Goal: Task Accomplishment & Management: Manage account settings

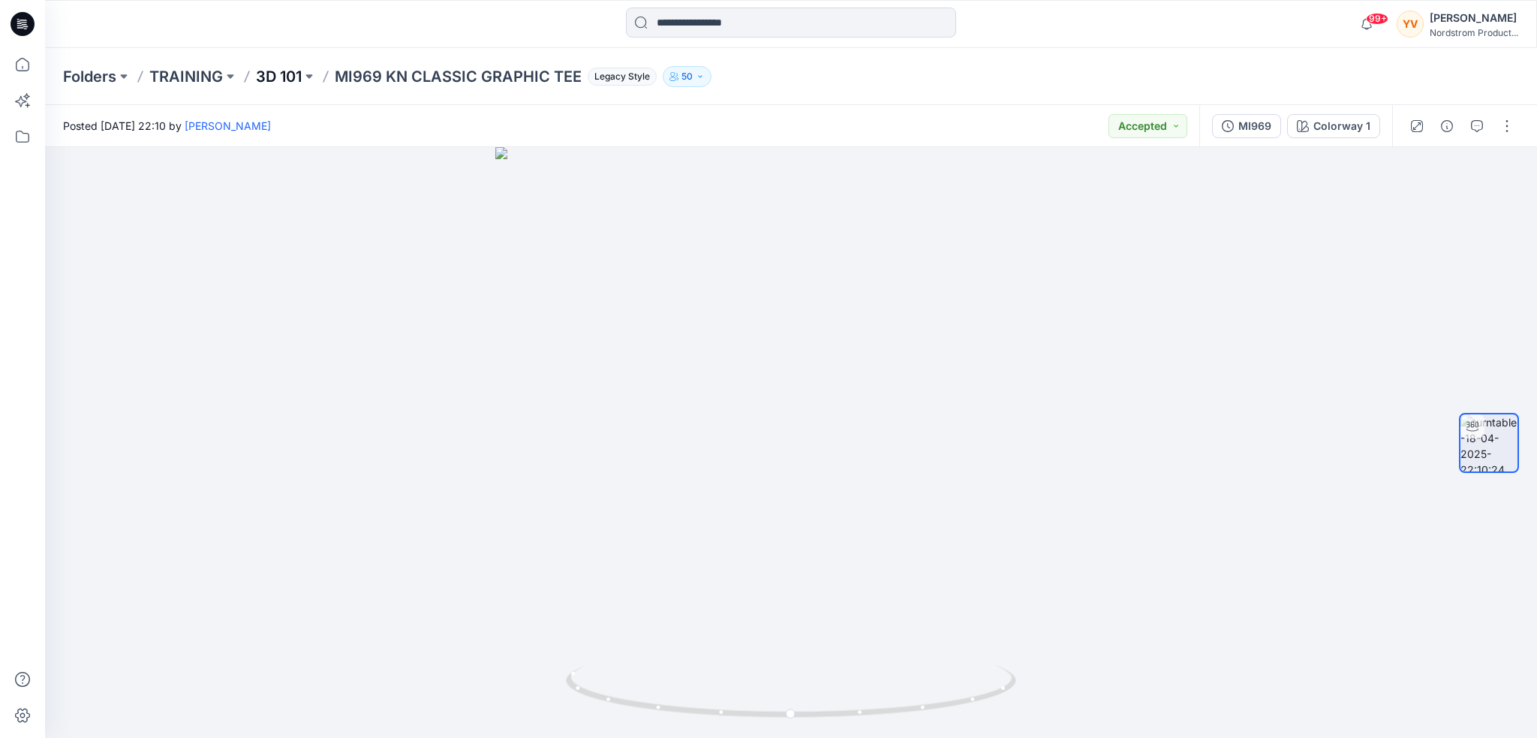
click at [284, 79] on p "3D 101" at bounding box center [279, 76] width 46 height 21
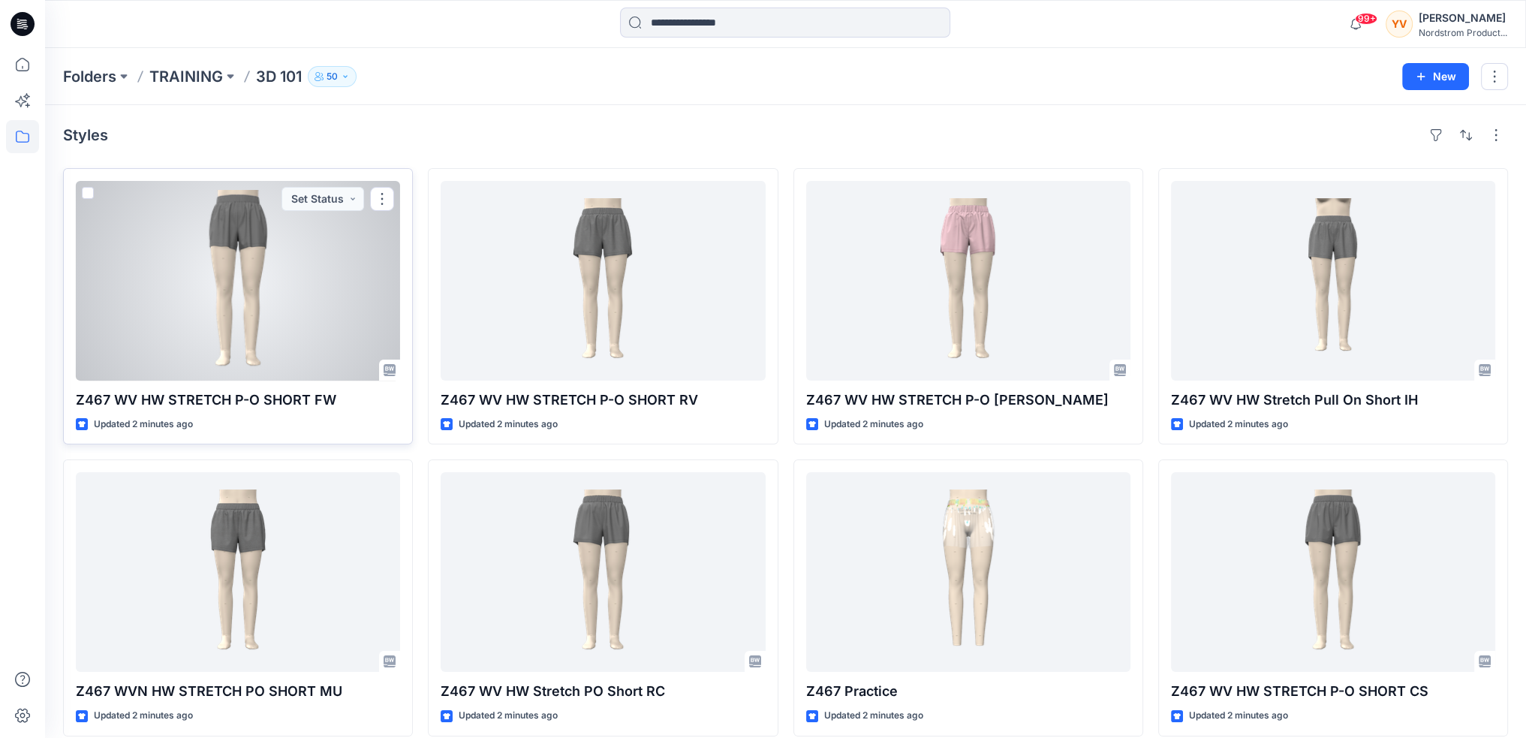
click at [303, 282] on div at bounding box center [238, 281] width 324 height 200
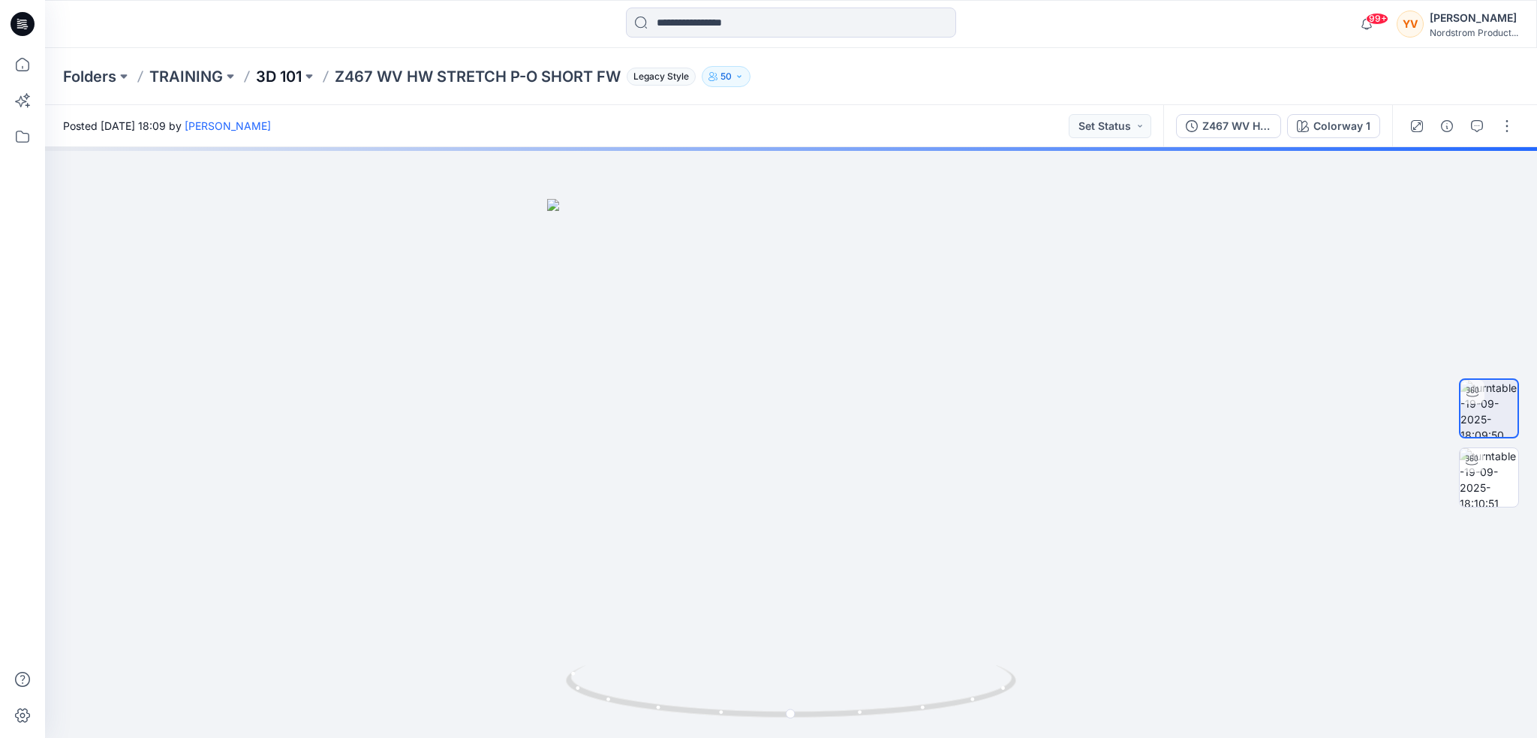
click at [282, 74] on p "3D 101" at bounding box center [279, 76] width 46 height 21
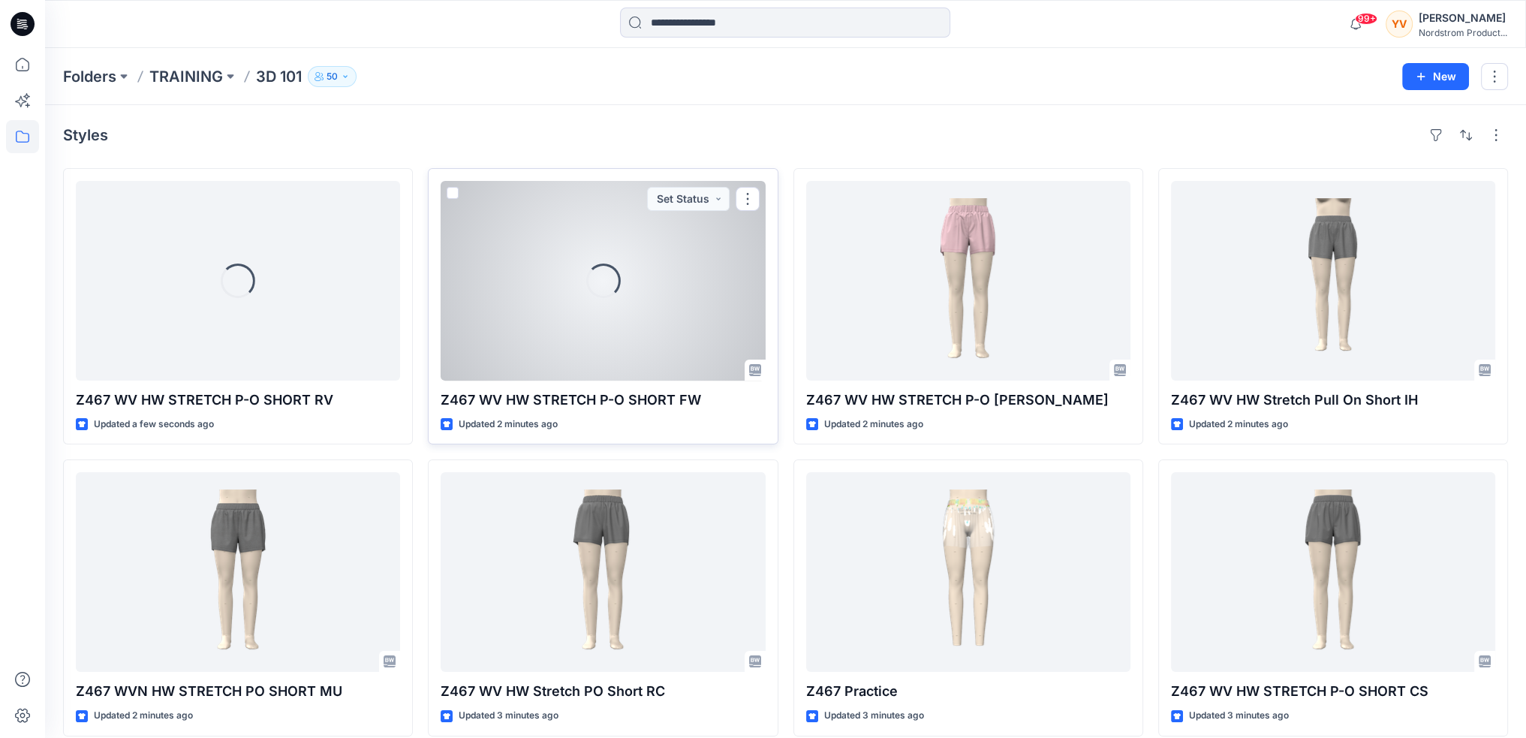
click at [671, 281] on div "Loading..." at bounding box center [603, 281] width 324 height 200
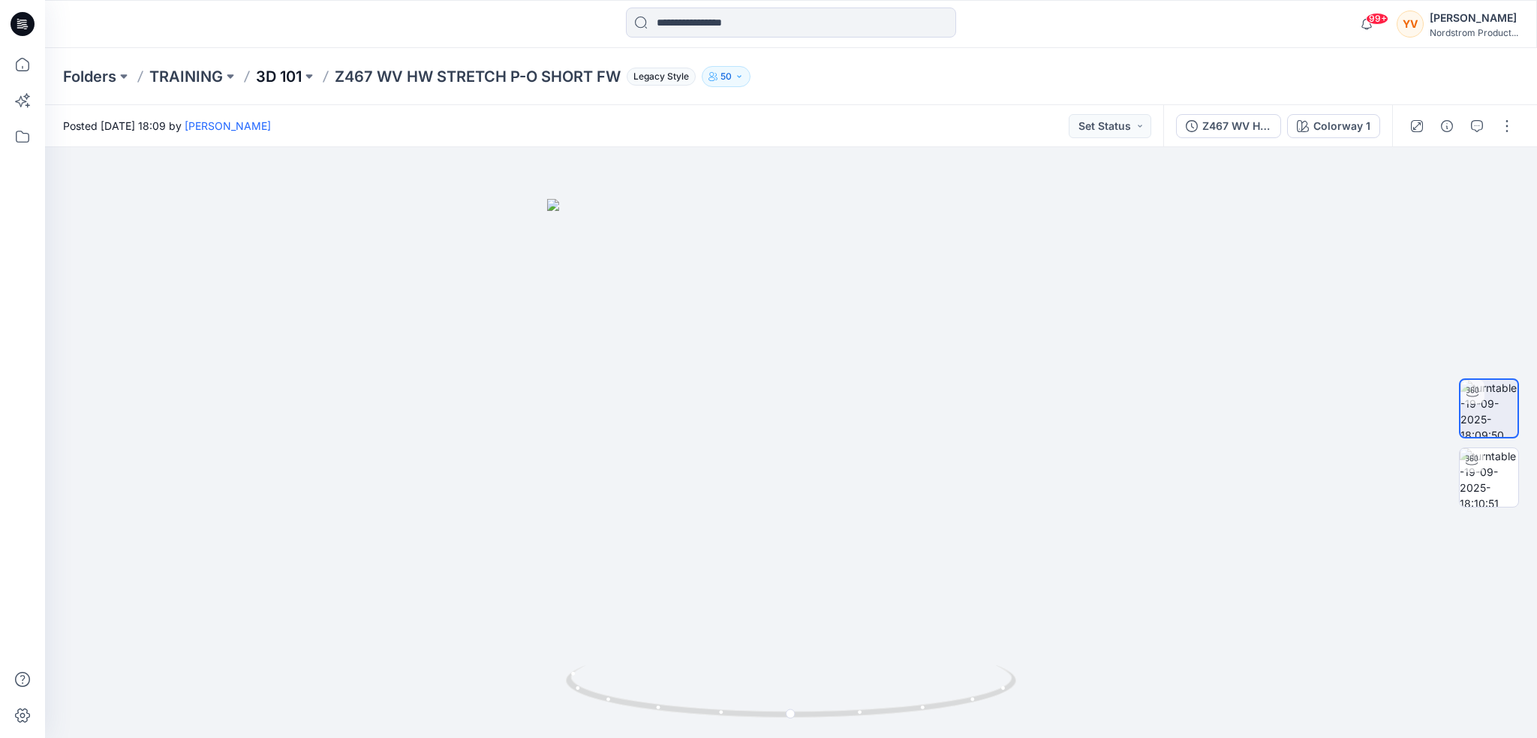
click at [274, 70] on p "3D 101" at bounding box center [279, 76] width 46 height 21
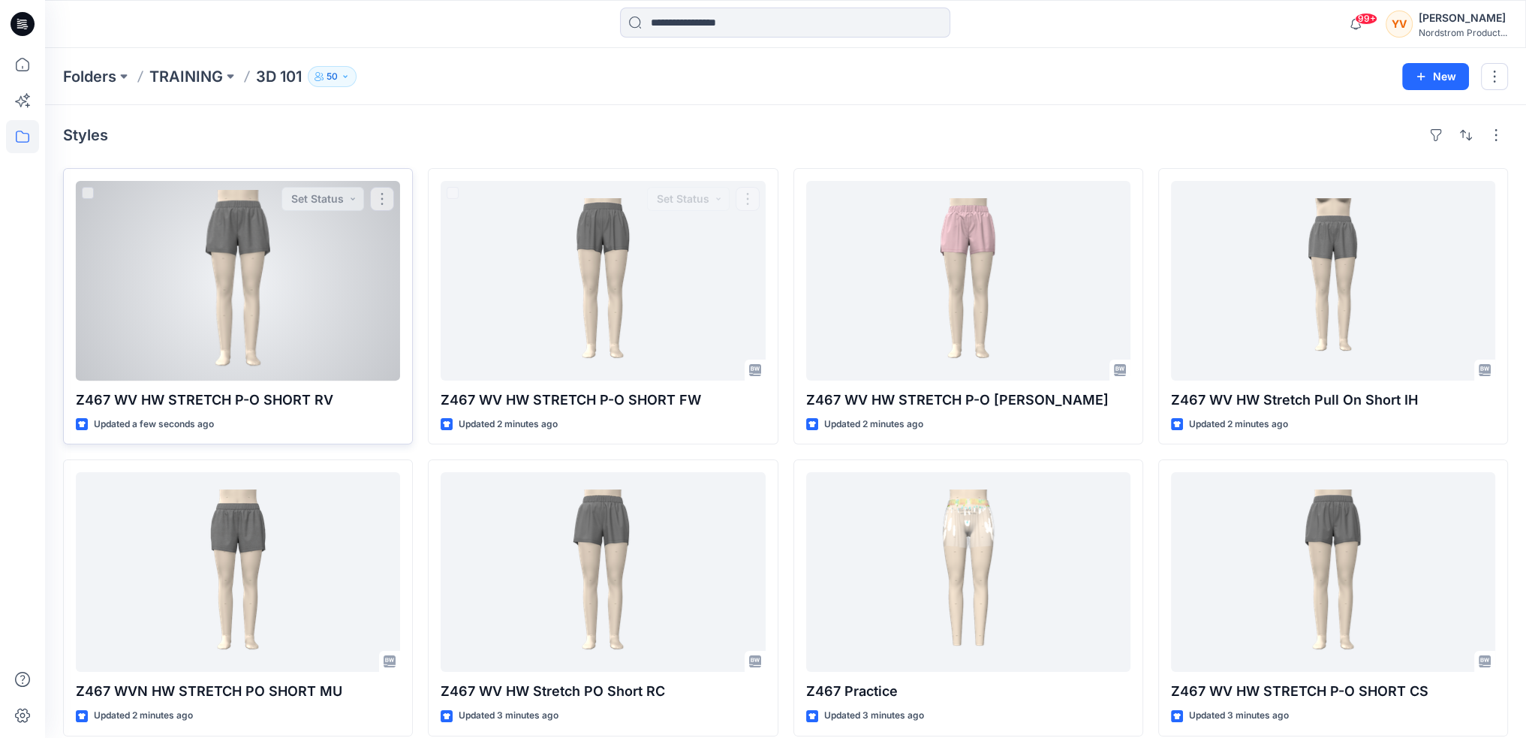
click at [200, 306] on div at bounding box center [238, 281] width 324 height 200
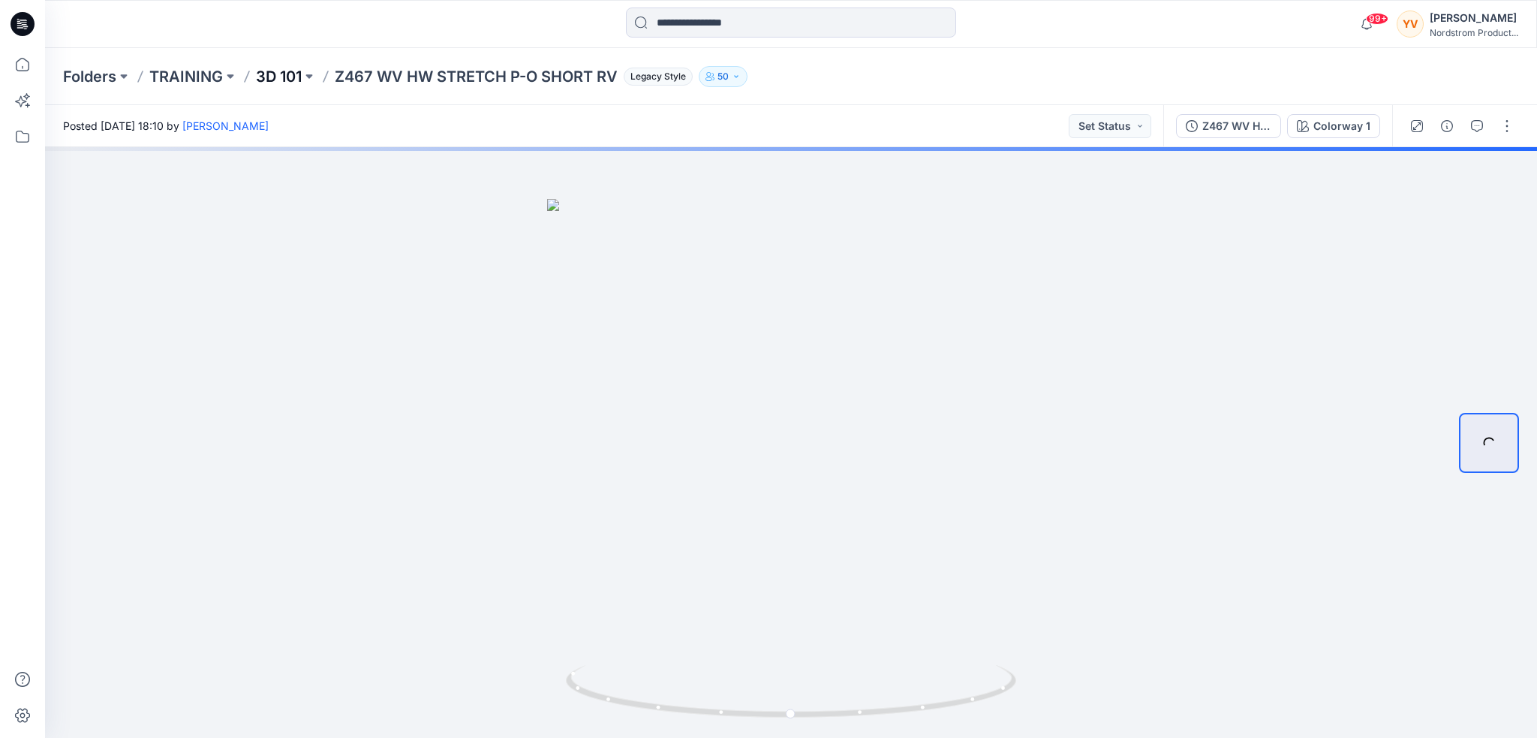
click at [273, 73] on p "3D 101" at bounding box center [279, 76] width 46 height 21
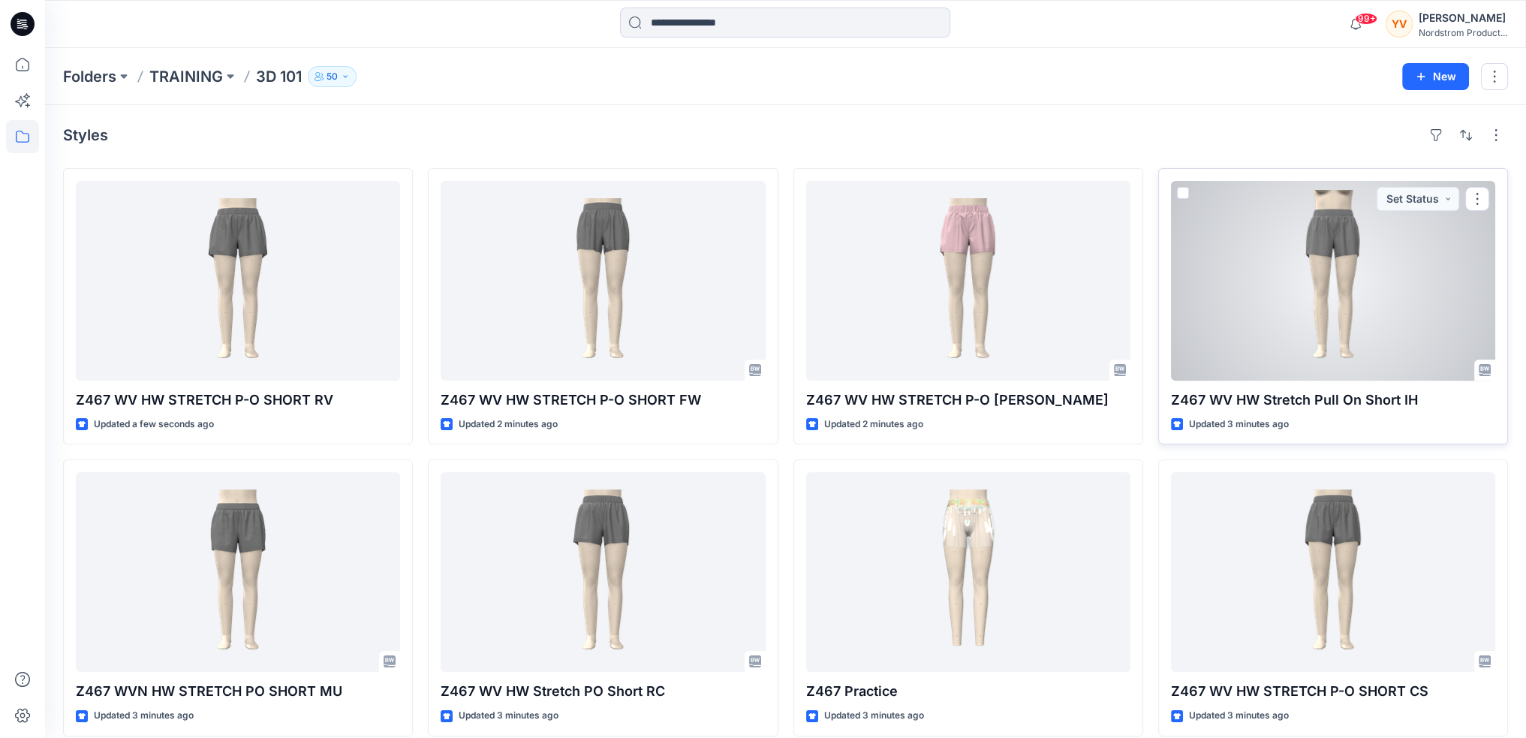
click at [1353, 283] on div at bounding box center [1333, 281] width 324 height 200
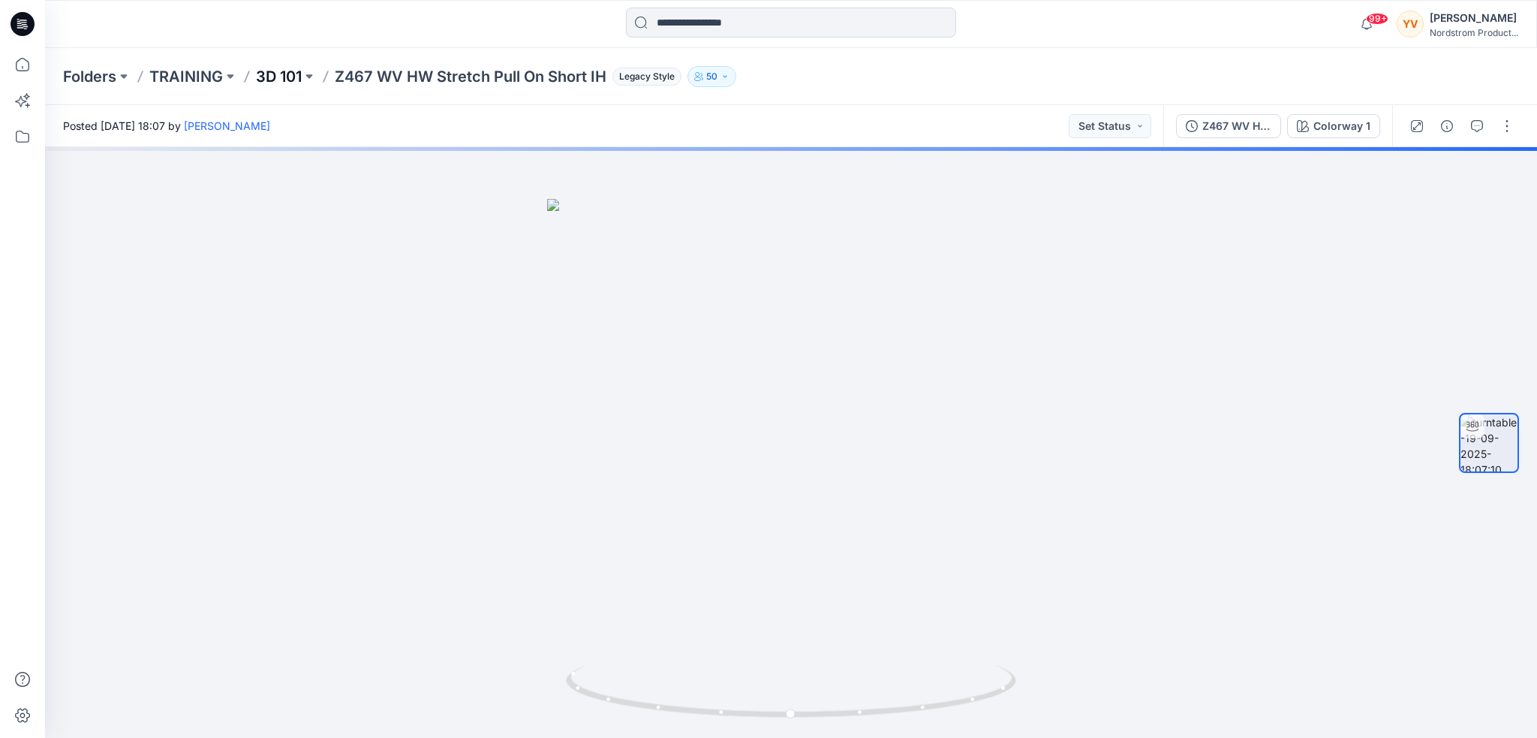
click at [279, 72] on p "3D 101" at bounding box center [279, 76] width 46 height 21
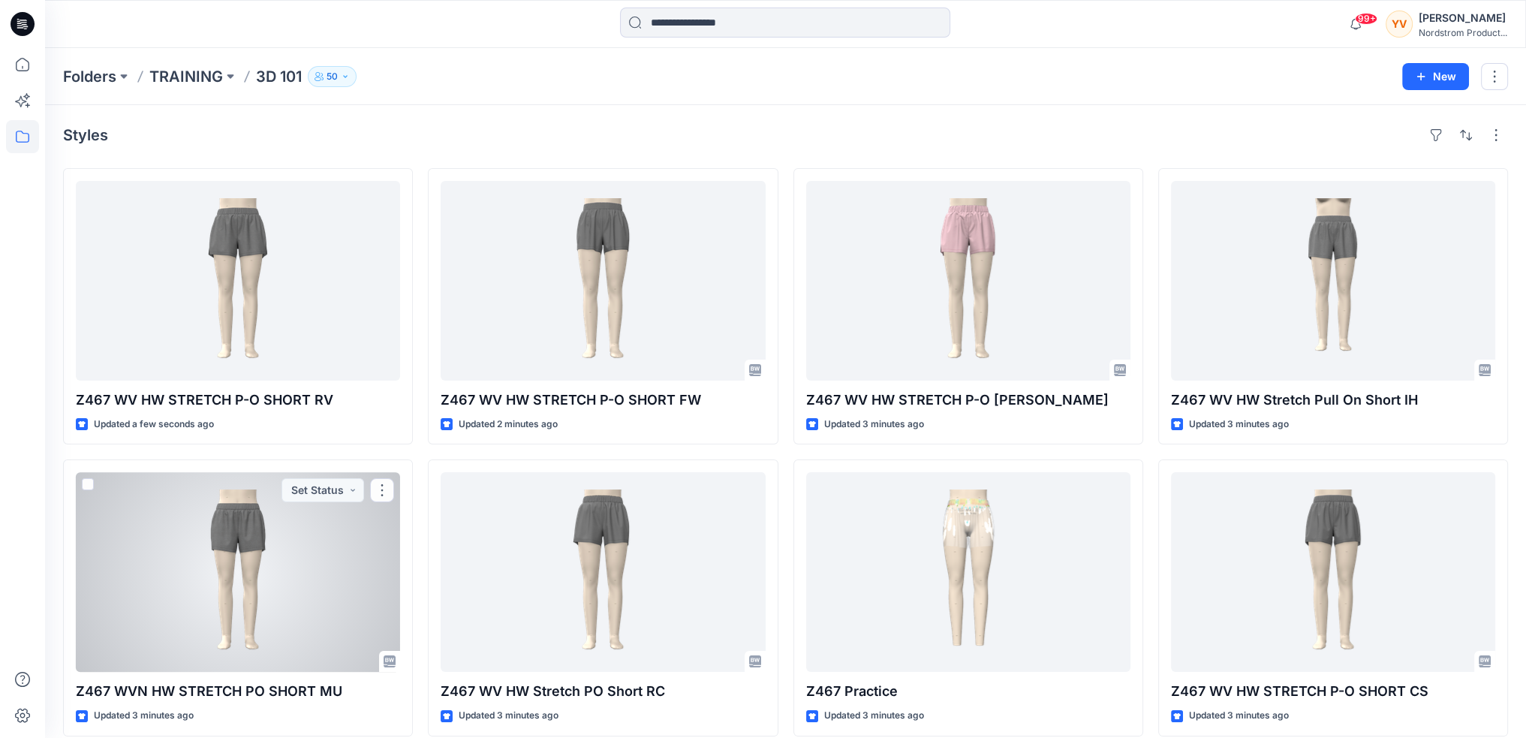
click at [290, 549] on div at bounding box center [238, 572] width 324 height 200
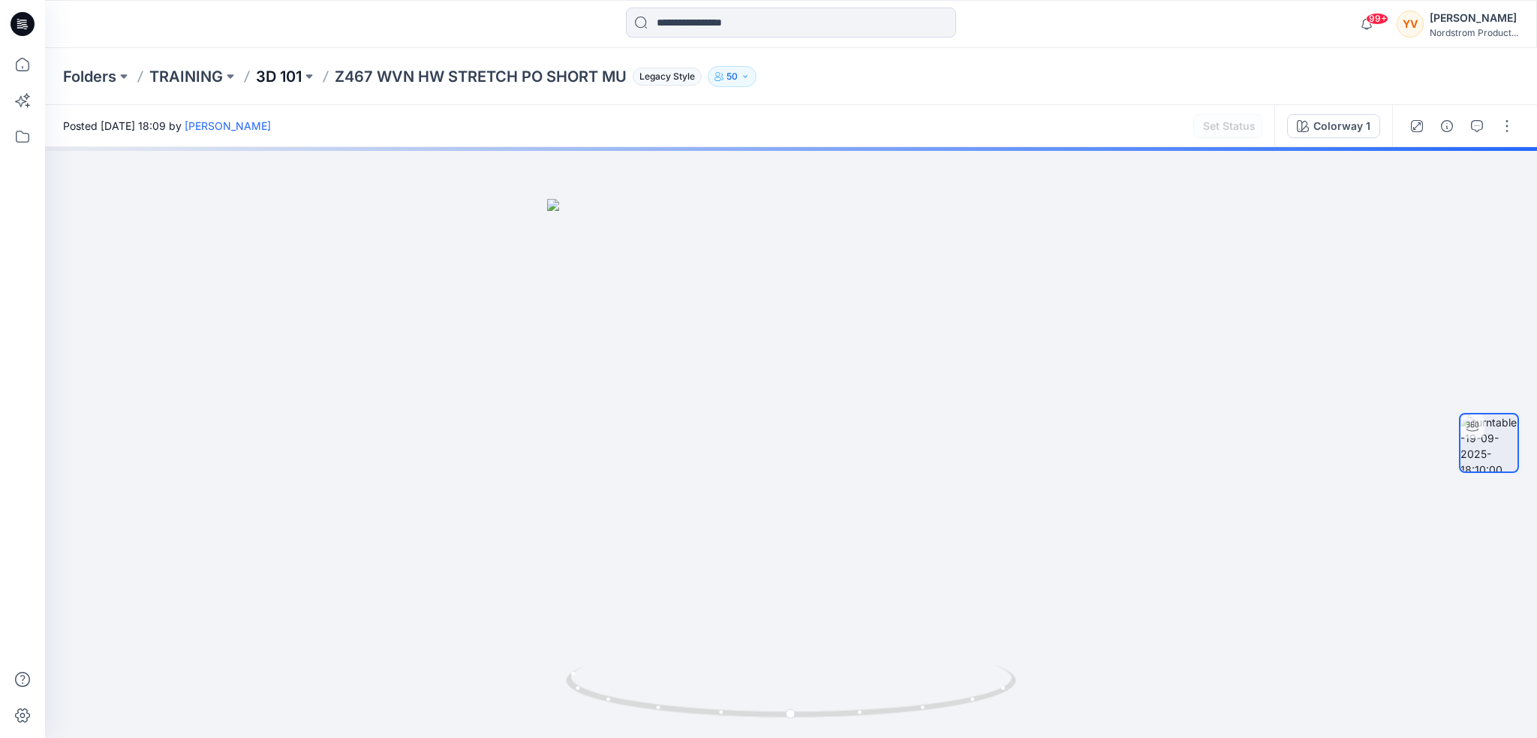
click at [284, 77] on p "3D 101" at bounding box center [279, 76] width 46 height 21
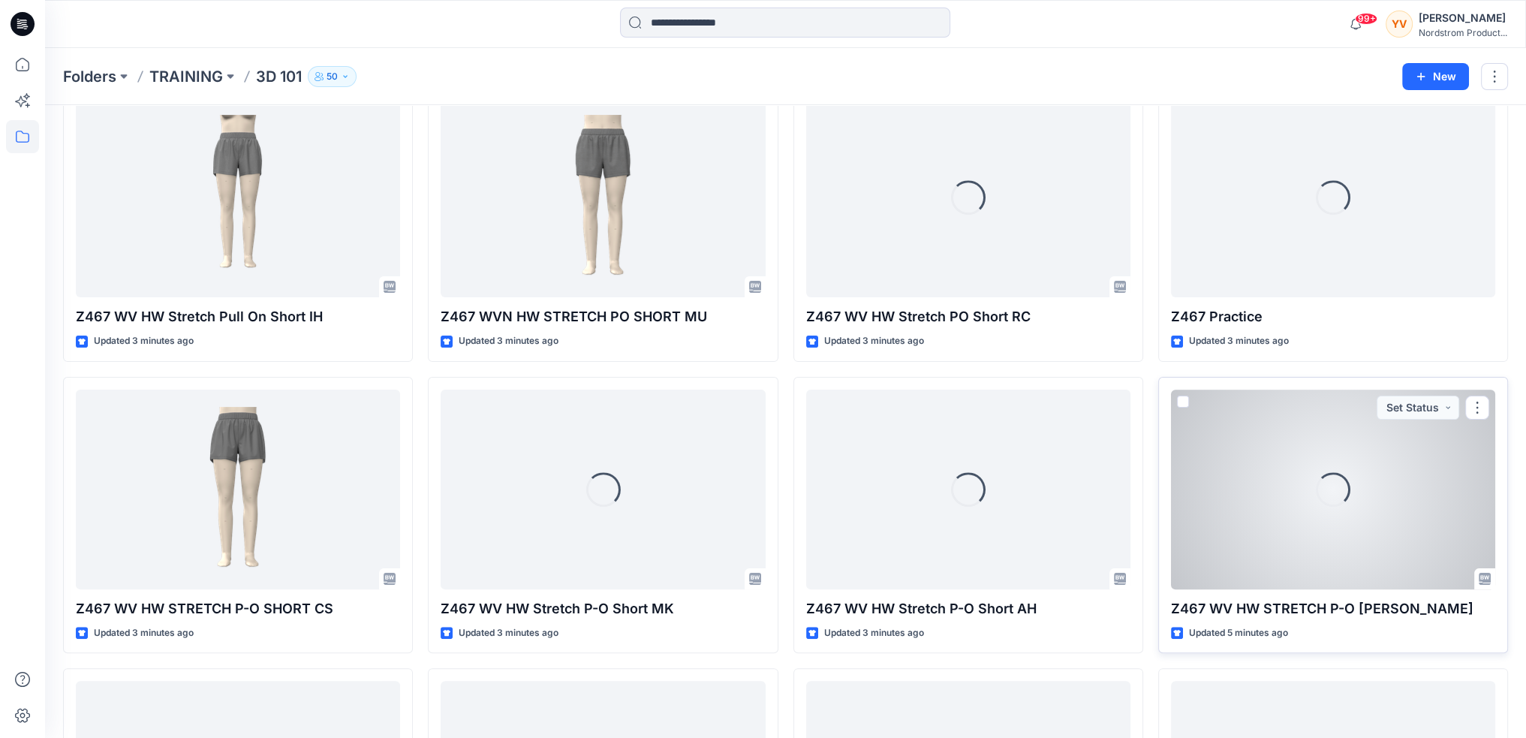
scroll to position [375, 0]
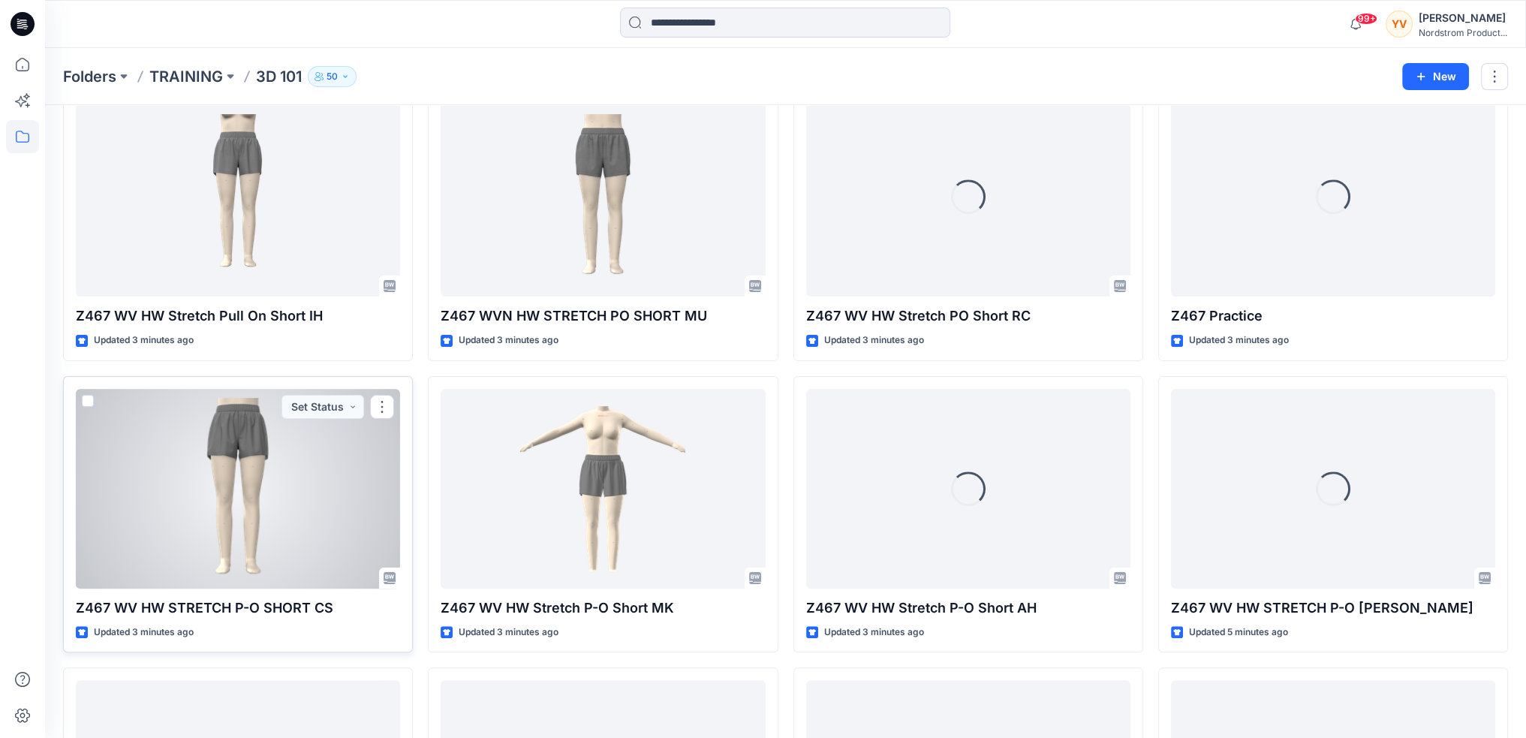
click at [281, 468] on div at bounding box center [238, 489] width 324 height 200
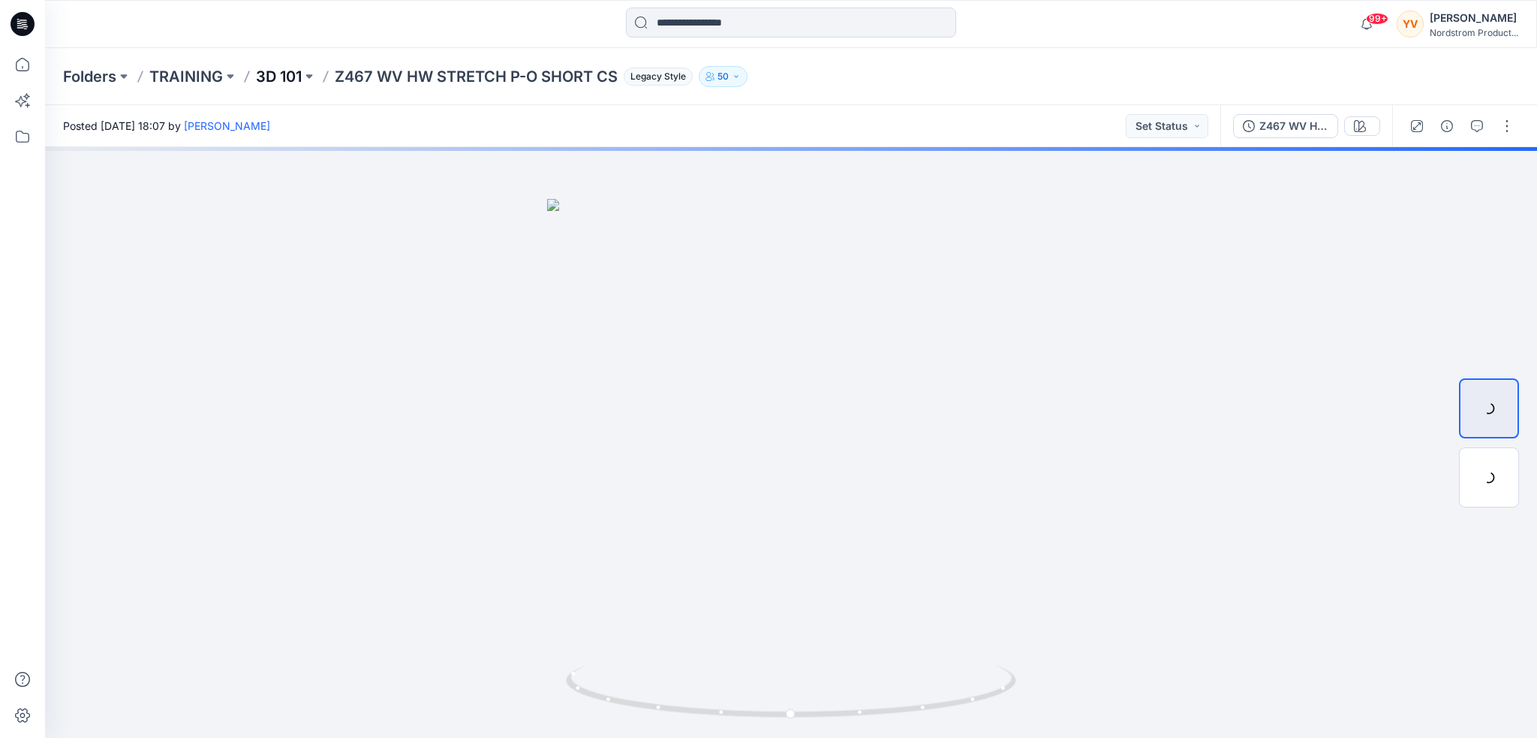
click at [282, 74] on p "3D 101" at bounding box center [279, 76] width 46 height 21
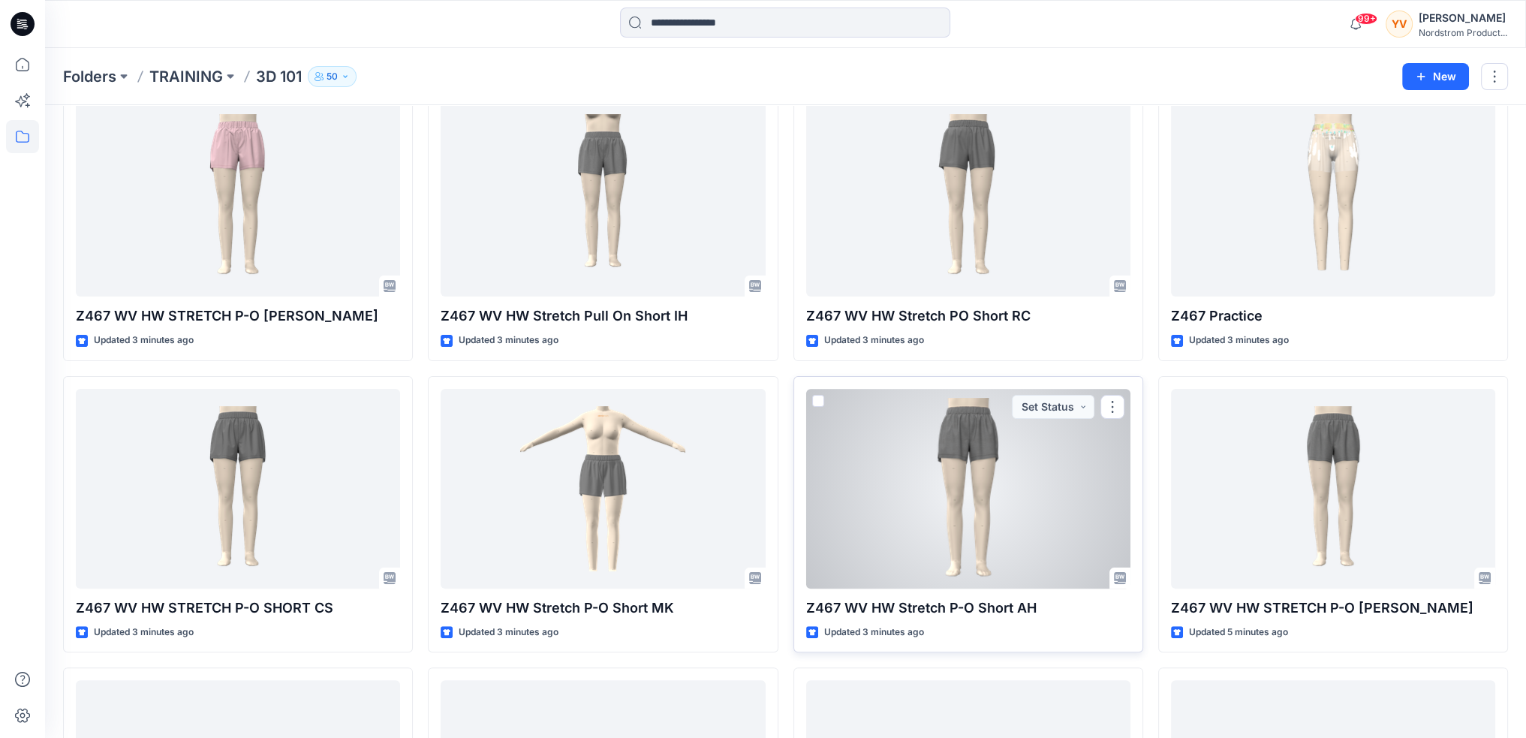
scroll to position [450, 0]
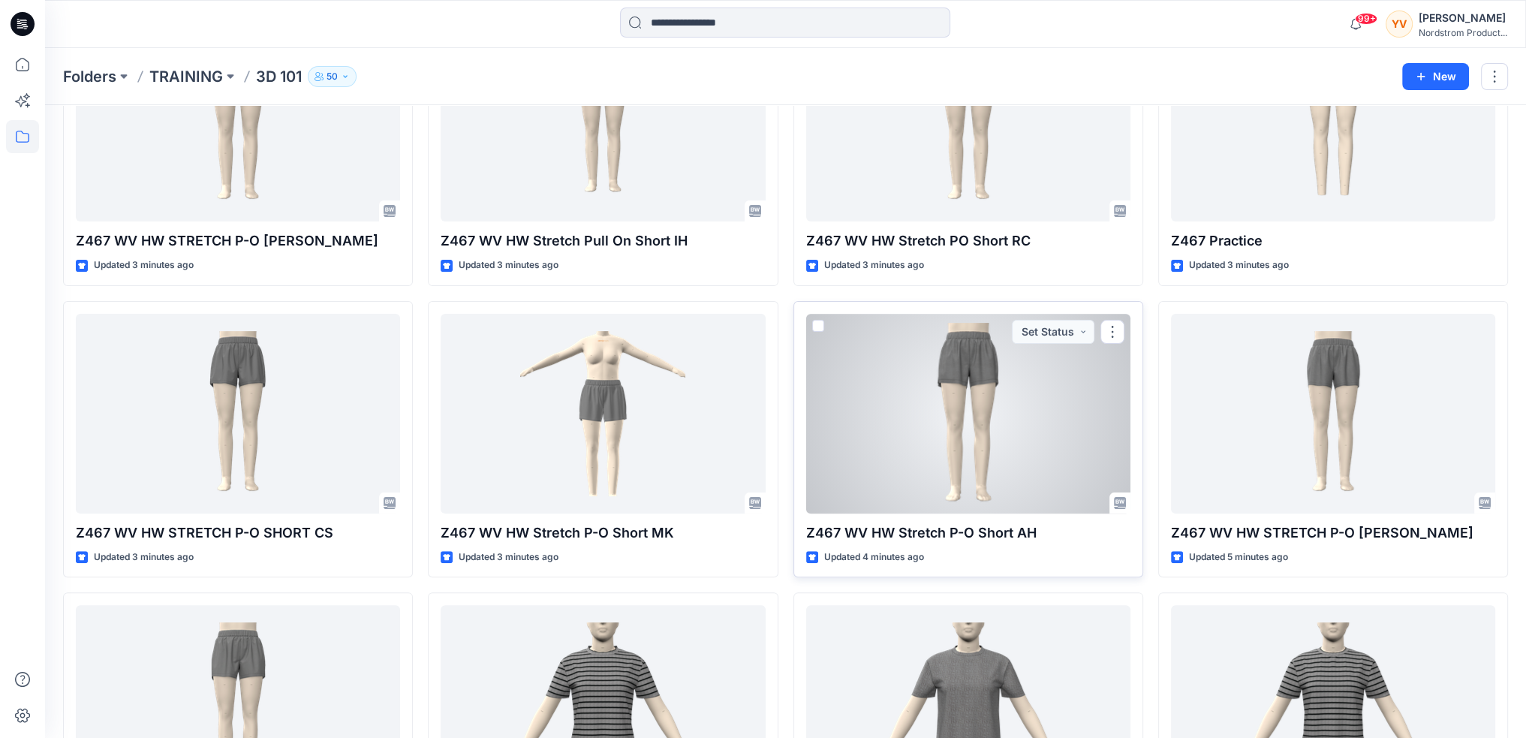
click at [927, 438] on div at bounding box center [968, 414] width 324 height 200
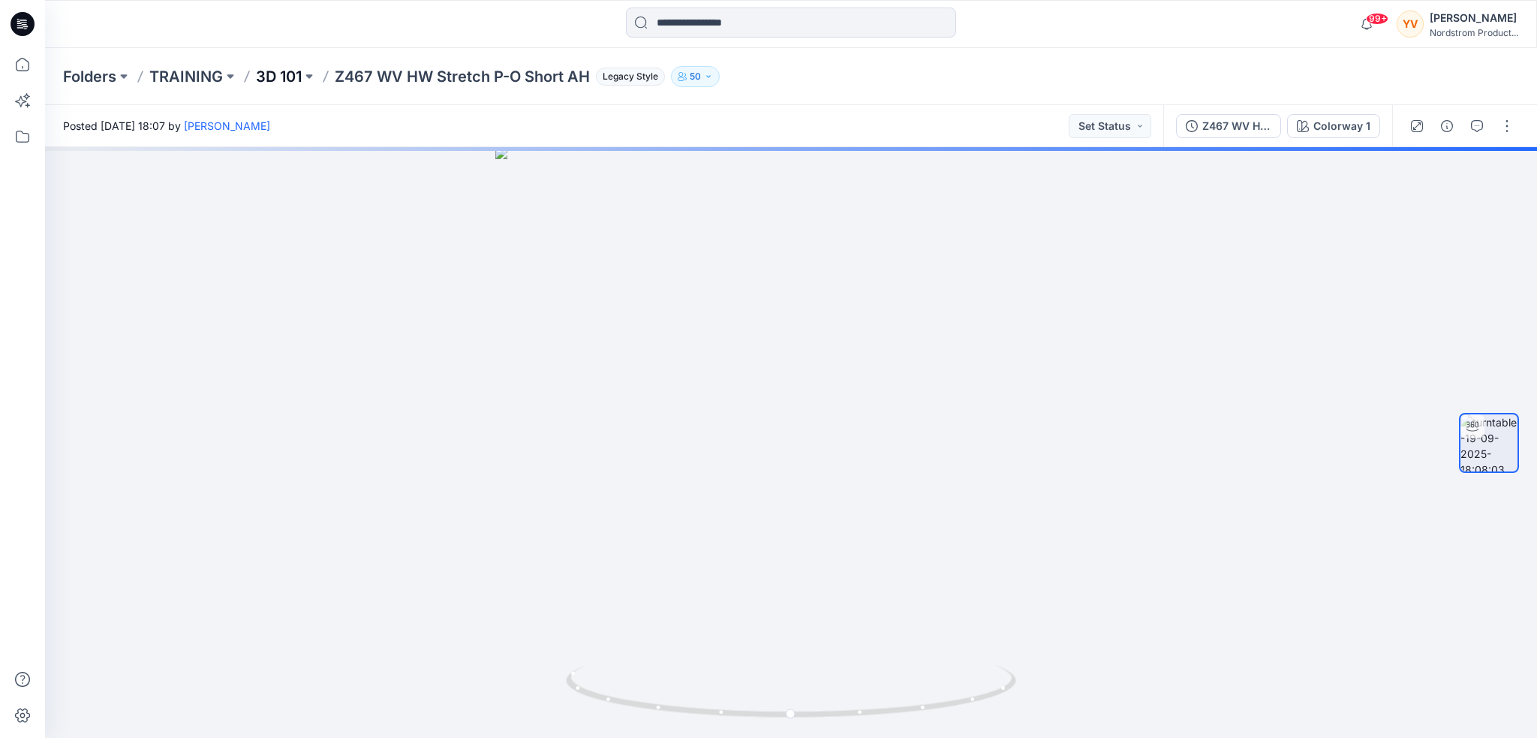
click at [284, 72] on p "3D 101" at bounding box center [279, 76] width 46 height 21
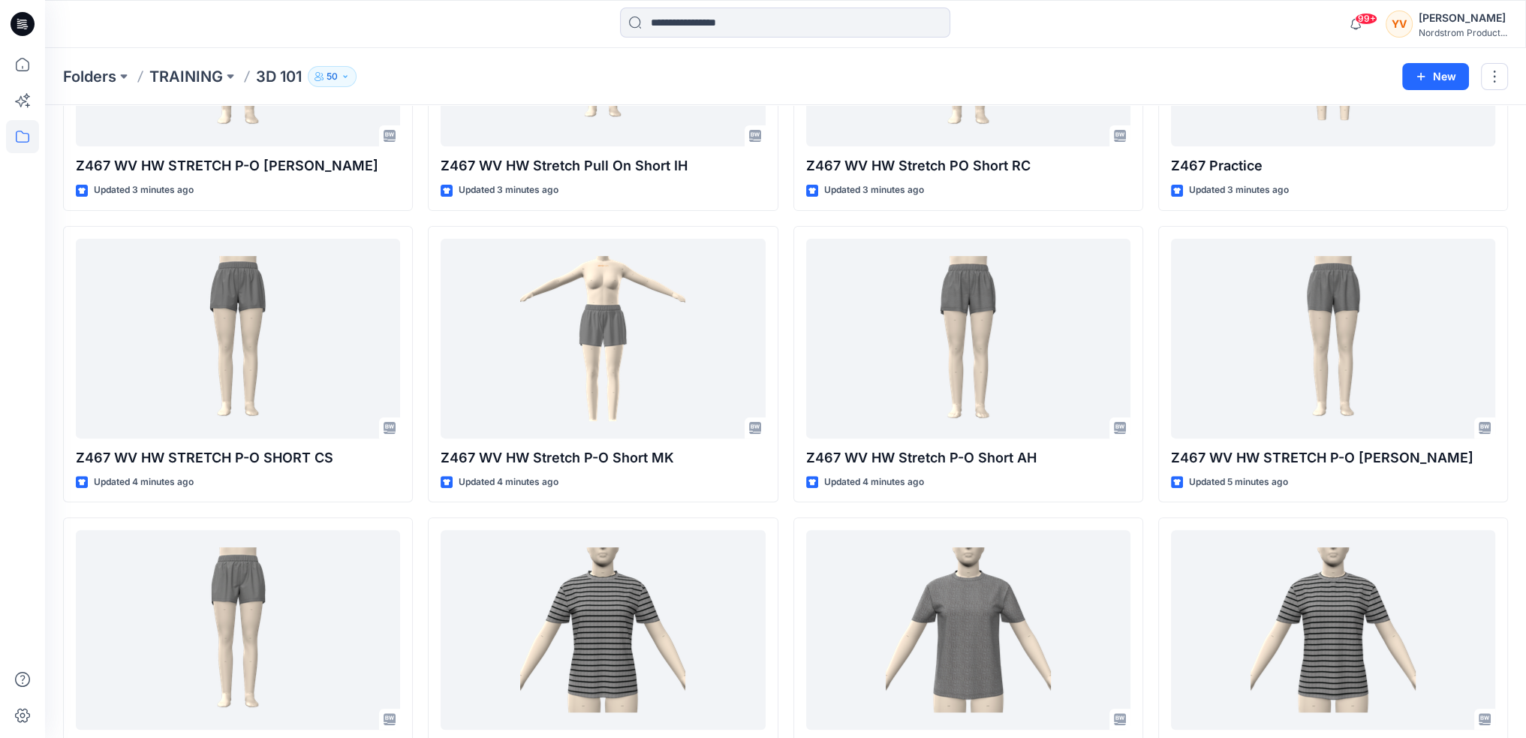
scroll to position [600, 0]
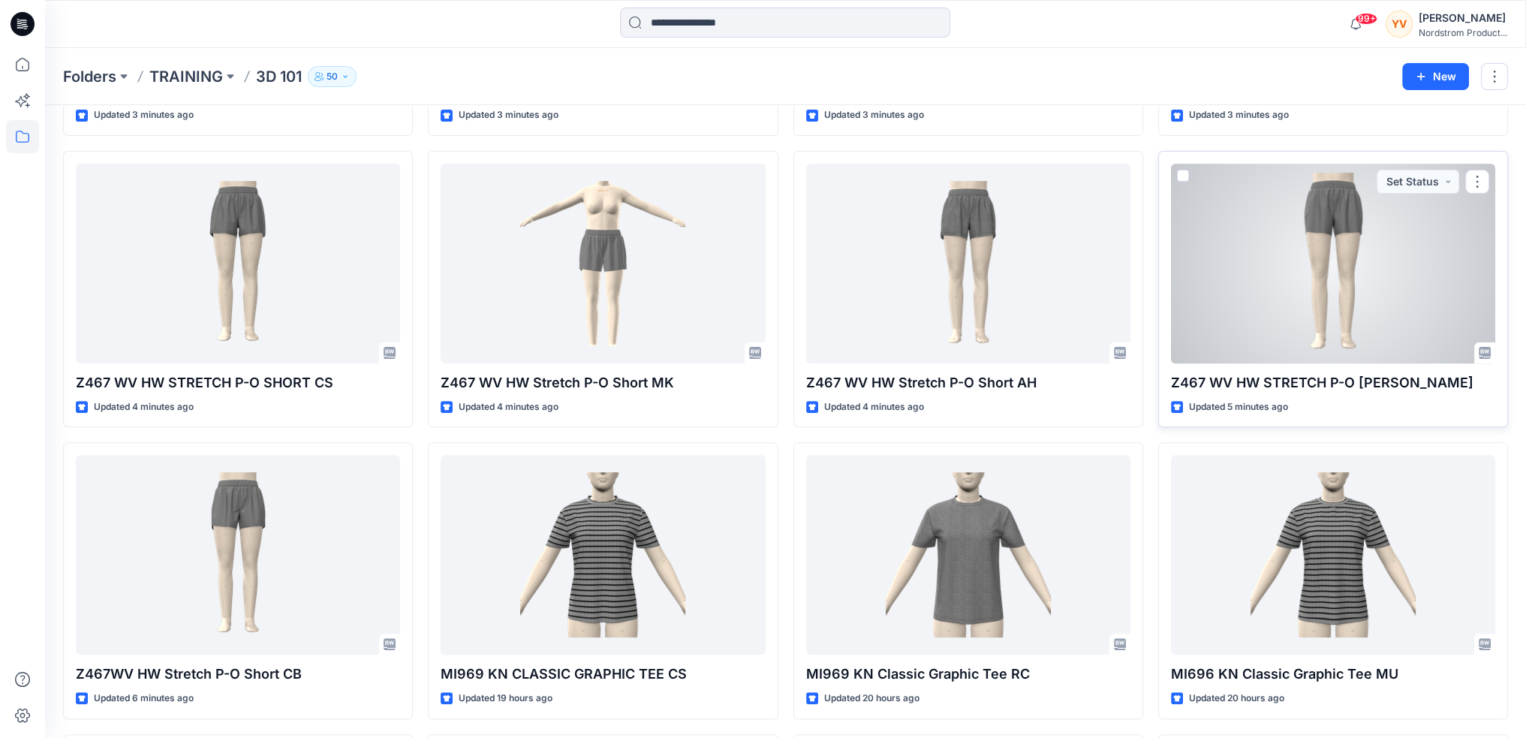
click at [1300, 312] on div at bounding box center [1333, 264] width 324 height 200
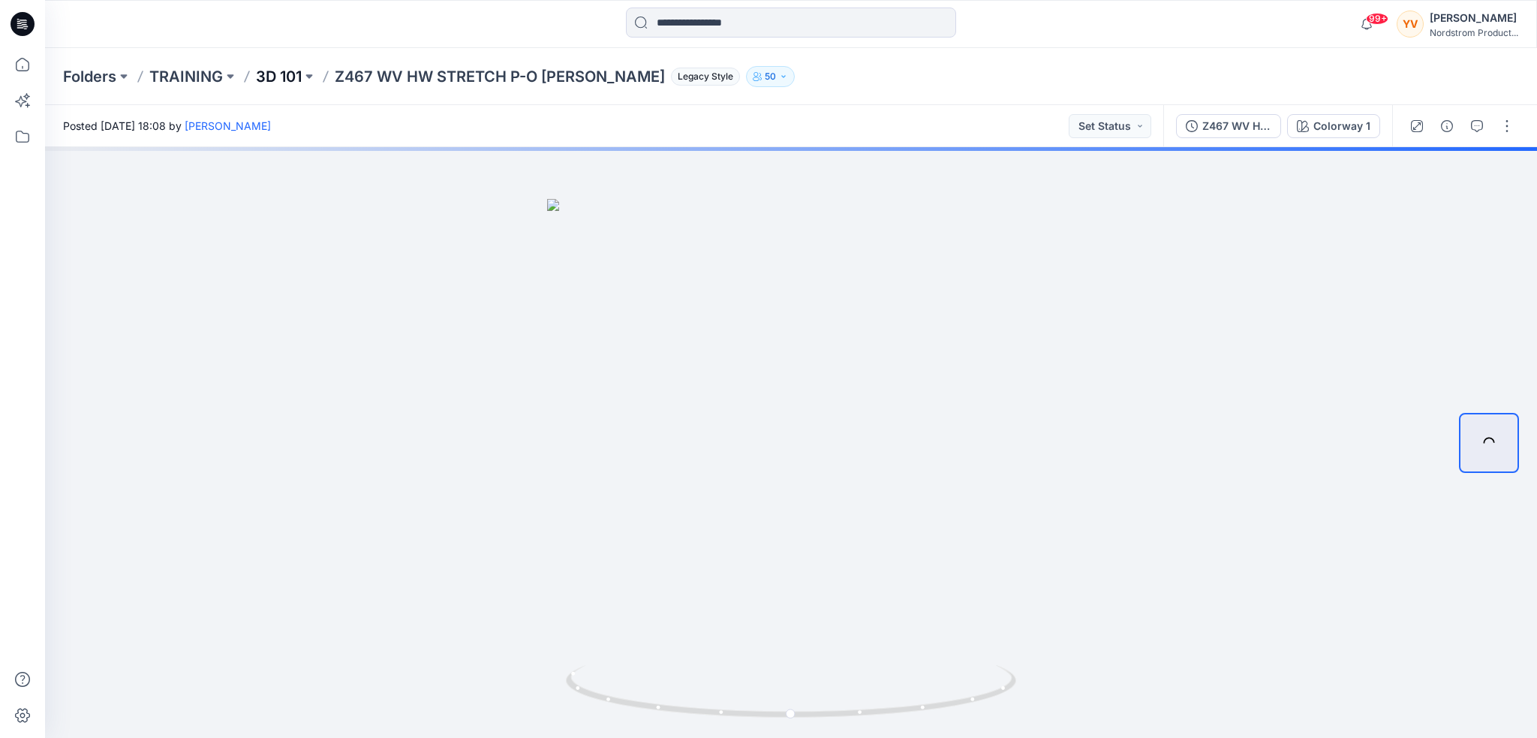
click at [282, 73] on p "3D 101" at bounding box center [279, 76] width 46 height 21
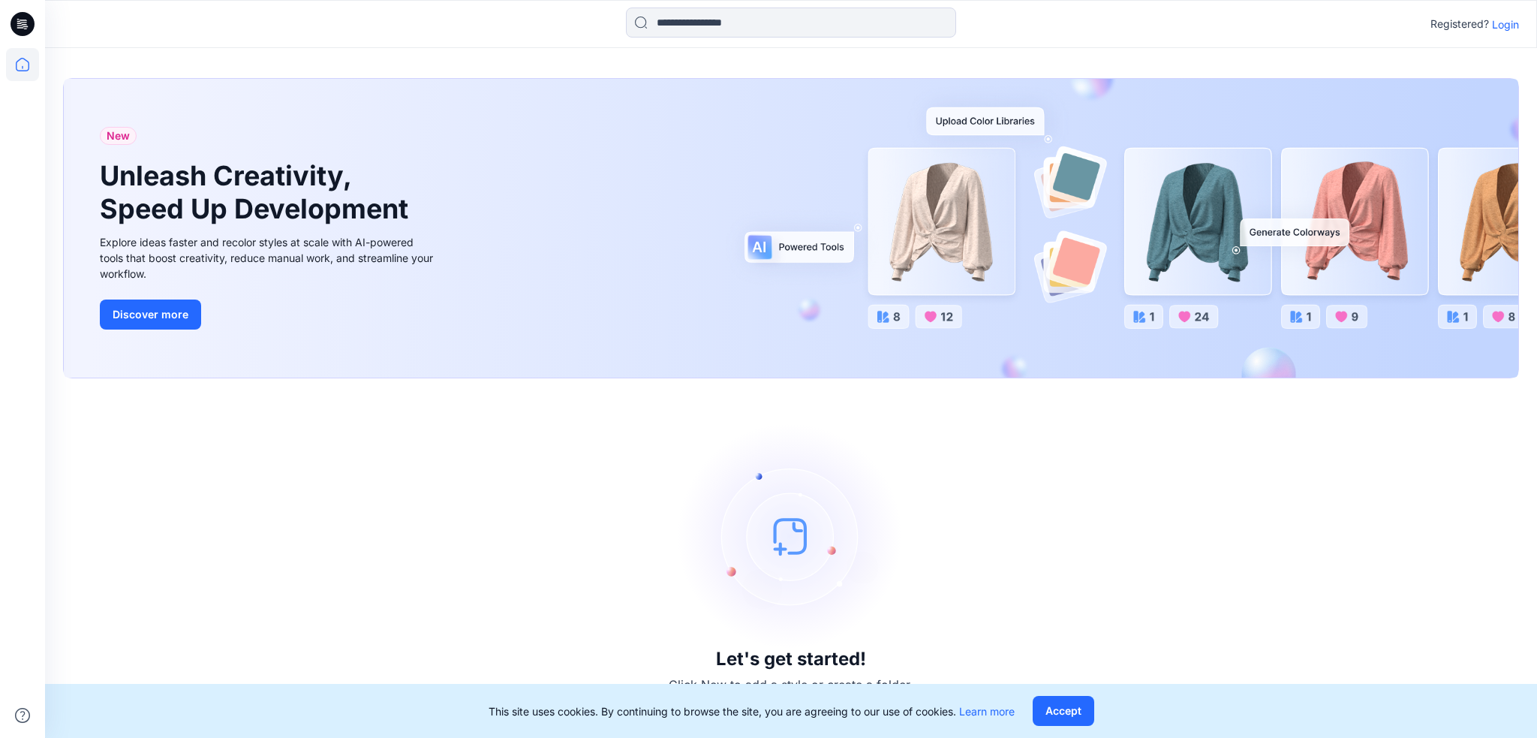
click at [1516, 20] on p "Login" at bounding box center [1505, 25] width 27 height 16
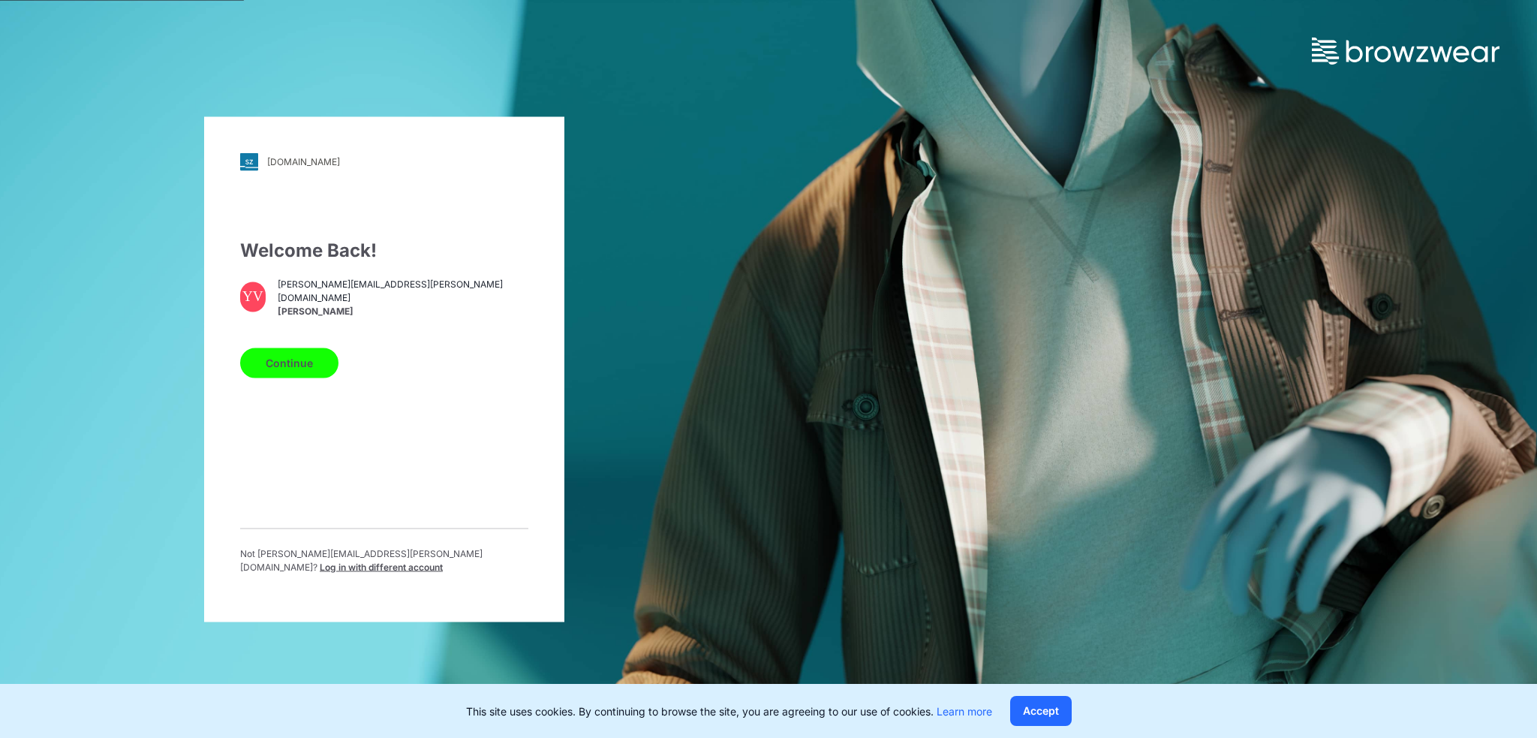
click at [297, 363] on button "Continue" at bounding box center [289, 363] width 98 height 30
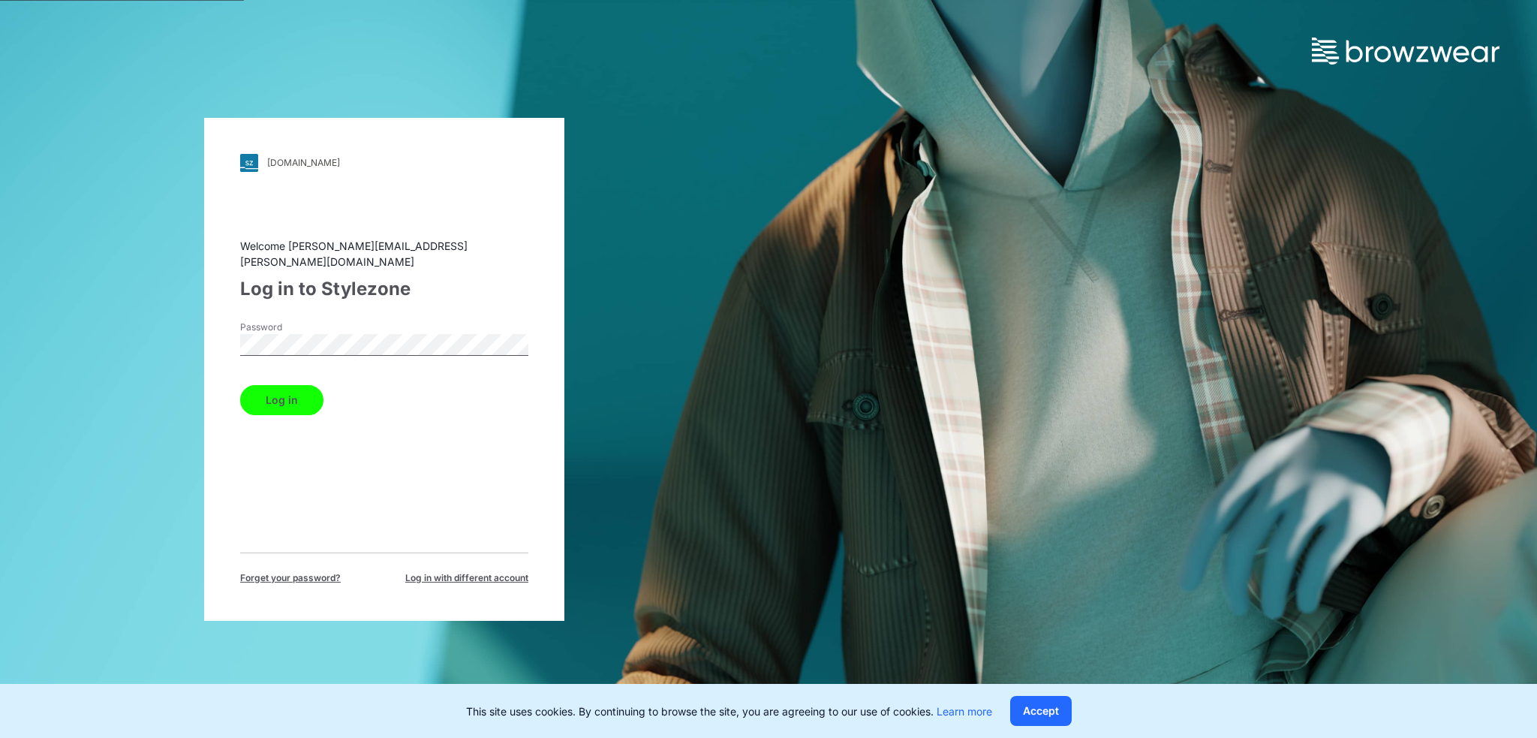
click at [240, 385] on button "Log in" at bounding box center [281, 400] width 83 height 30
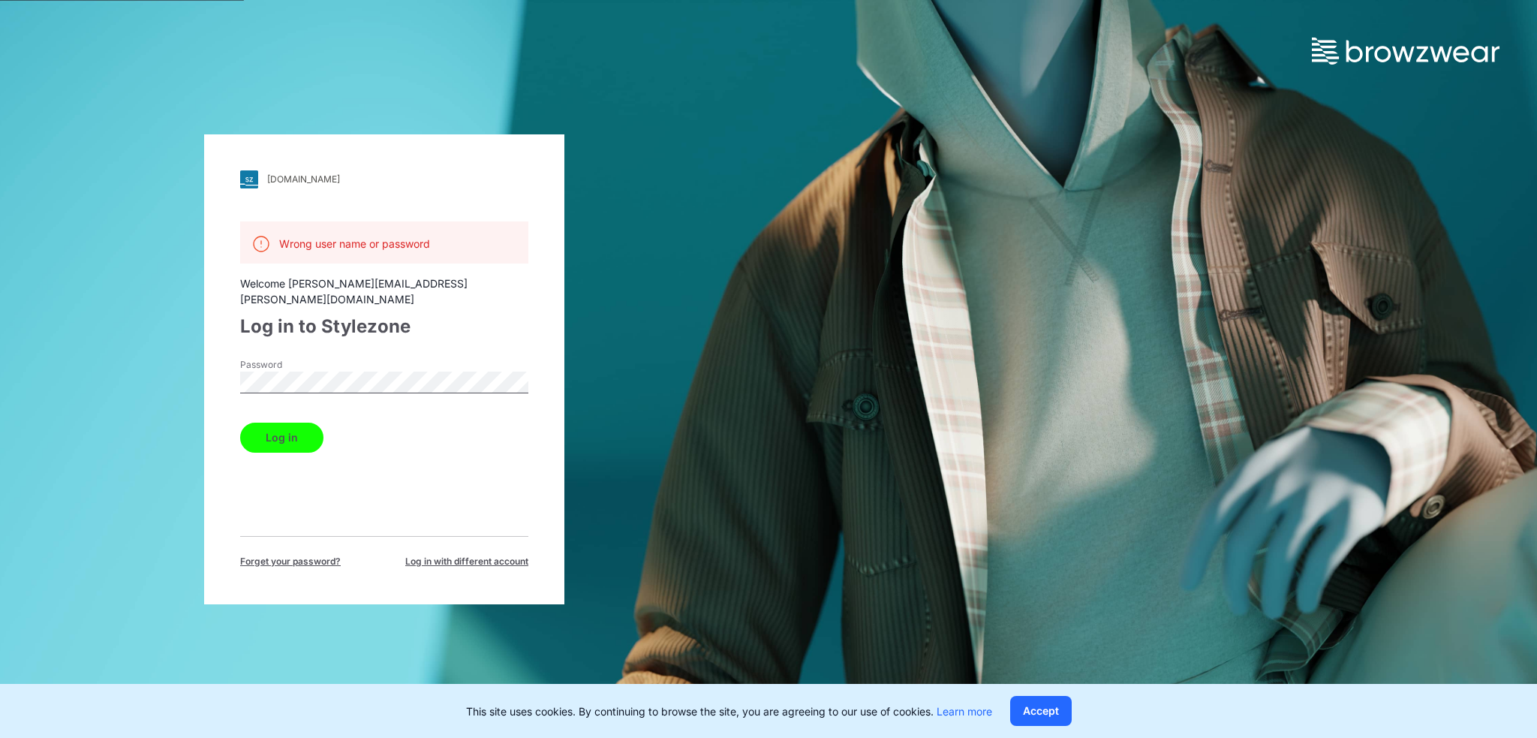
click at [159, 372] on div "[DOMAIN_NAME] Loading... Wrong user name or password Welcome [PERSON_NAME][EMAI…" at bounding box center [384, 369] width 769 height 738
click at [240, 423] on button "Log in" at bounding box center [281, 438] width 83 height 30
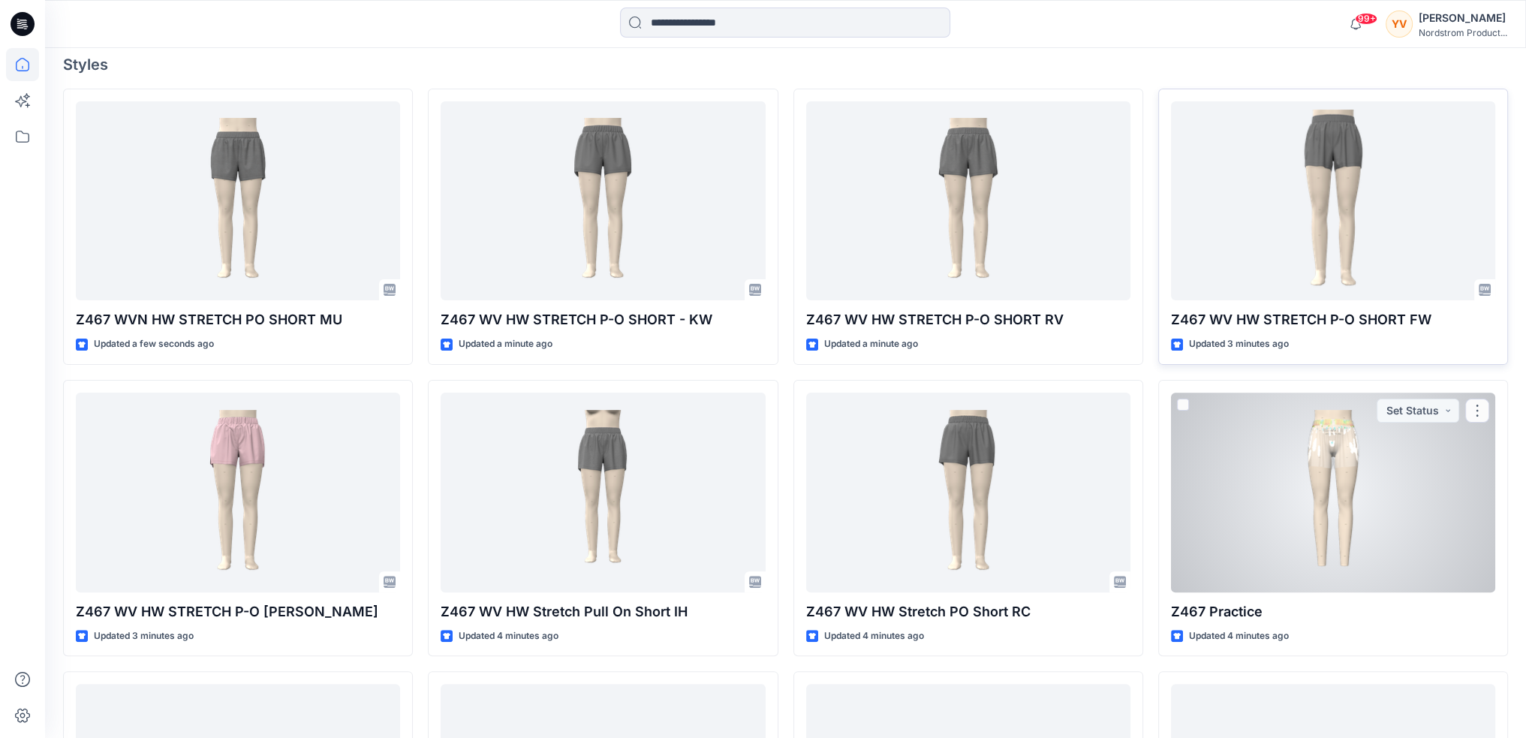
scroll to position [525, 0]
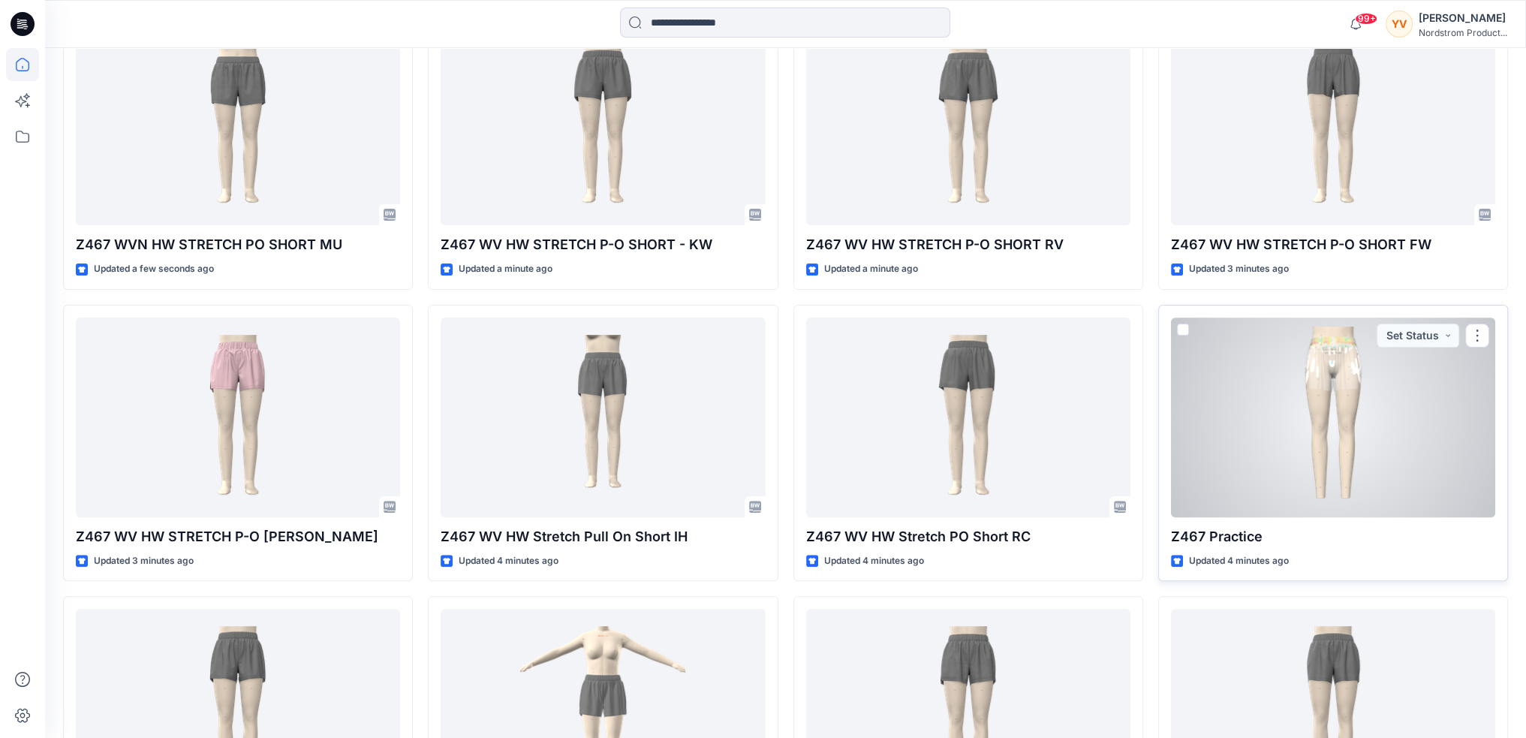
click at [1280, 538] on p "Z467 Practice" at bounding box center [1333, 536] width 324 height 21
click at [1287, 435] on div at bounding box center [1333, 418] width 324 height 200
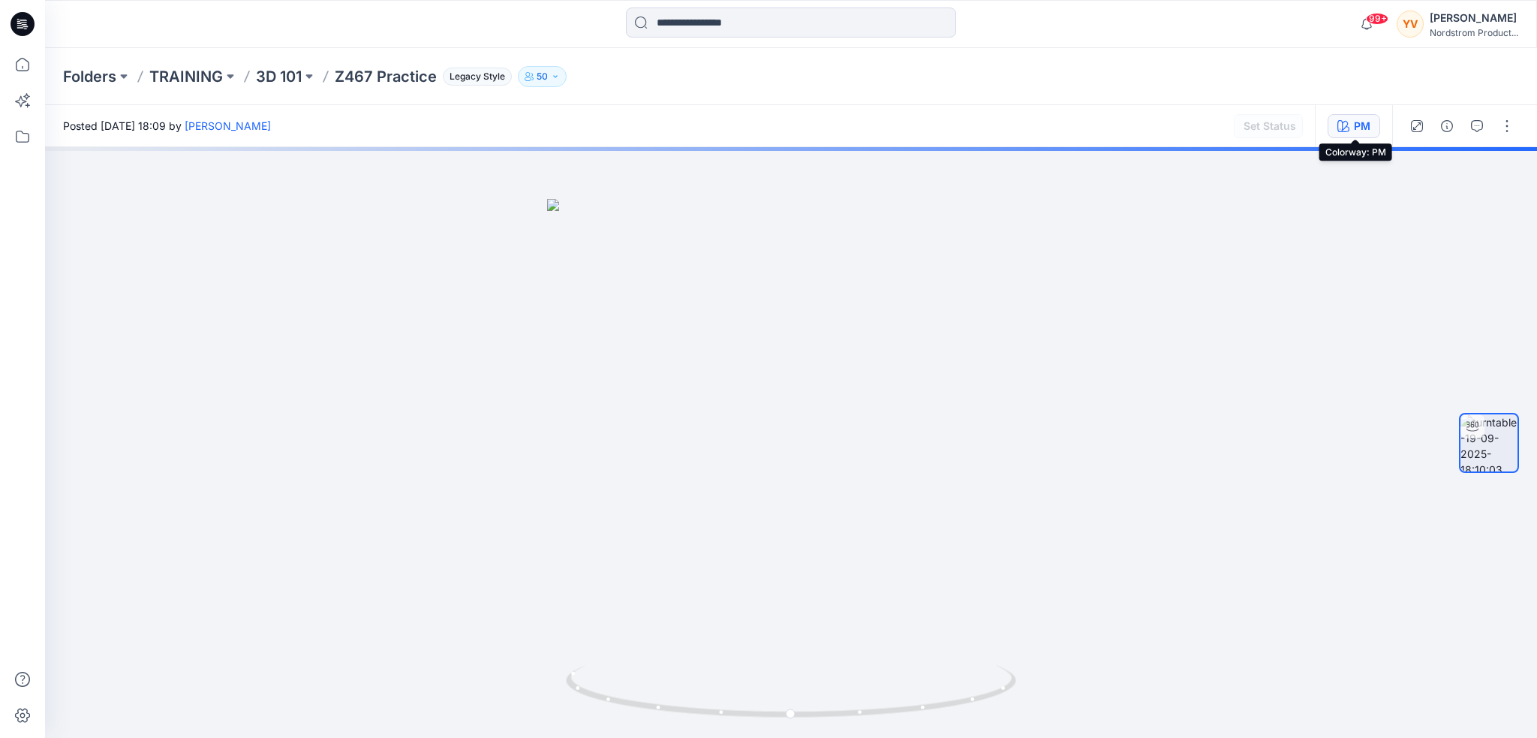
click at [1362, 128] on div "PM" at bounding box center [1362, 126] width 17 height 17
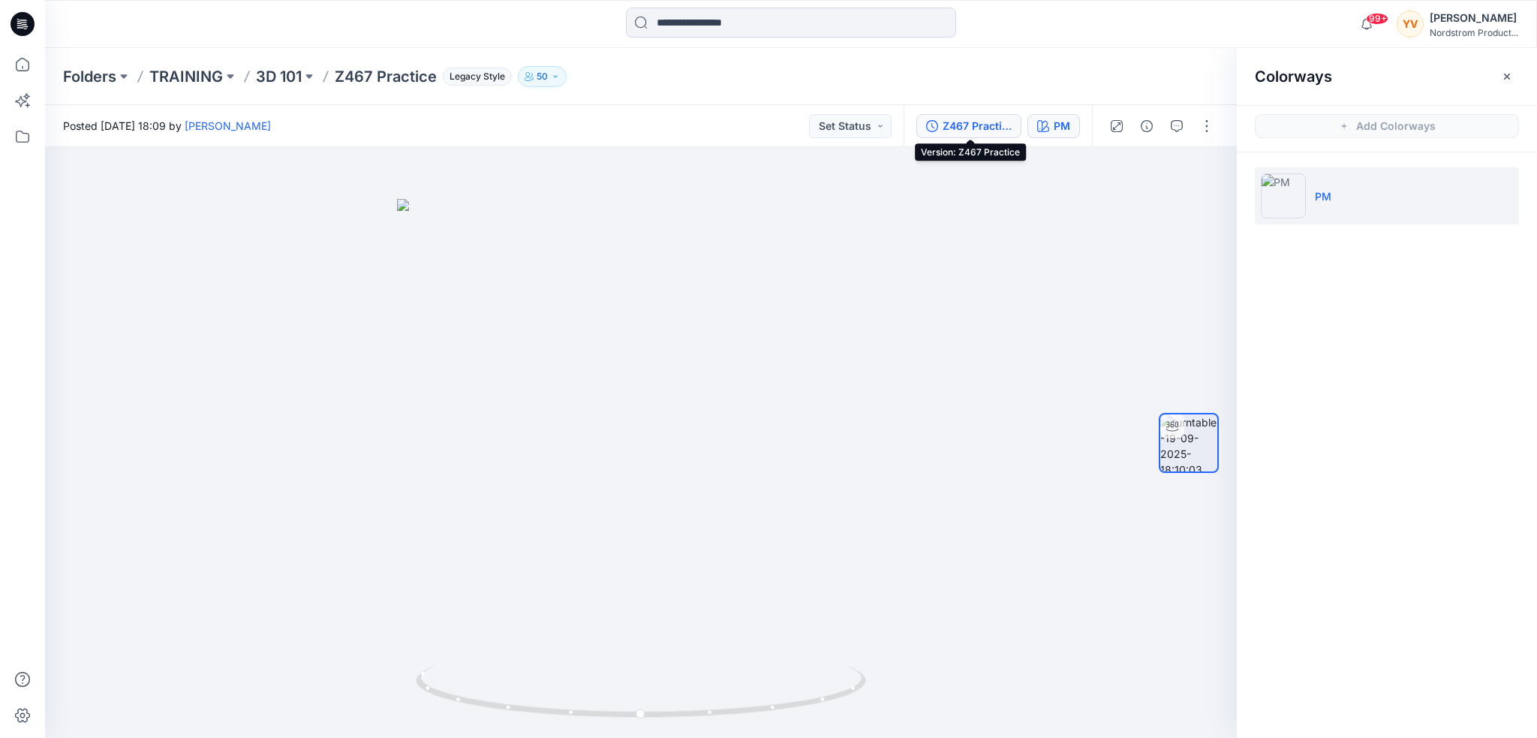
click at [967, 125] on div "Z467 Practice" at bounding box center [977, 126] width 69 height 17
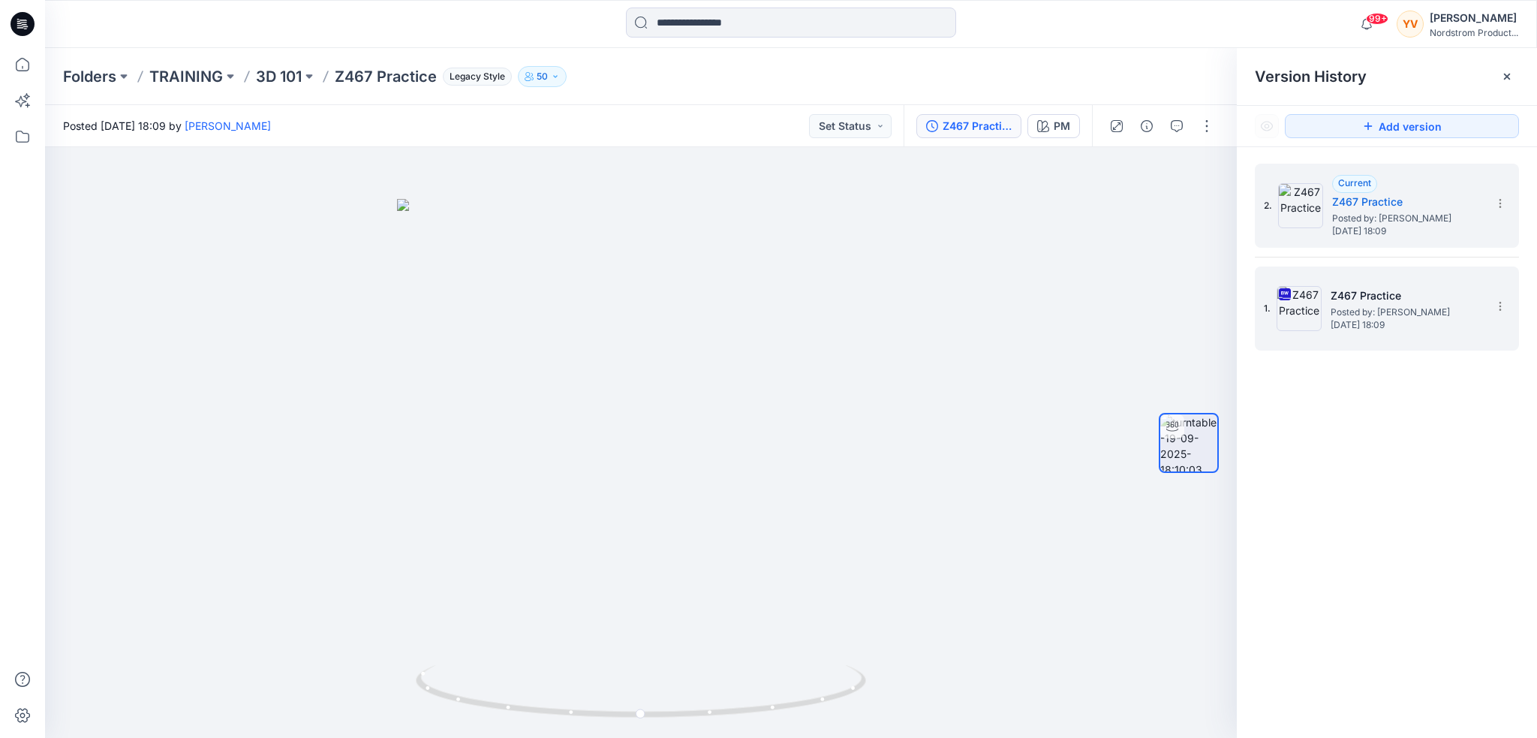
click at [1362, 322] on span "[DATE] 18:09" at bounding box center [1406, 325] width 150 height 11
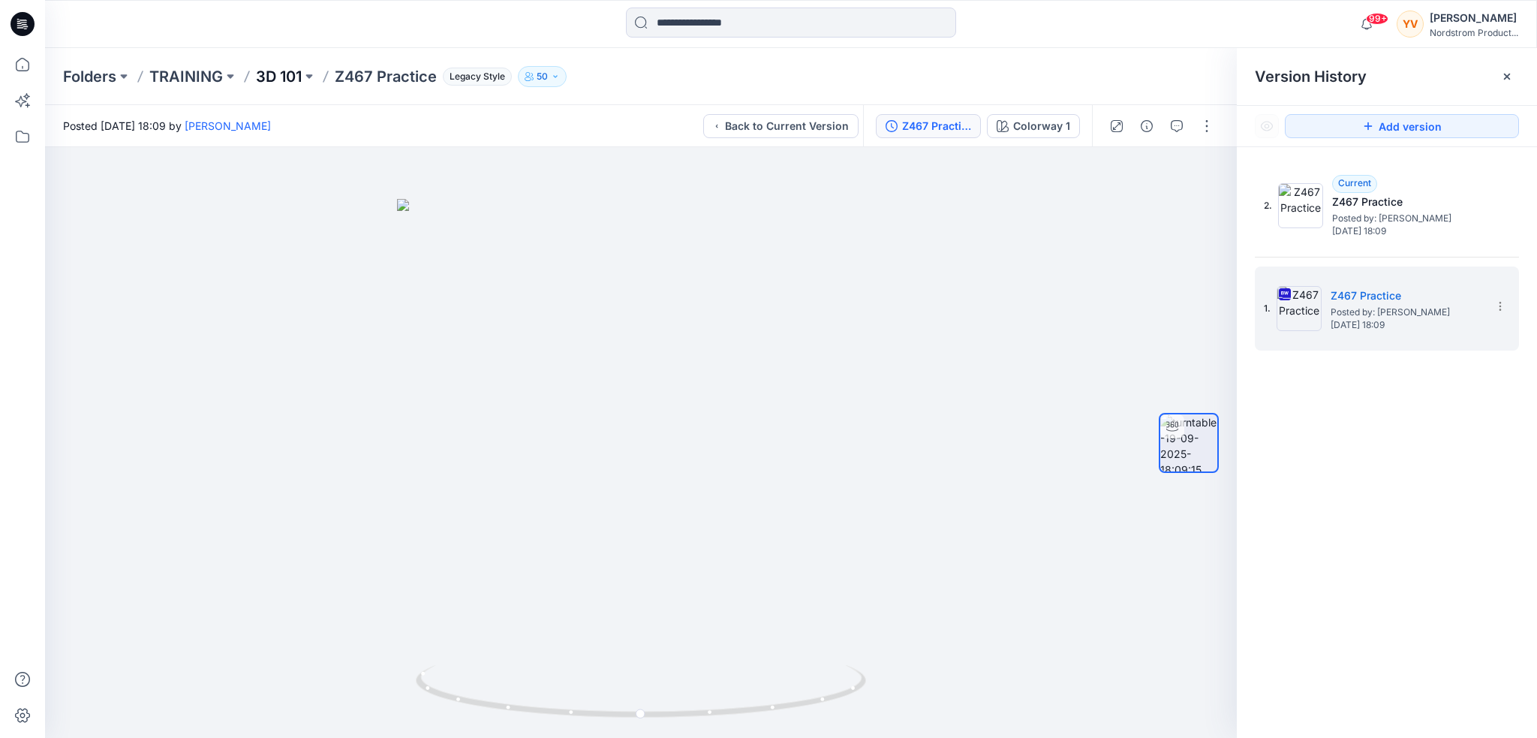
click at [279, 76] on p "3D 101" at bounding box center [279, 76] width 46 height 21
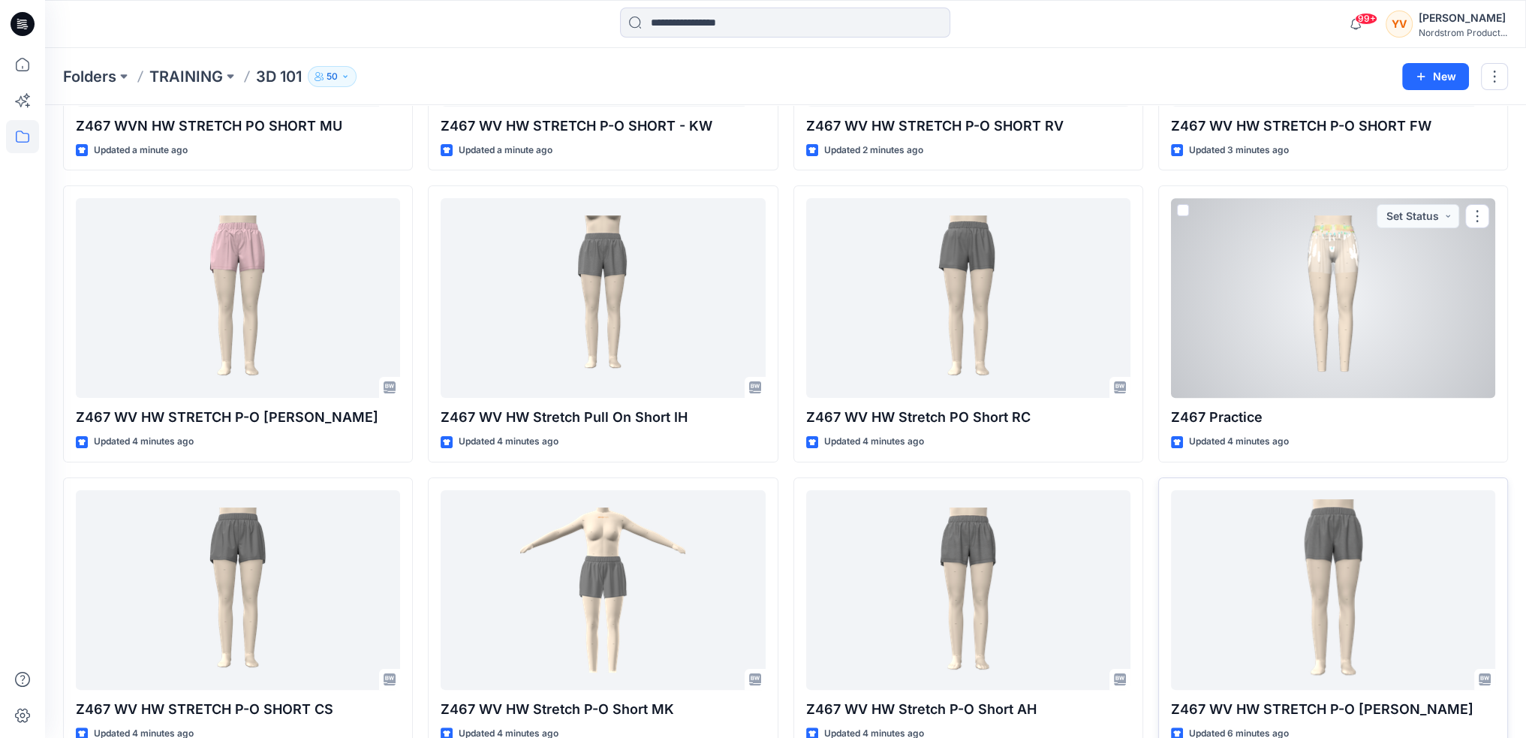
scroll to position [300, 0]
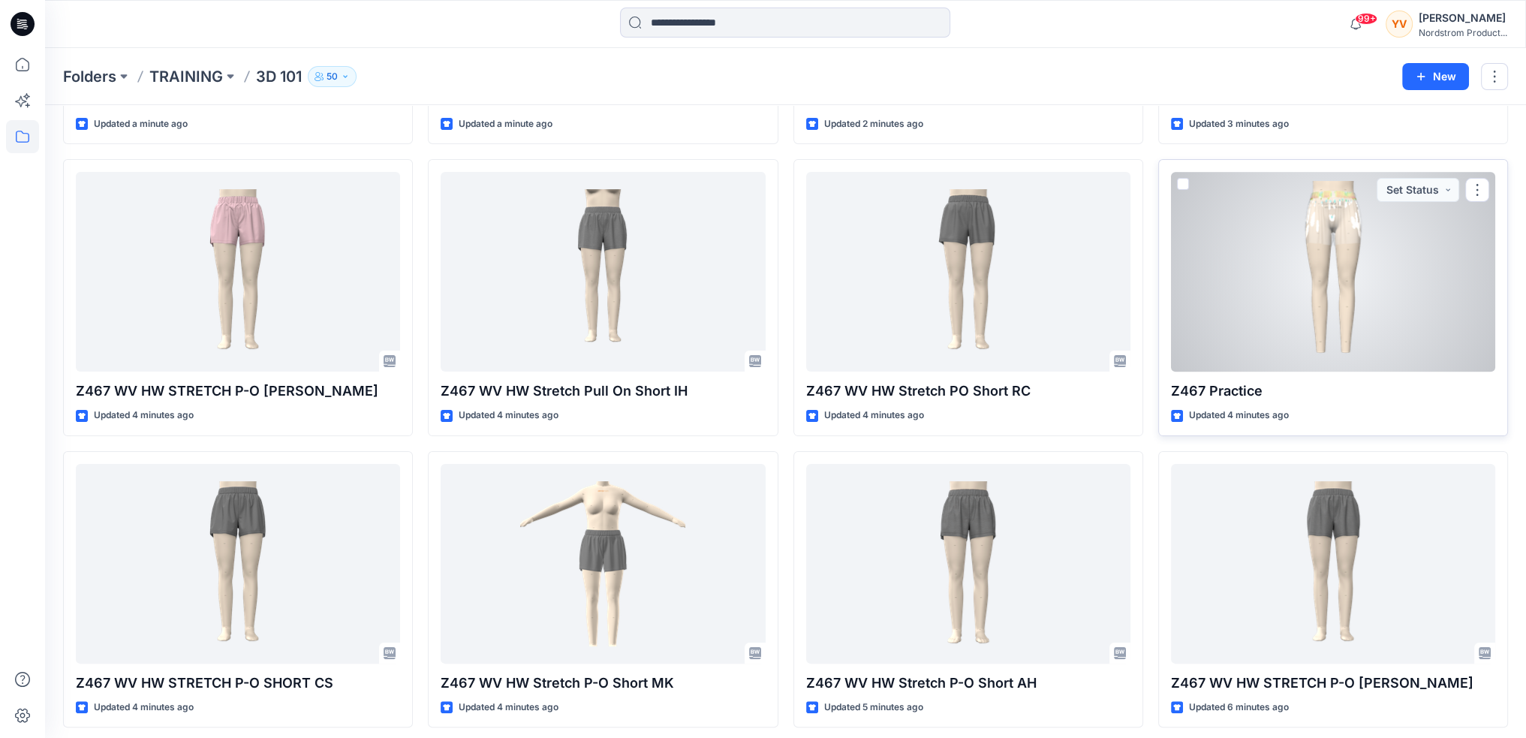
click at [1320, 280] on div at bounding box center [1333, 272] width 324 height 200
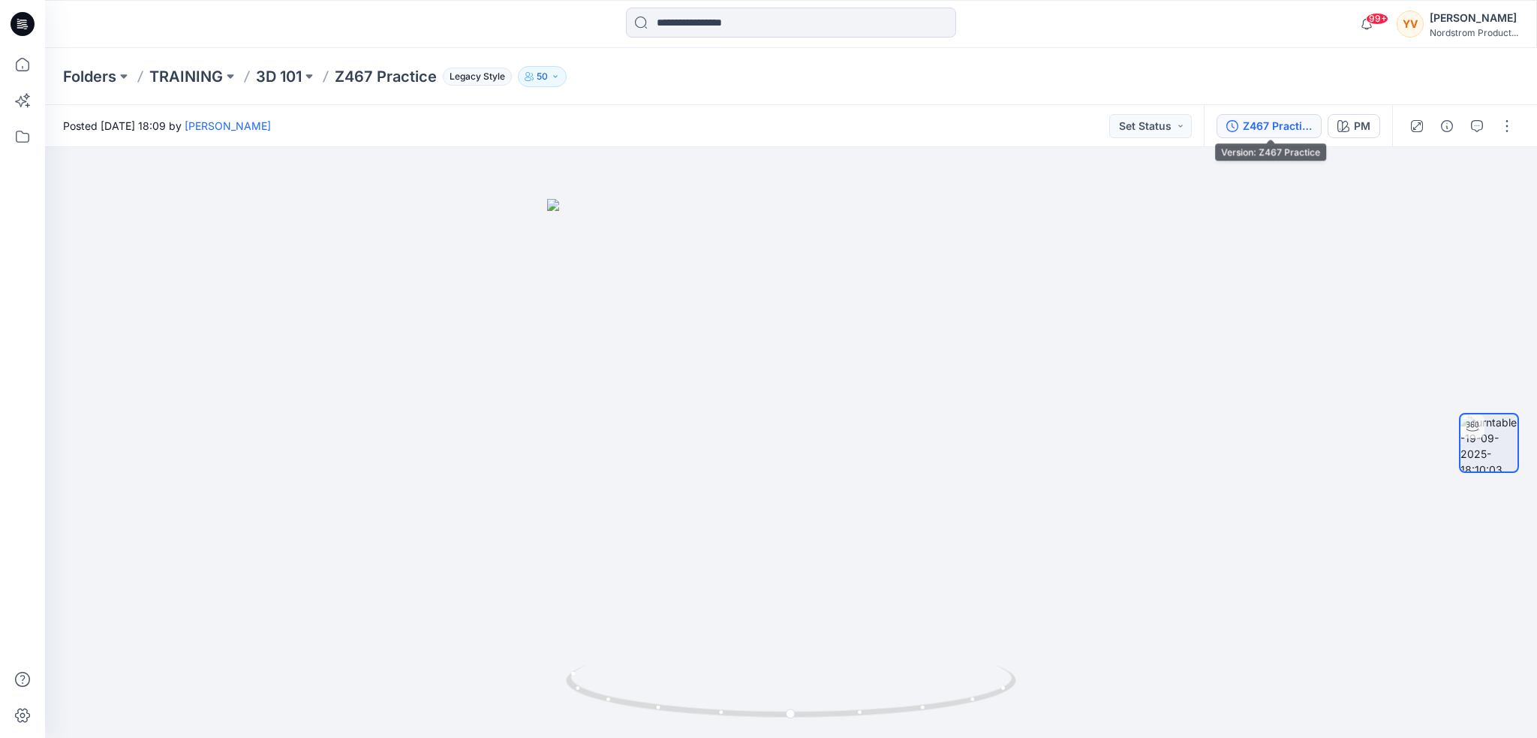
click at [1286, 133] on div "Z467 Practice" at bounding box center [1277, 126] width 69 height 17
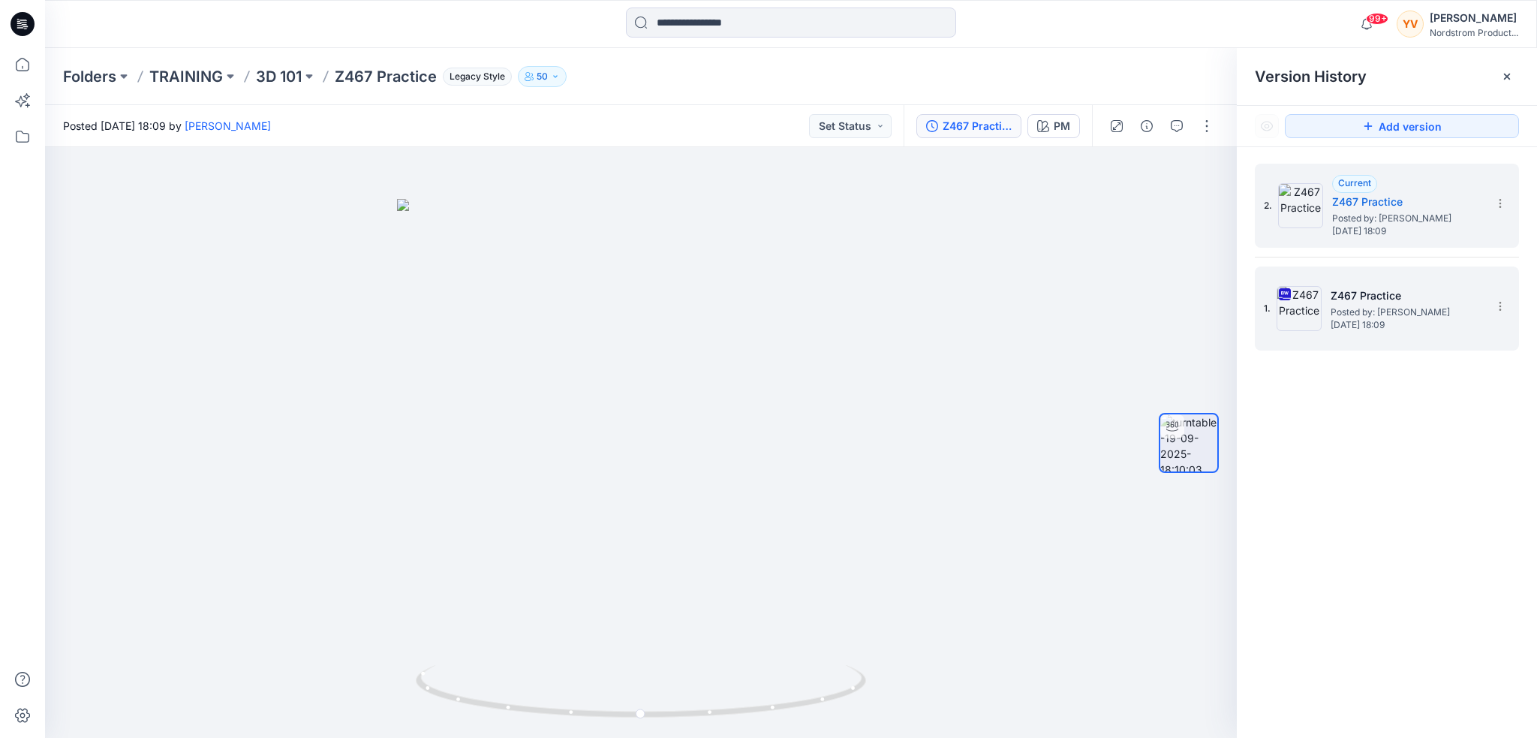
click at [1417, 330] on div "1. Z467 Practice Posted by: Yesica Valdovinos Friday, September 19, 2025 18:09" at bounding box center [1376, 308] width 225 height 72
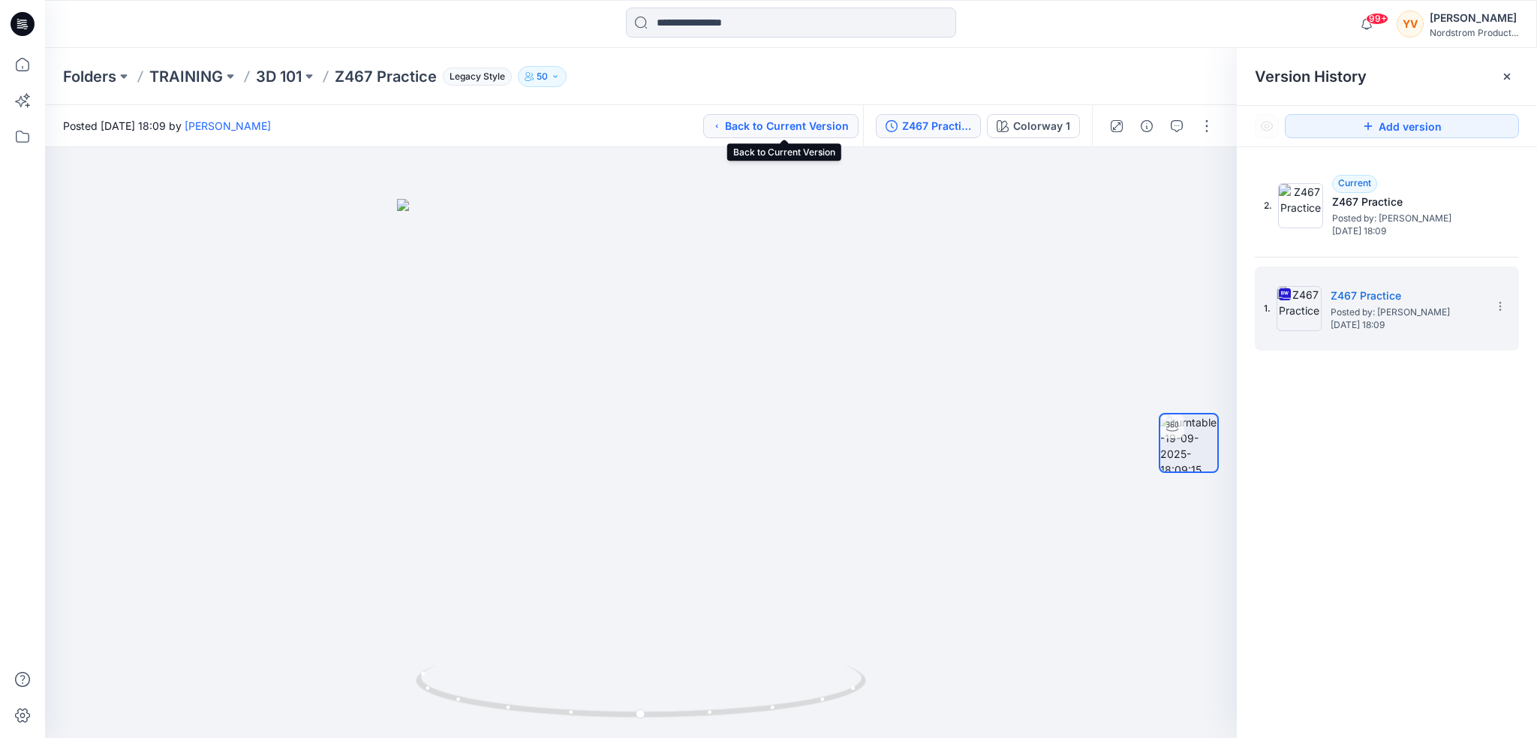
click at [790, 125] on button "Back to Current Version" at bounding box center [780, 126] width 155 height 24
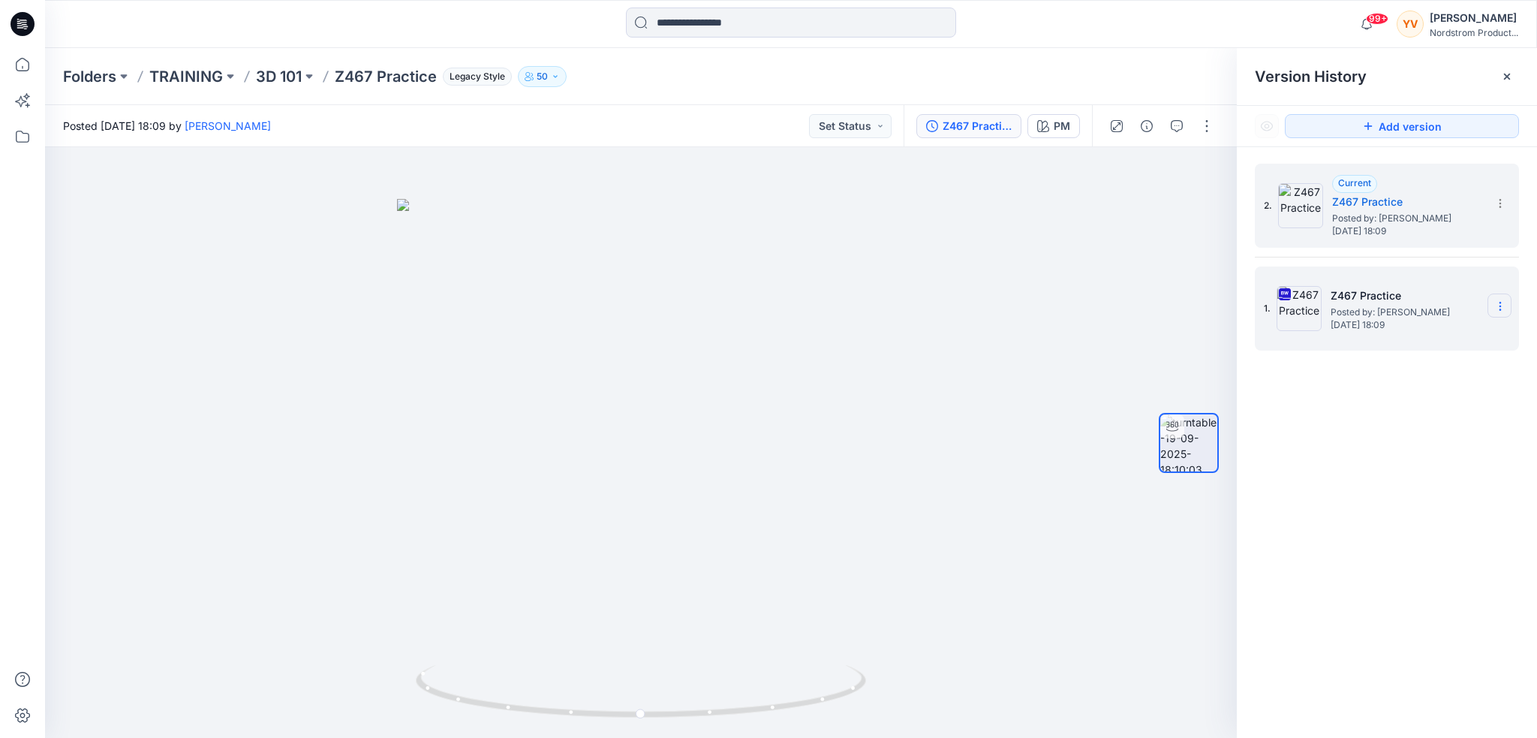
click at [1500, 306] on icon at bounding box center [1500, 306] width 1 height 1
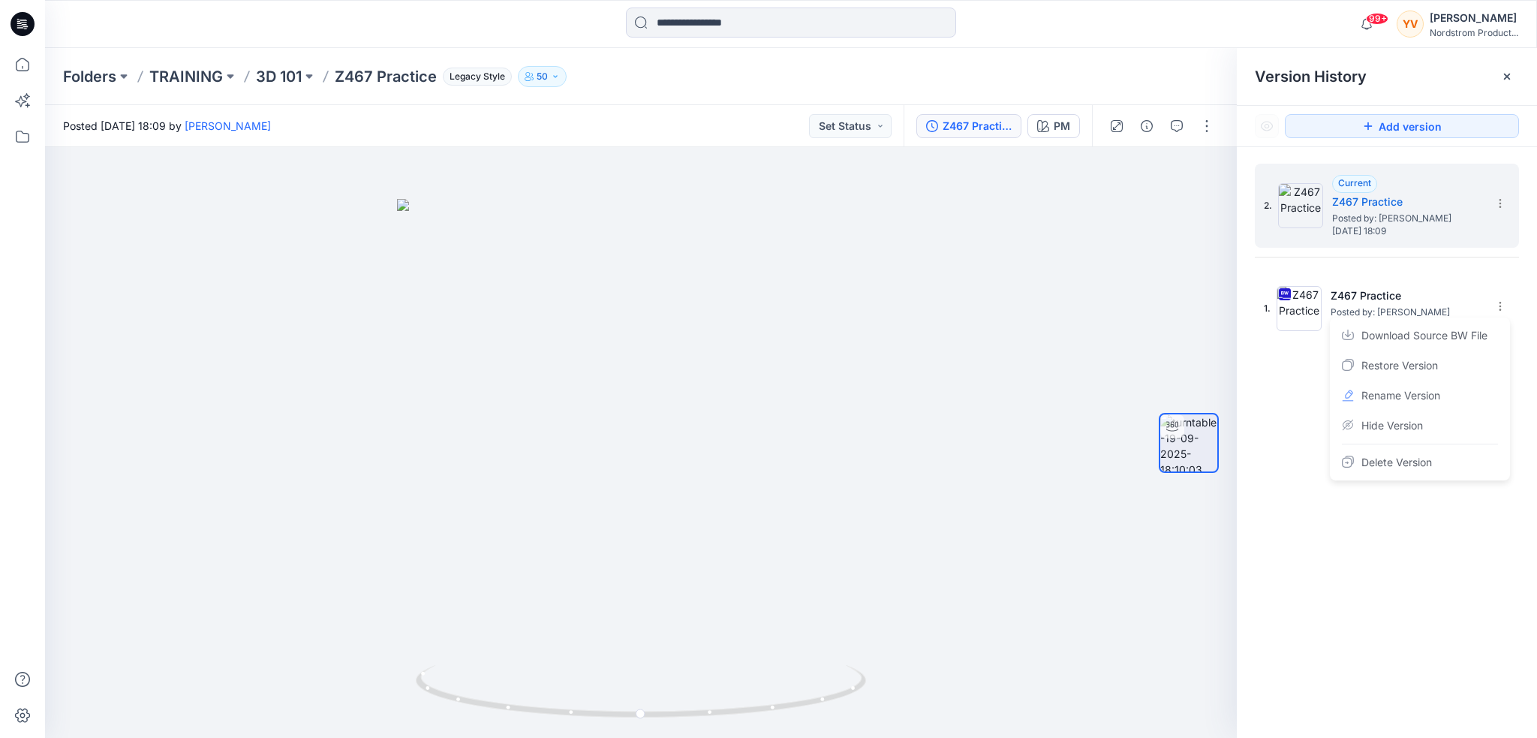
click at [1297, 407] on div "2. Current Z467 Practice Posted by: Yesica Valdovinos Friday, September 19, 202…" at bounding box center [1387, 453] width 300 height 612
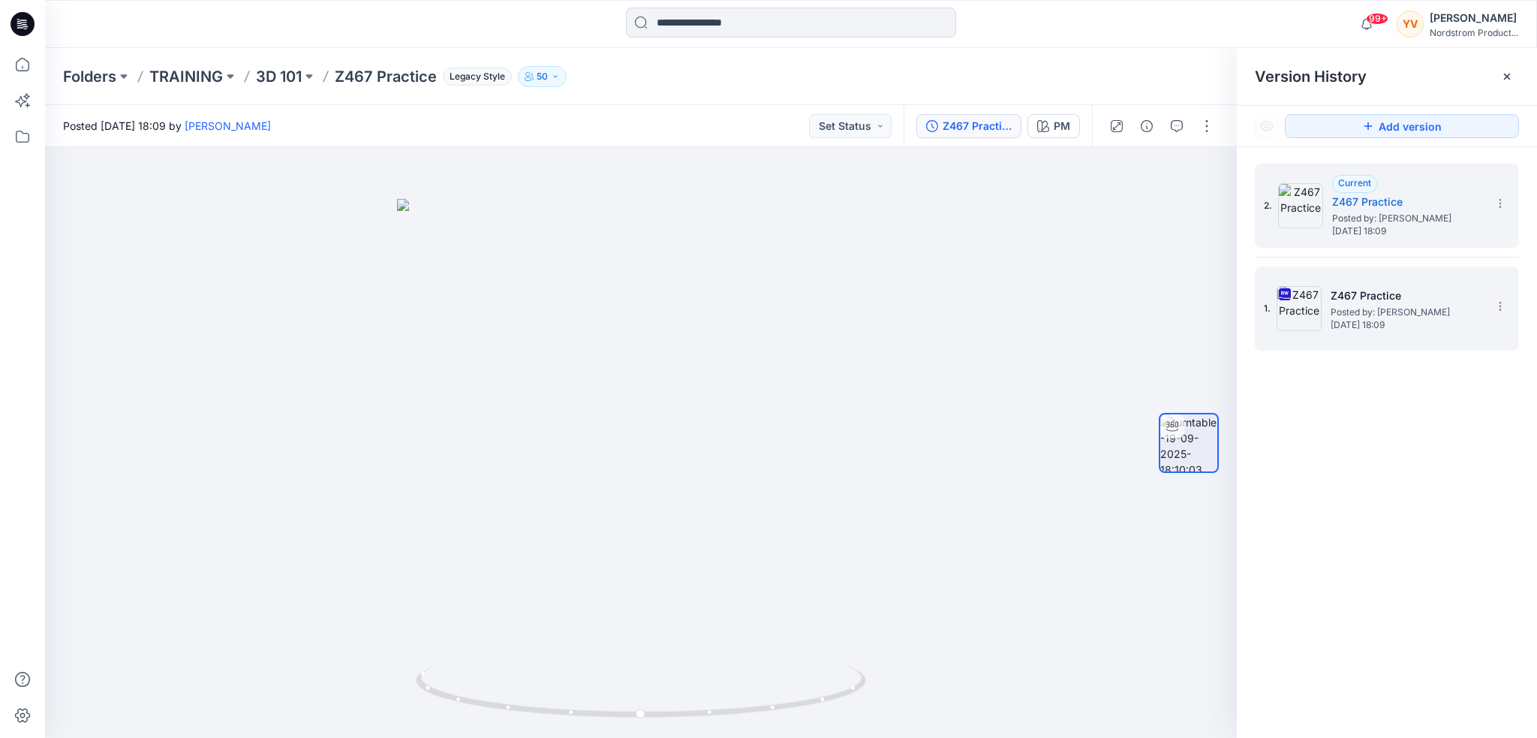
click at [1304, 306] on img at bounding box center [1299, 308] width 45 height 45
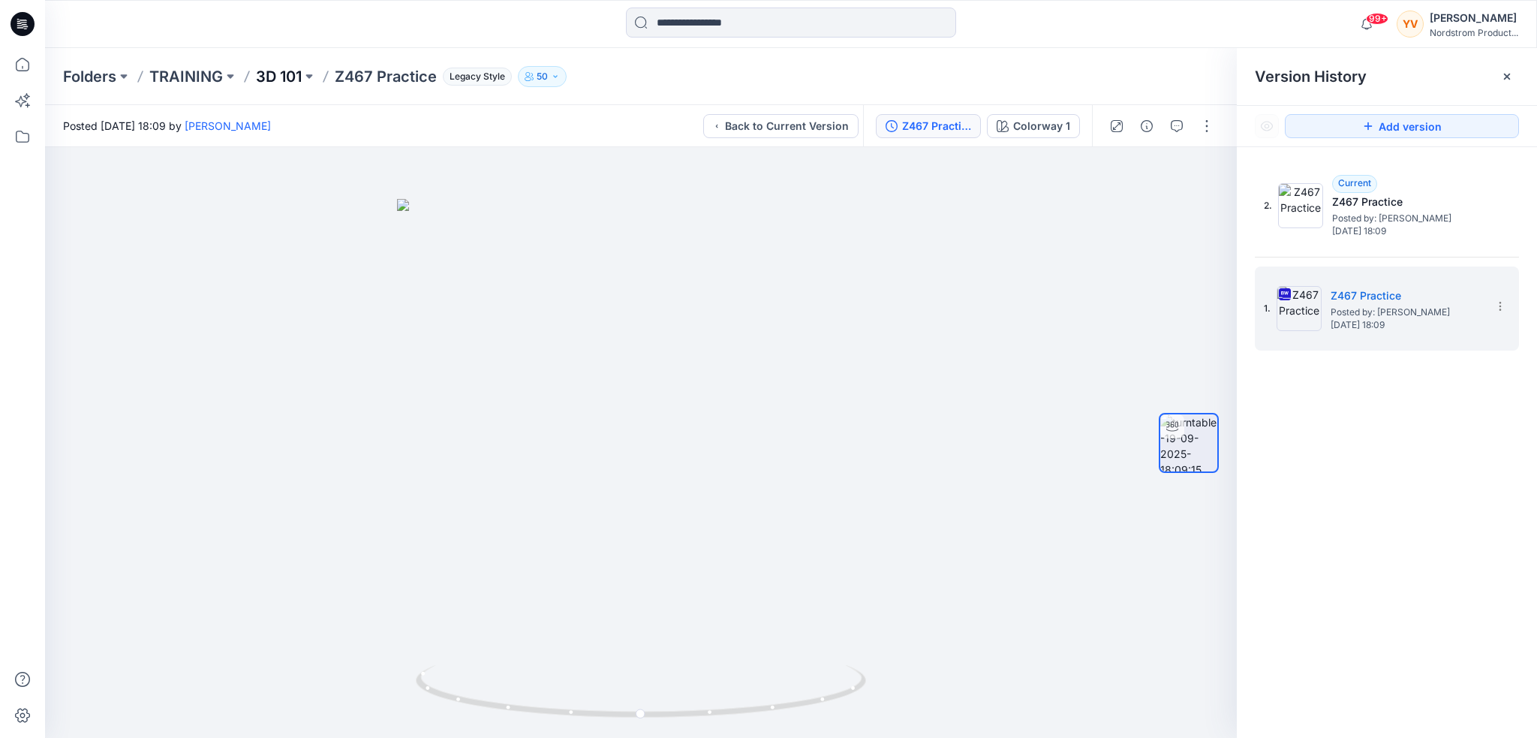
click at [280, 72] on p "3D 101" at bounding box center [279, 76] width 46 height 21
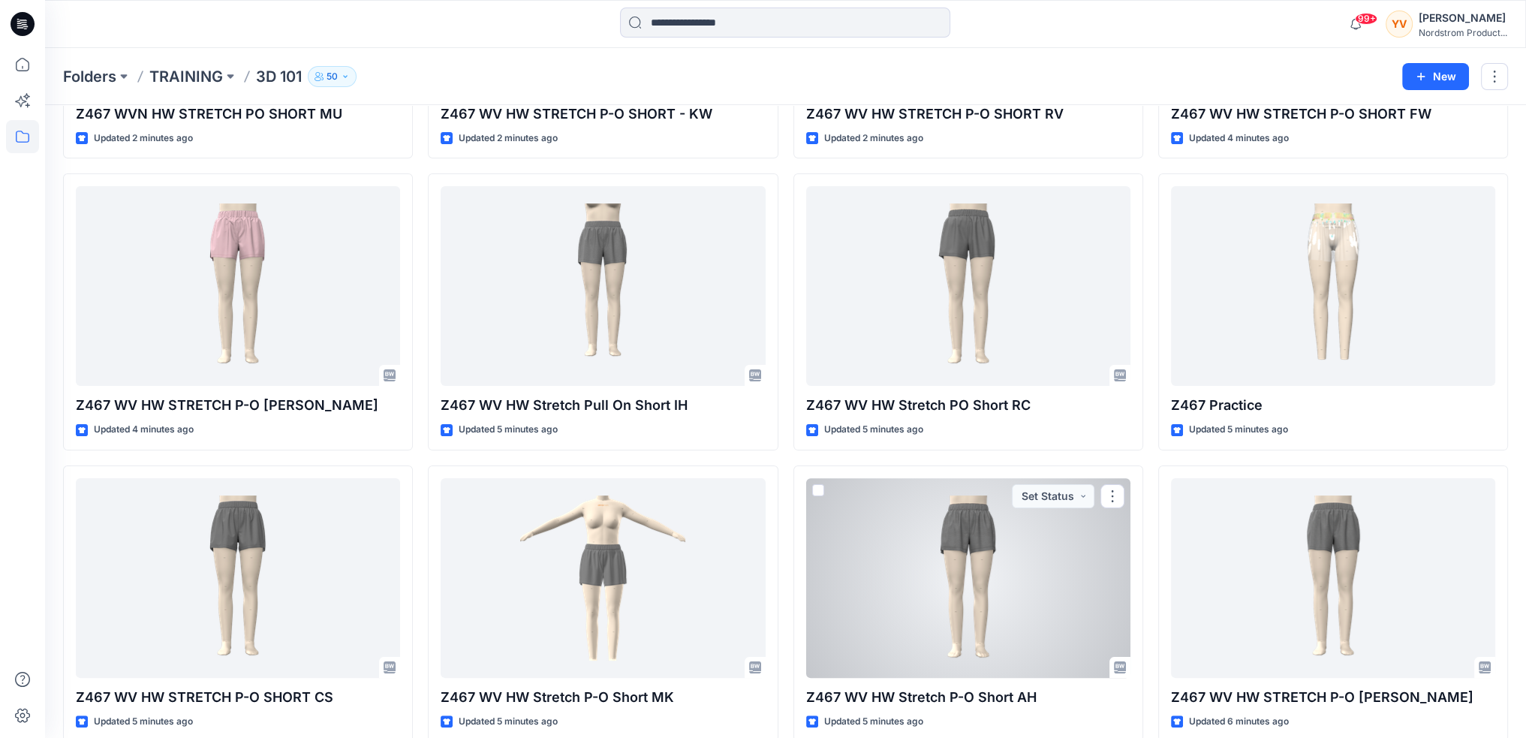
scroll to position [285, 0]
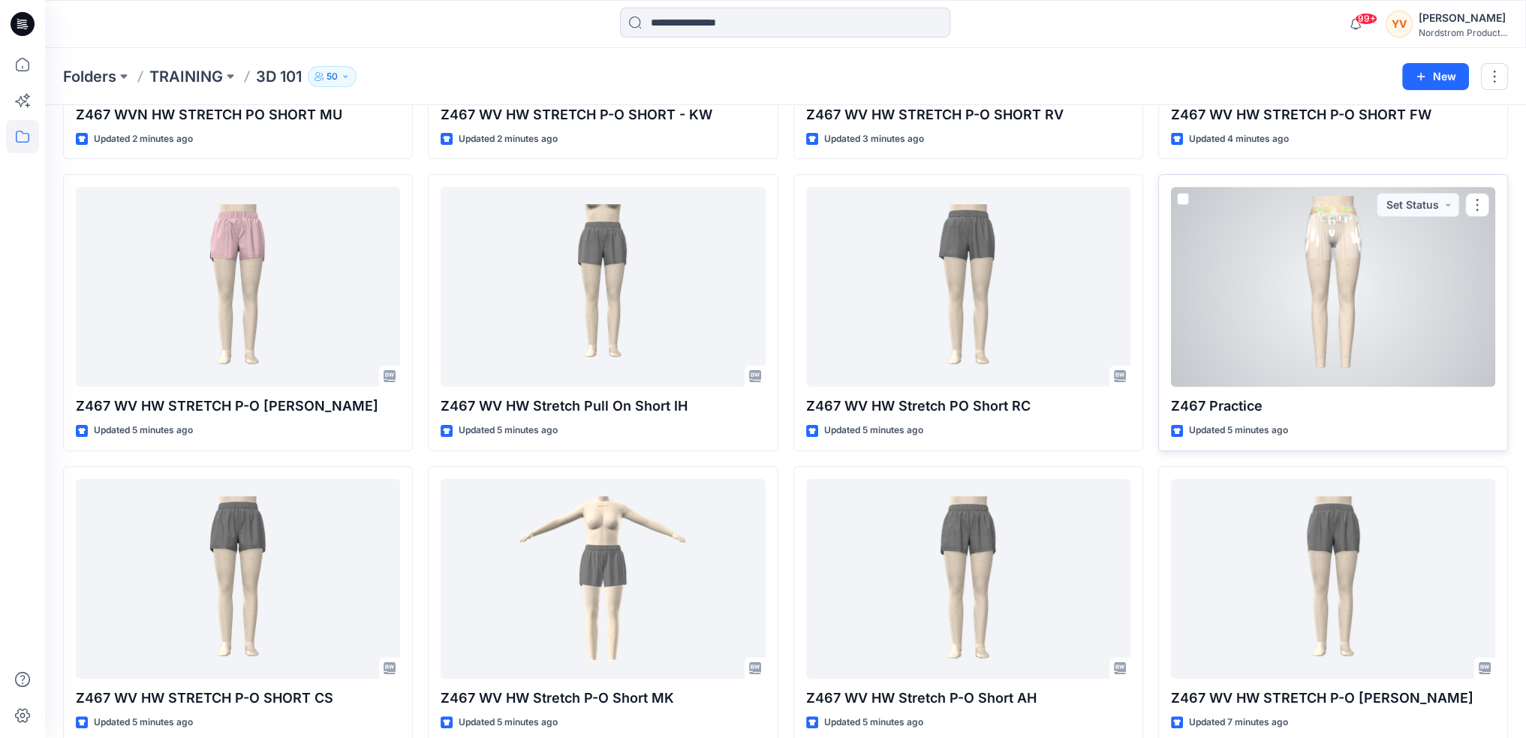
click at [1263, 420] on div "Z467 Practice Updated 5 minutes ago Set Status" at bounding box center [1333, 312] width 350 height 276
click at [1311, 306] on div at bounding box center [1333, 287] width 324 height 200
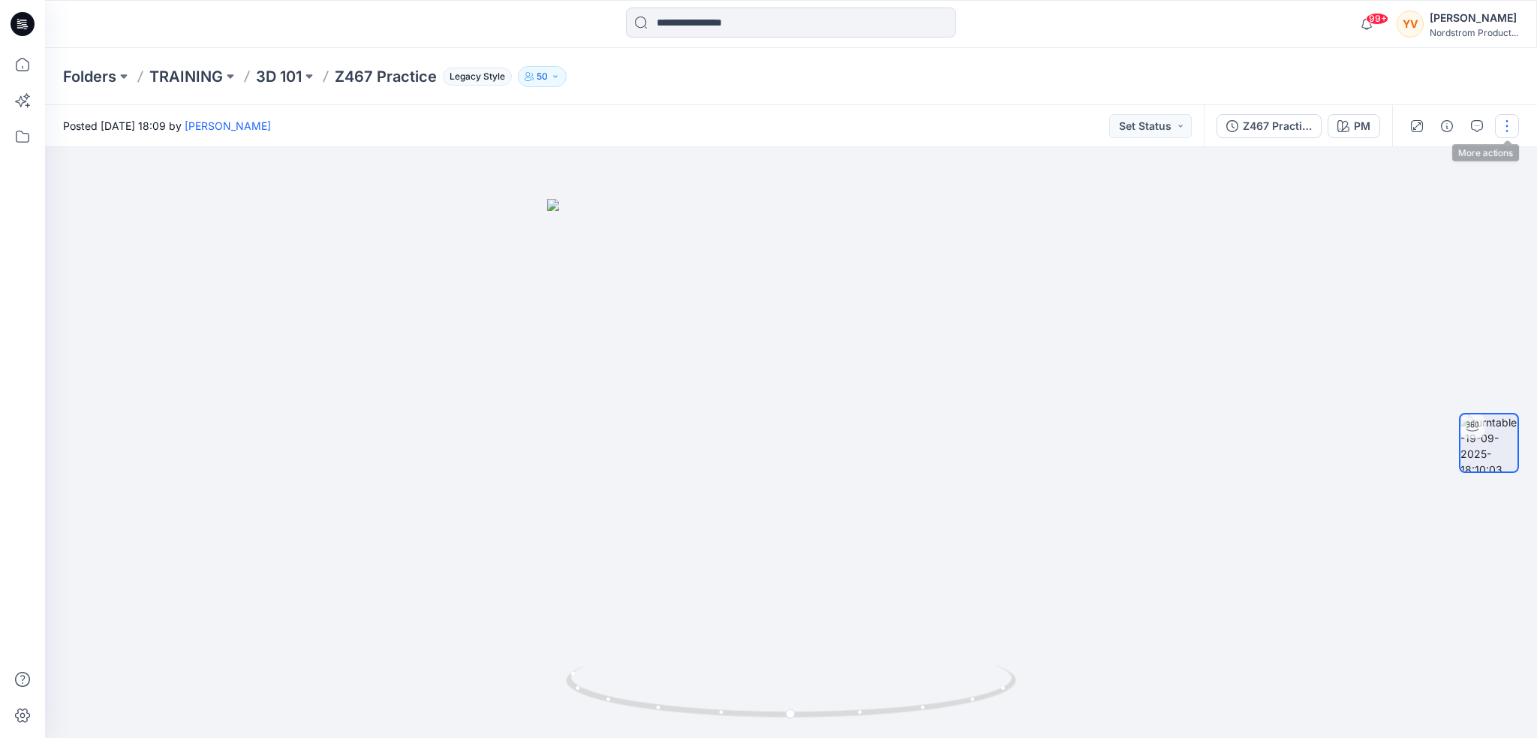
click at [1497, 125] on button "button" at bounding box center [1507, 126] width 24 height 24
click at [910, 337] on div at bounding box center [791, 442] width 1492 height 591
click at [1510, 126] on button "button" at bounding box center [1507, 126] width 24 height 24
click at [1399, 161] on button "Edit" at bounding box center [1444, 161] width 138 height 28
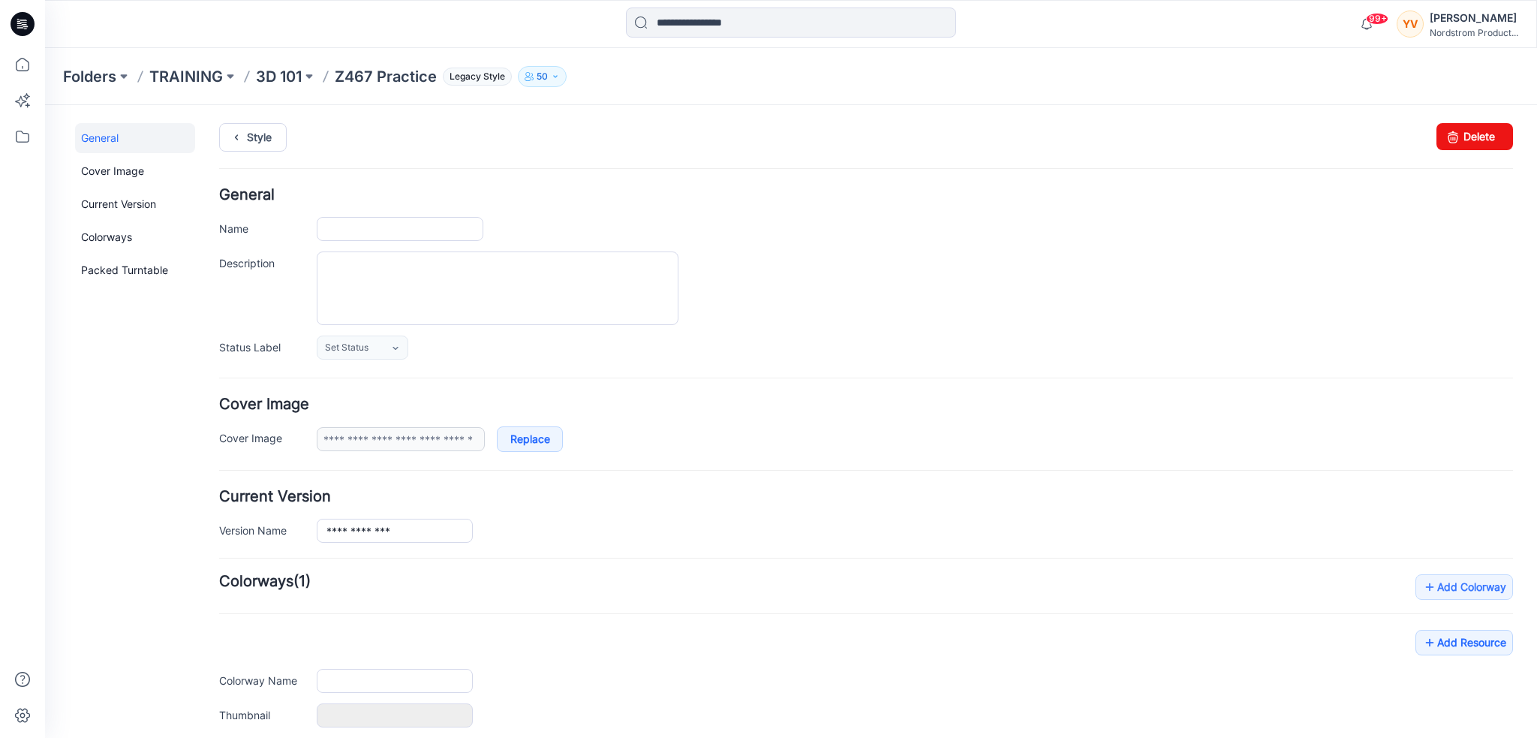
type input "**********"
type input "**"
type input "**********"
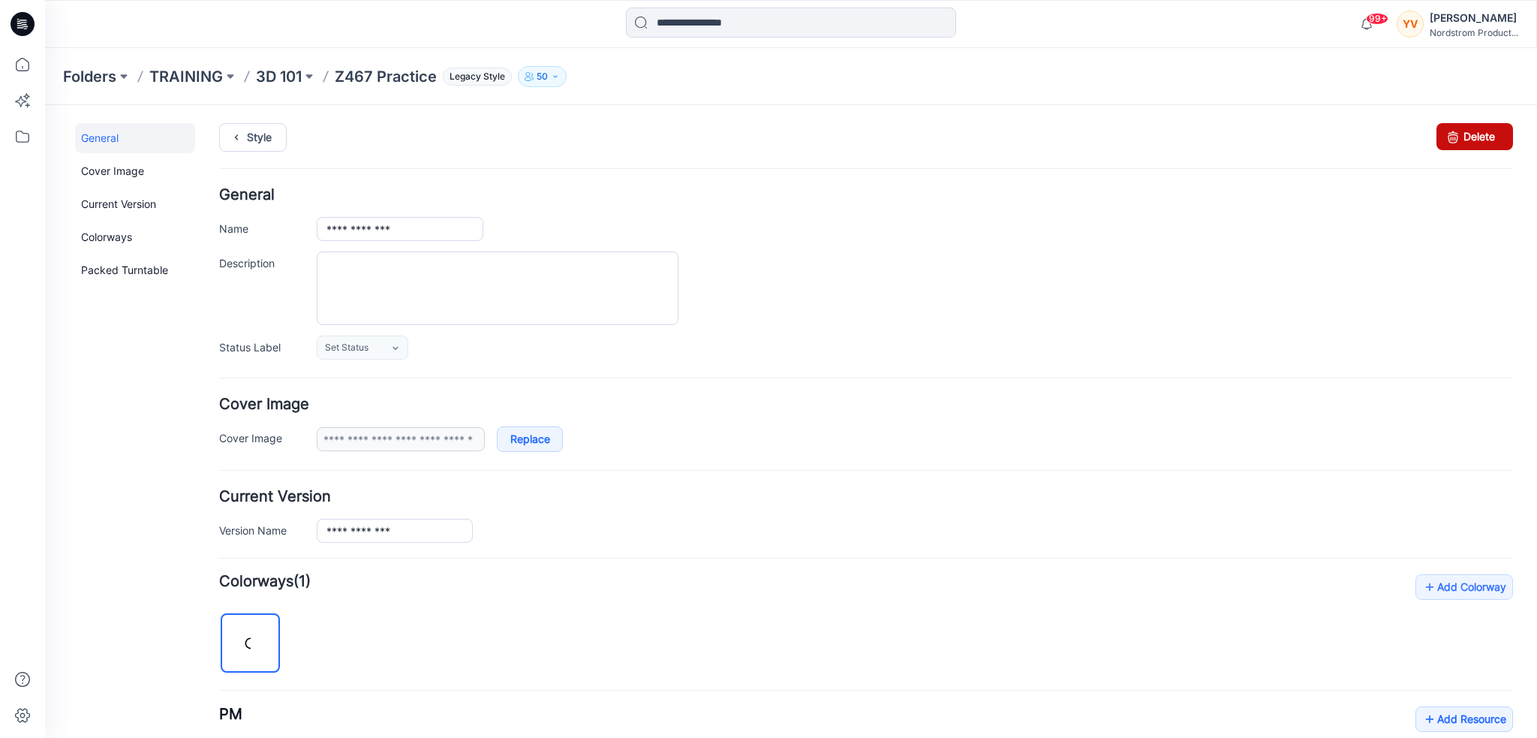
drag, startPoint x: 1445, startPoint y: 134, endPoint x: 874, endPoint y: 152, distance: 571.5
click at [1445, 134] on icon at bounding box center [1453, 136] width 21 height 27
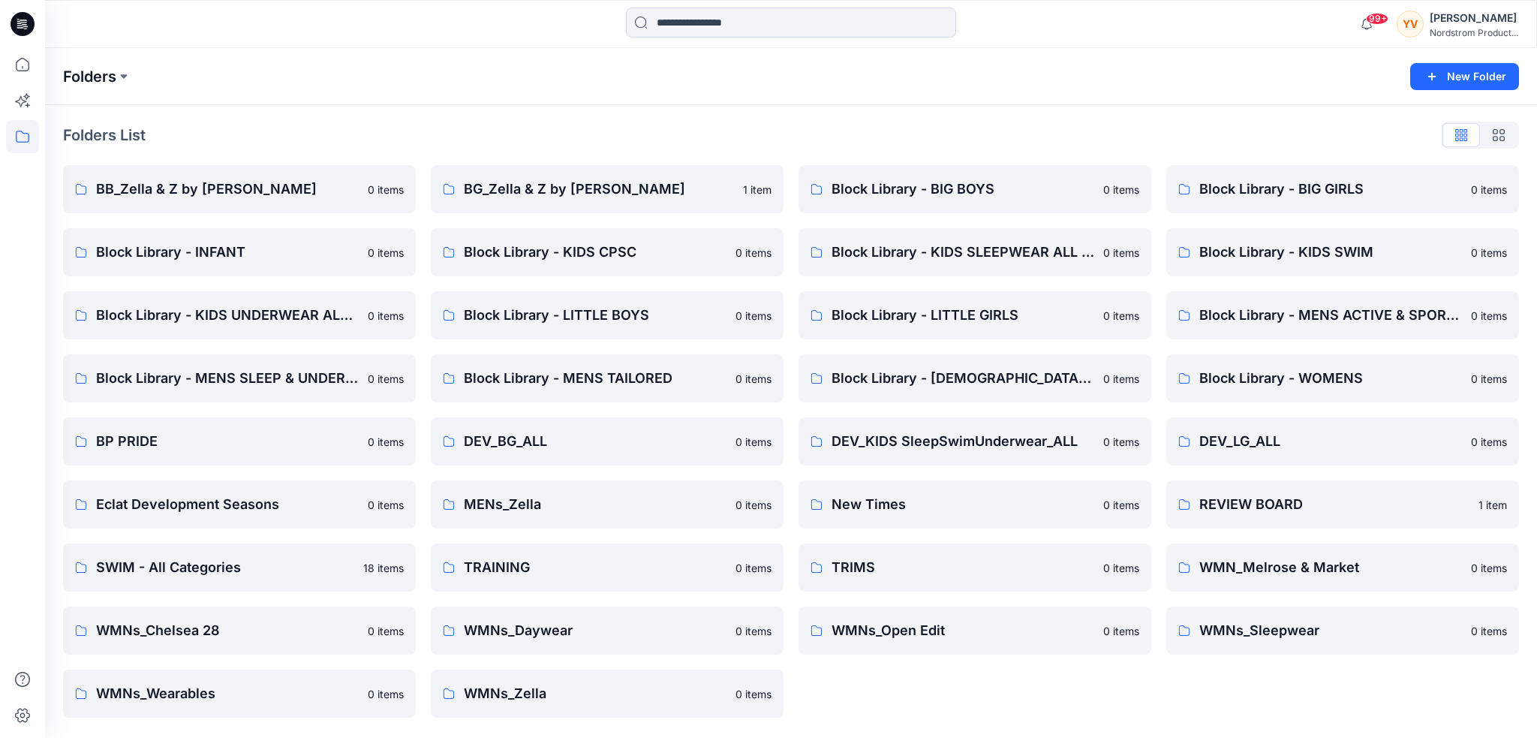
click at [105, 77] on p "Folders" at bounding box center [89, 76] width 53 height 21
click at [110, 77] on p "Folders" at bounding box center [89, 76] width 53 height 21
click at [28, 66] on icon at bounding box center [23, 65] width 14 height 14
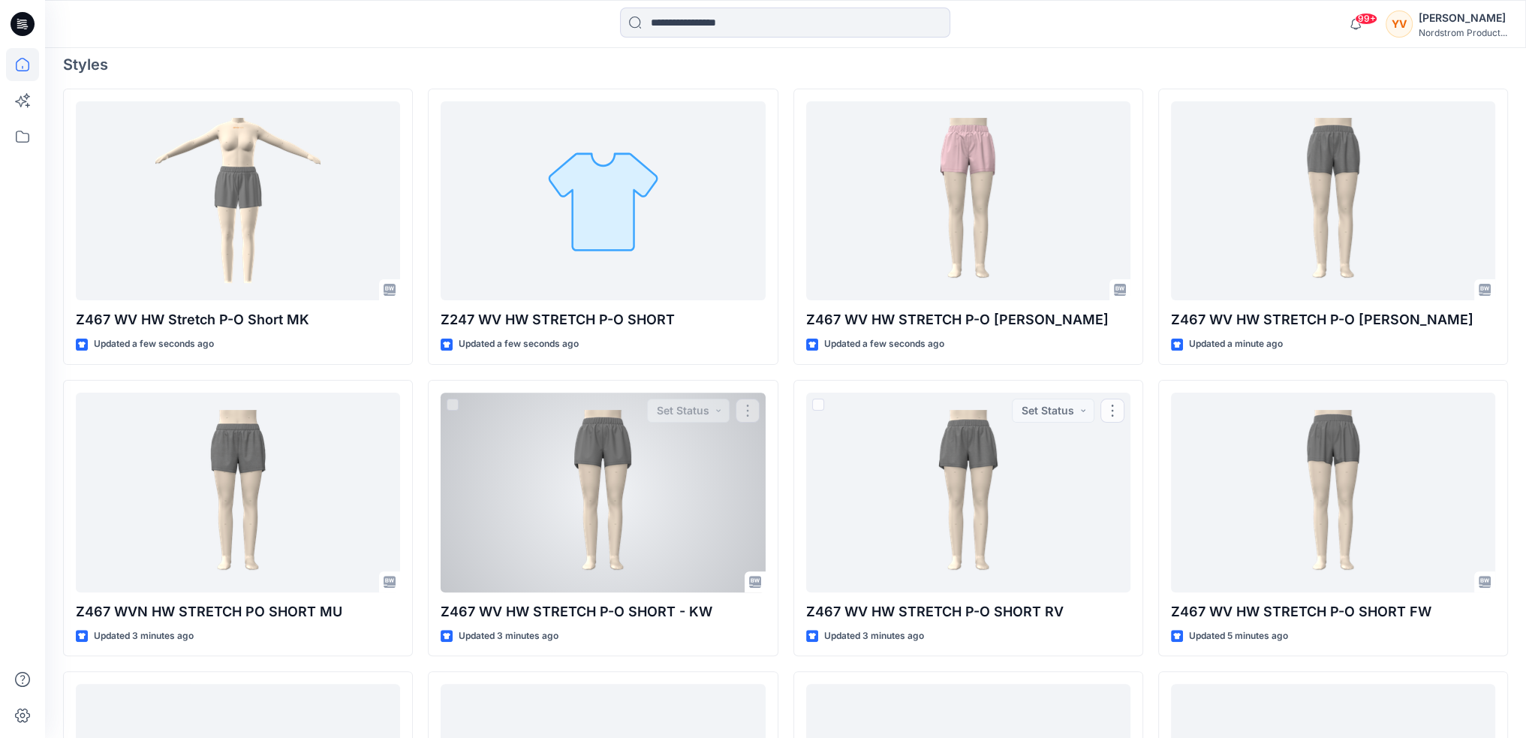
scroll to position [75, 0]
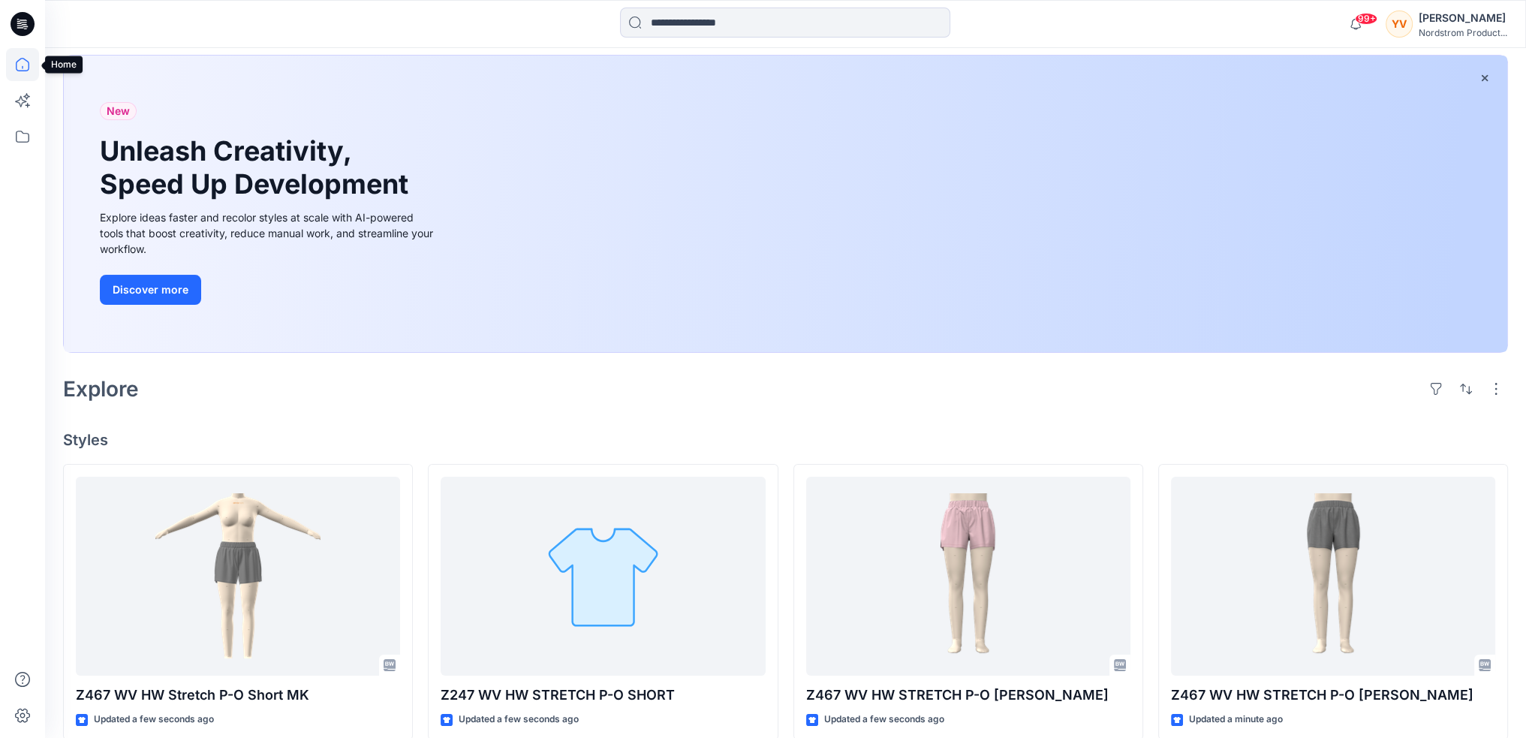
click at [24, 74] on icon at bounding box center [22, 64] width 33 height 33
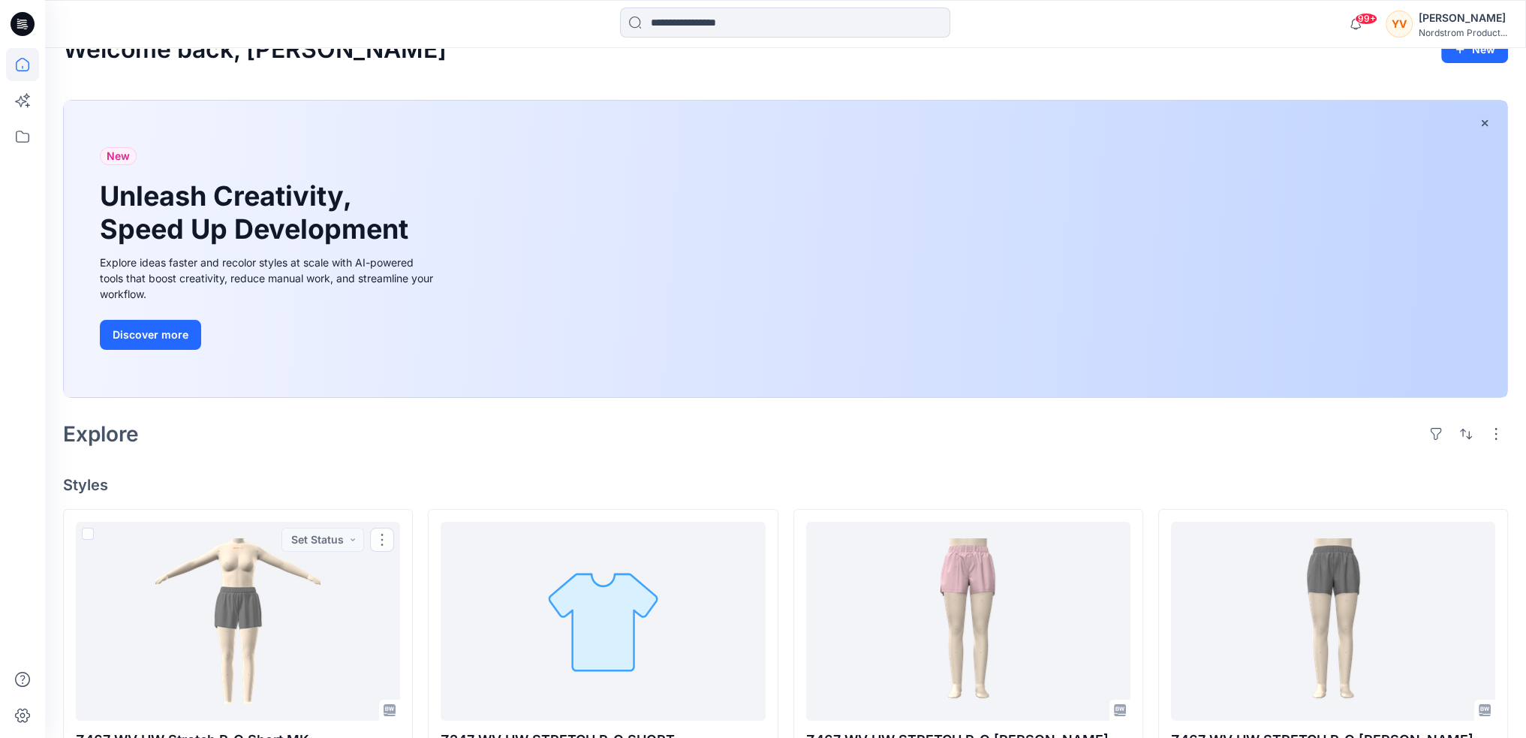
scroll to position [0, 0]
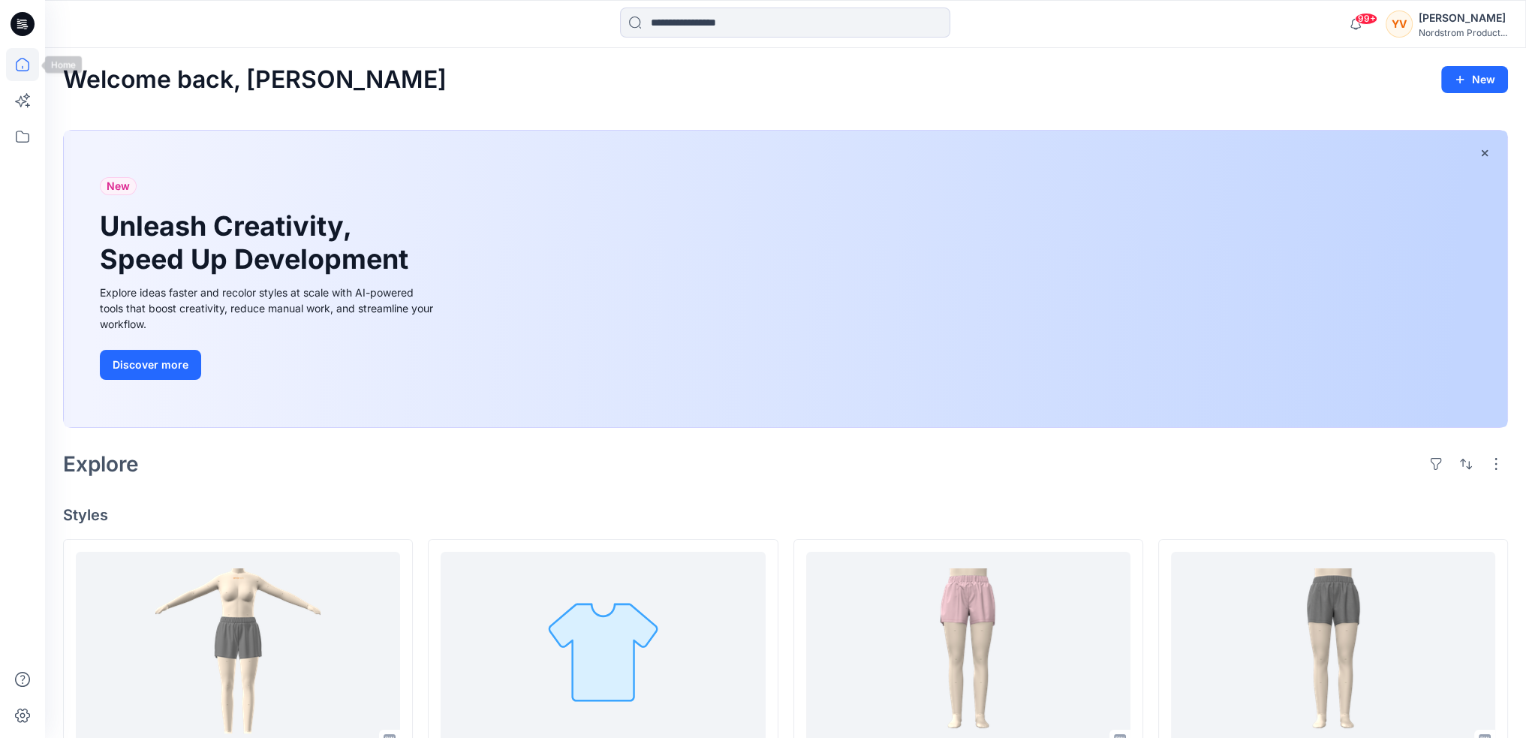
click at [27, 64] on icon at bounding box center [22, 64] width 33 height 33
click at [18, 134] on icon at bounding box center [22, 136] width 33 height 33
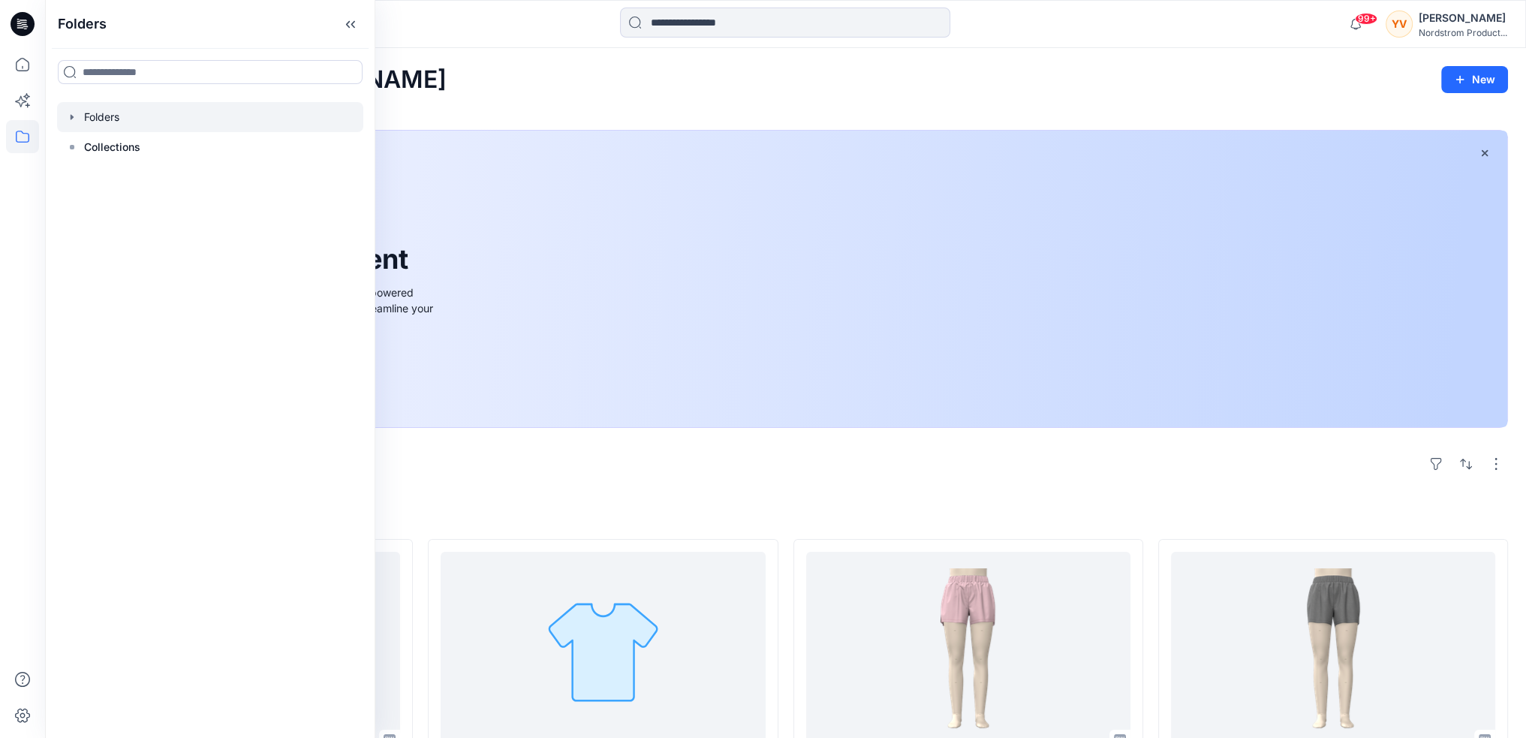
click at [74, 119] on icon "button" at bounding box center [72, 117] width 12 height 12
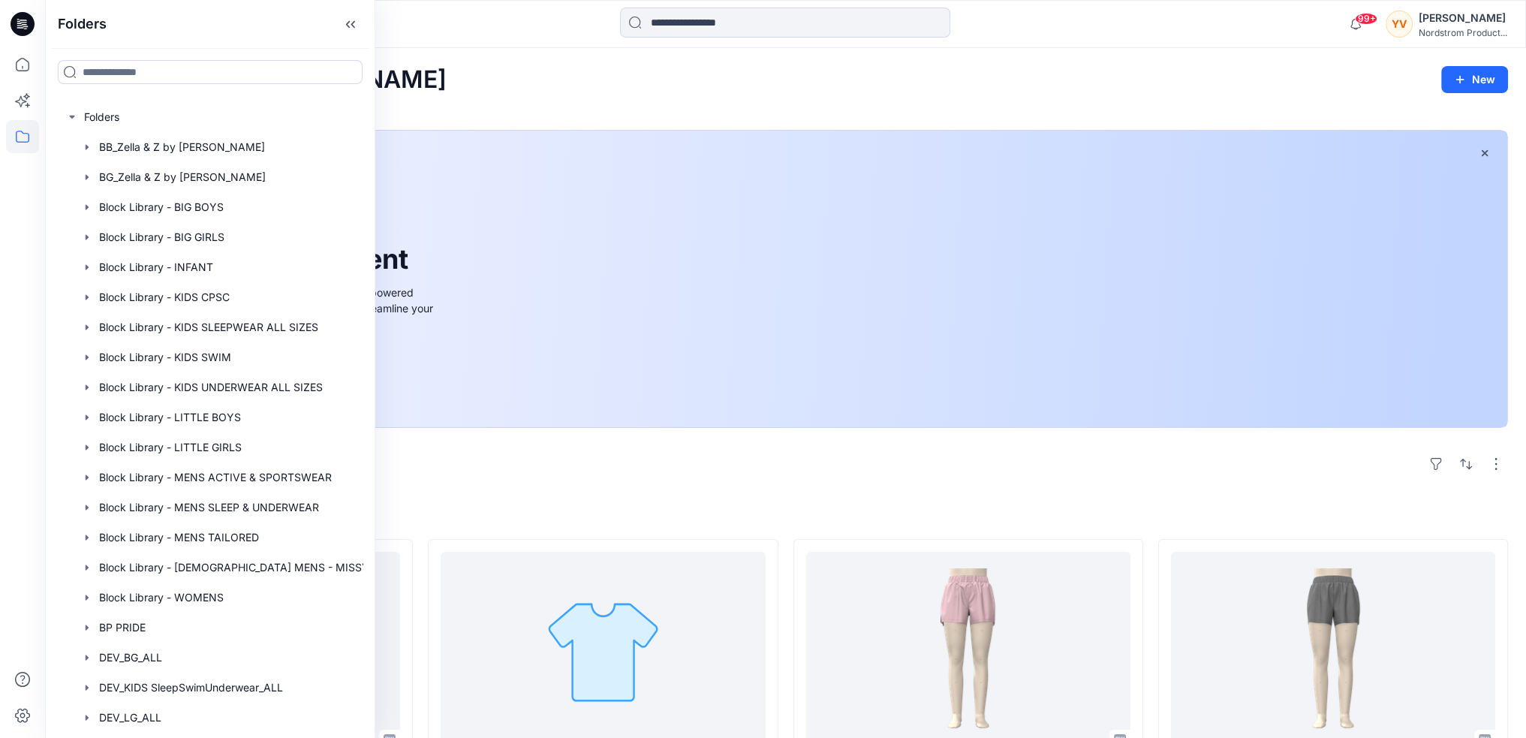
click at [700, 477] on div "Explore" at bounding box center [785, 464] width 1445 height 36
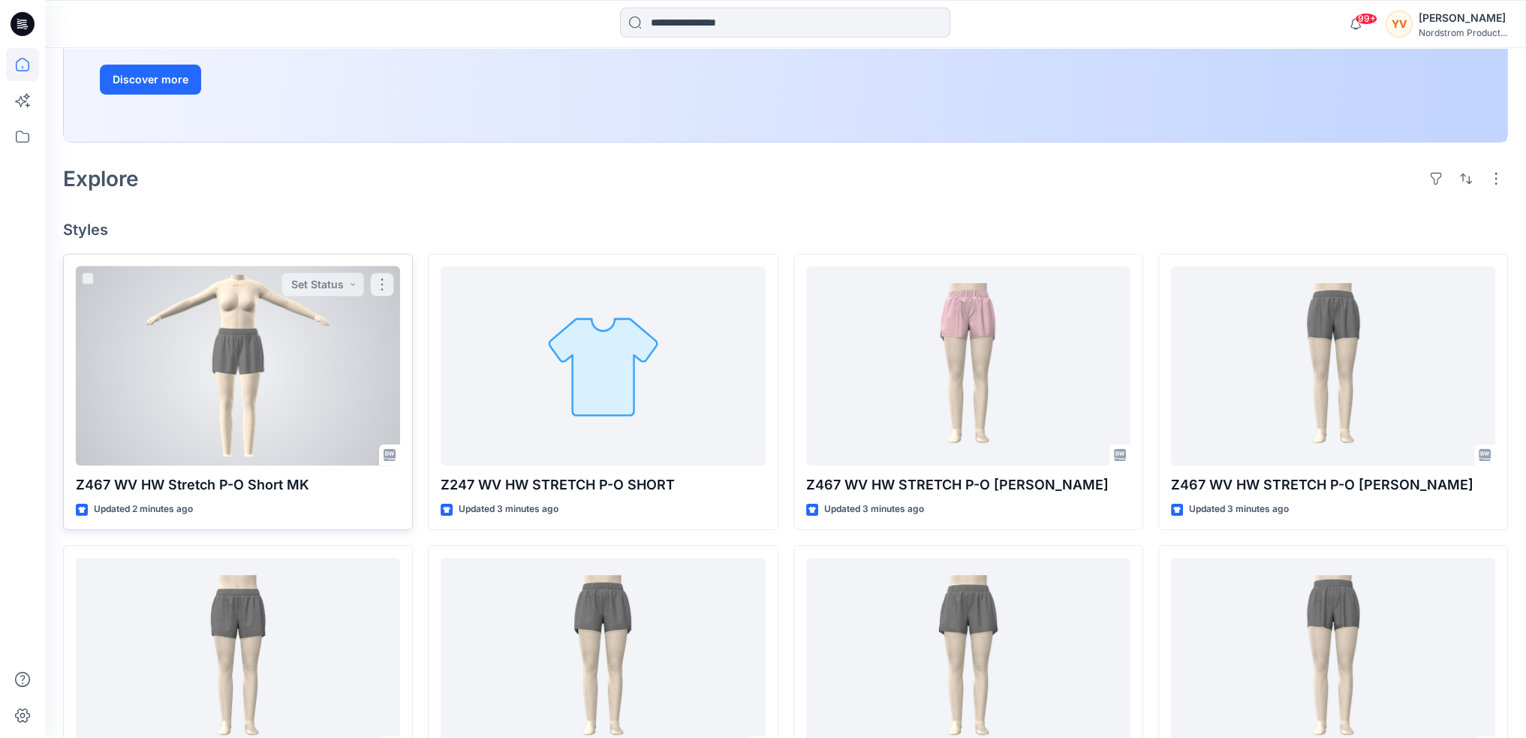
scroll to position [300, 0]
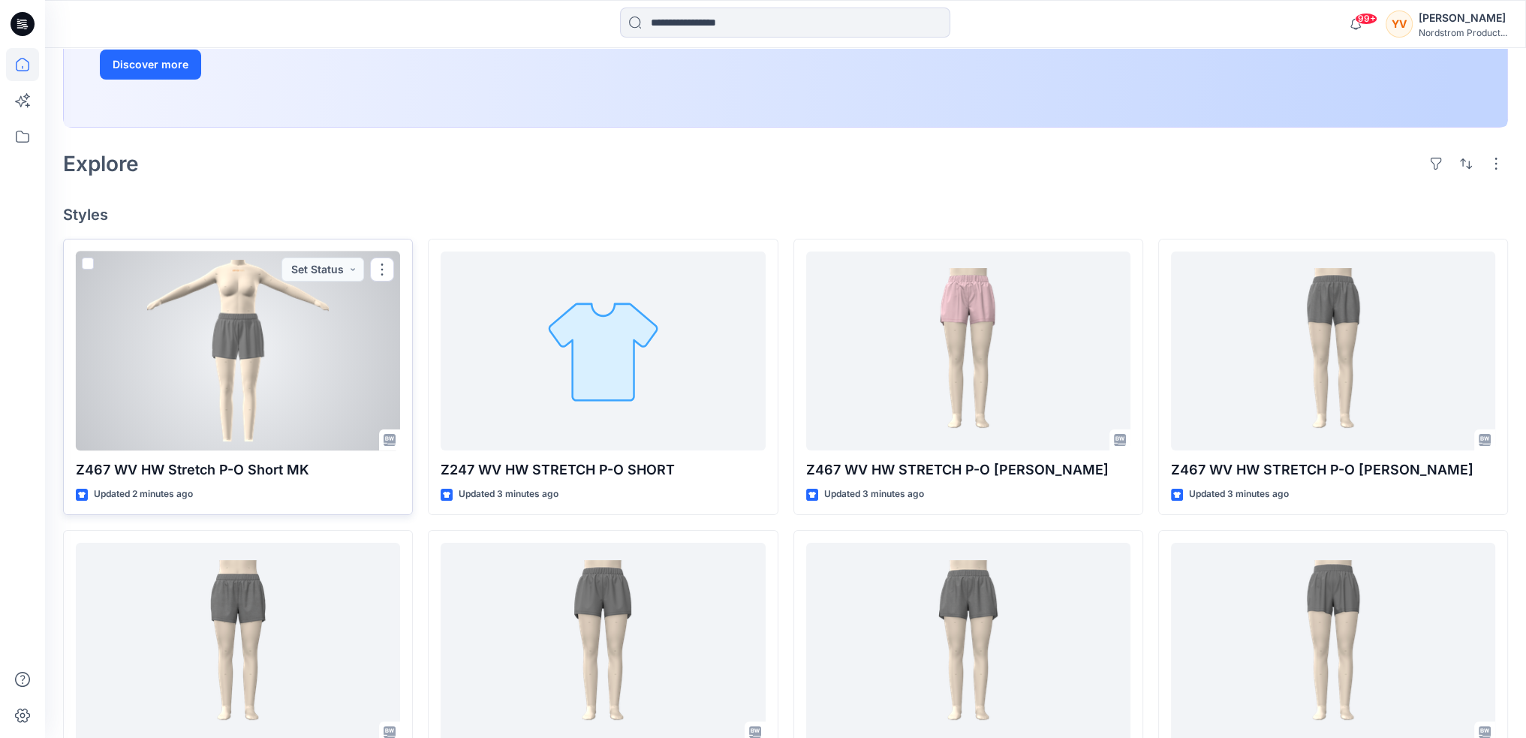
click at [223, 387] on div at bounding box center [238, 351] width 324 height 200
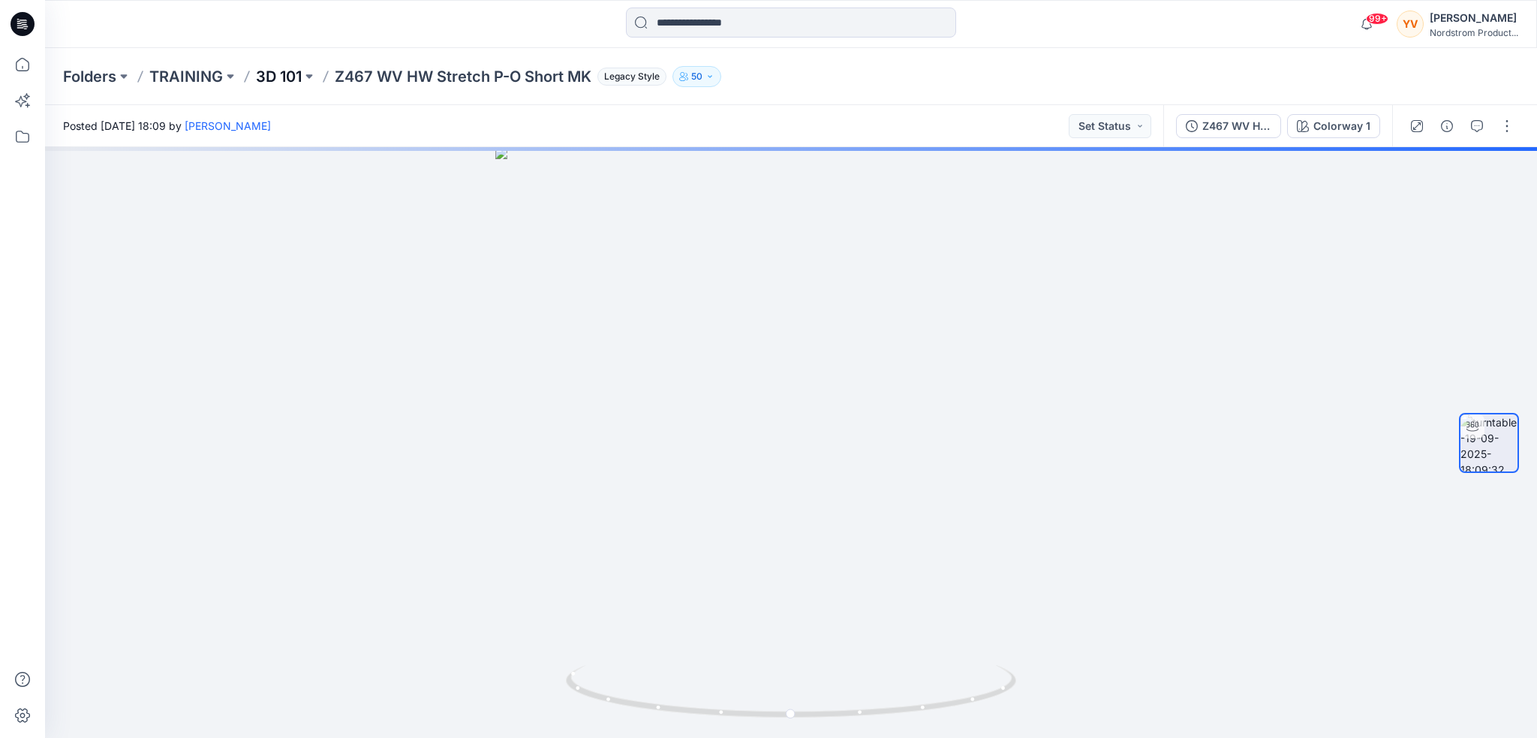
click at [275, 74] on p "3D 101" at bounding box center [279, 76] width 46 height 21
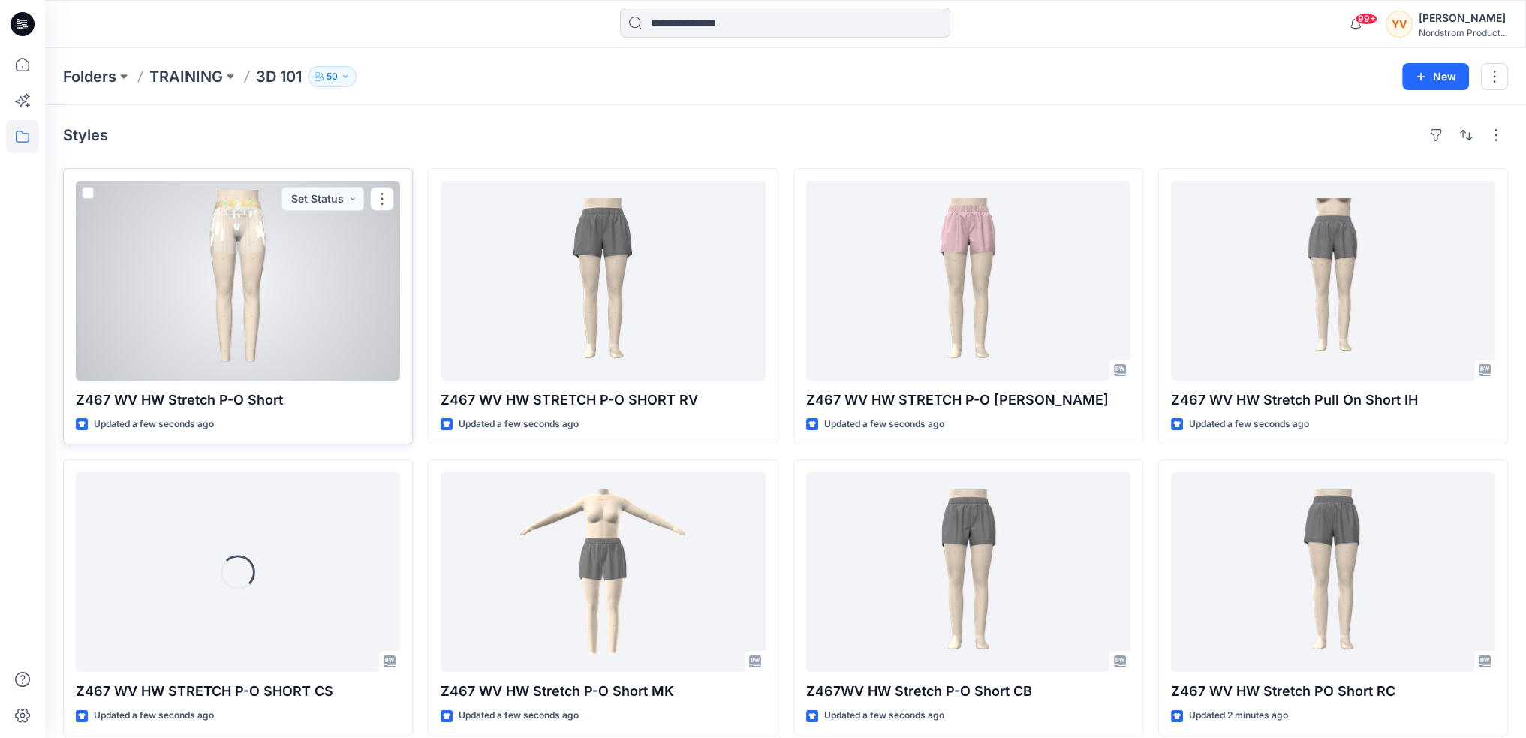
click at [260, 267] on div at bounding box center [238, 281] width 324 height 200
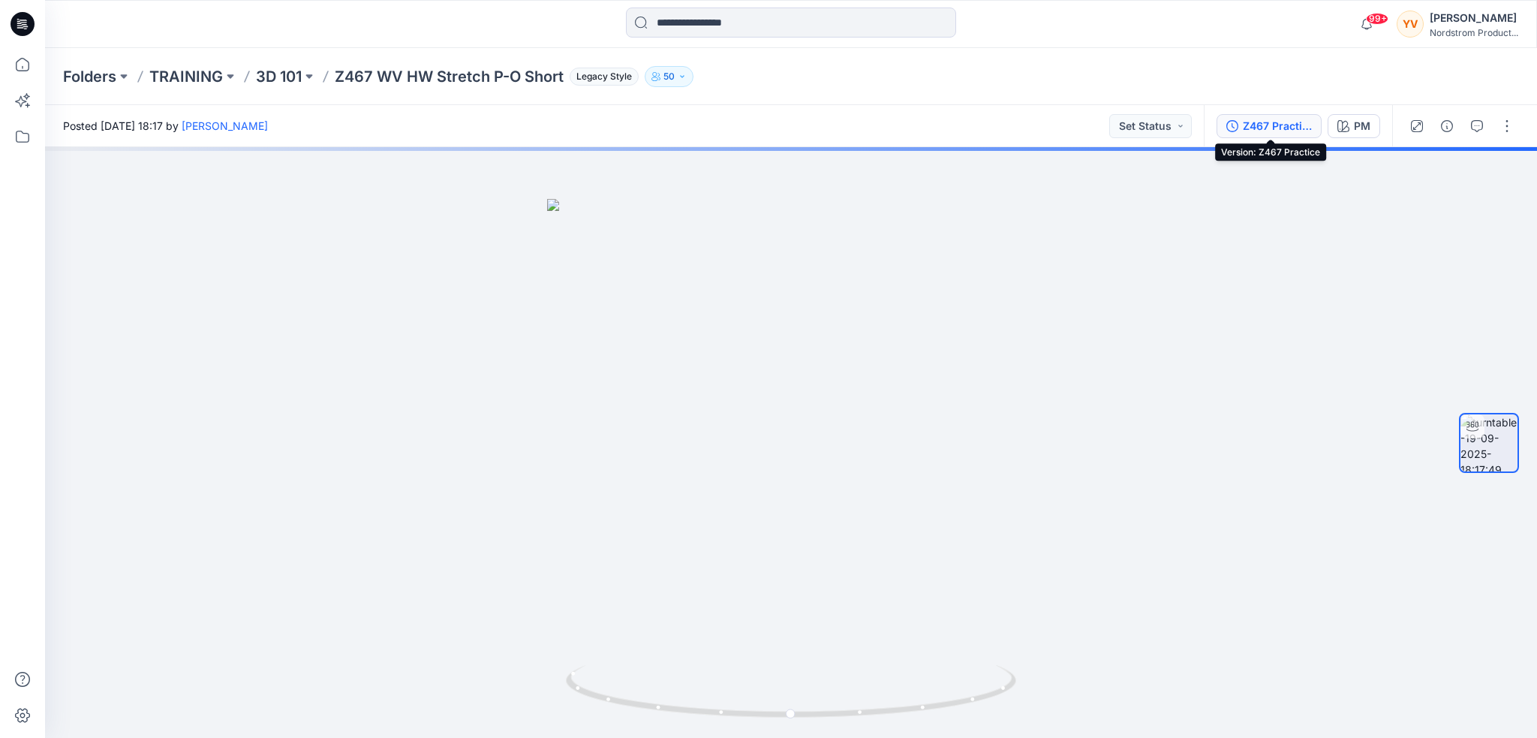
click at [1280, 127] on div "Z467 Practice" at bounding box center [1277, 126] width 69 height 17
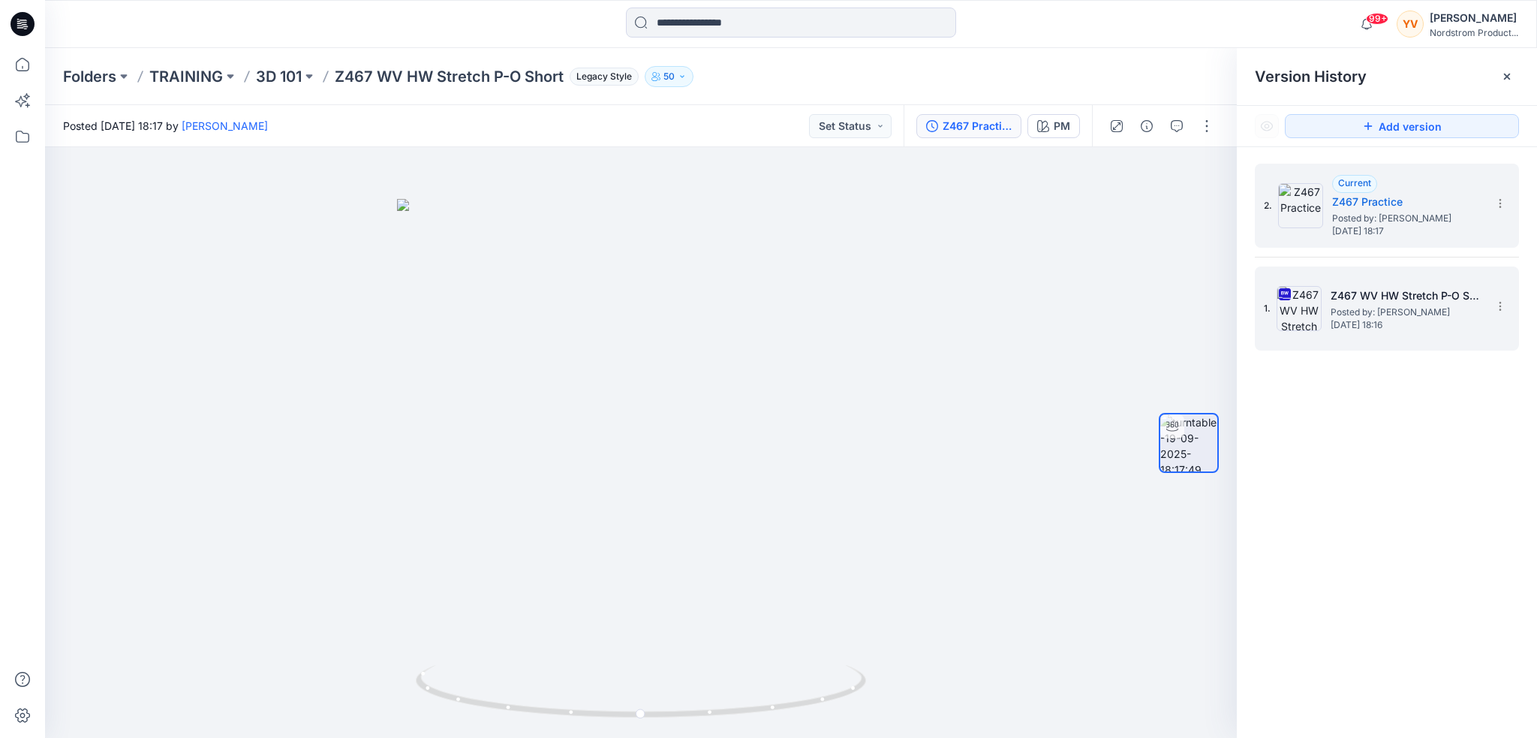
click at [1312, 313] on img at bounding box center [1299, 308] width 45 height 45
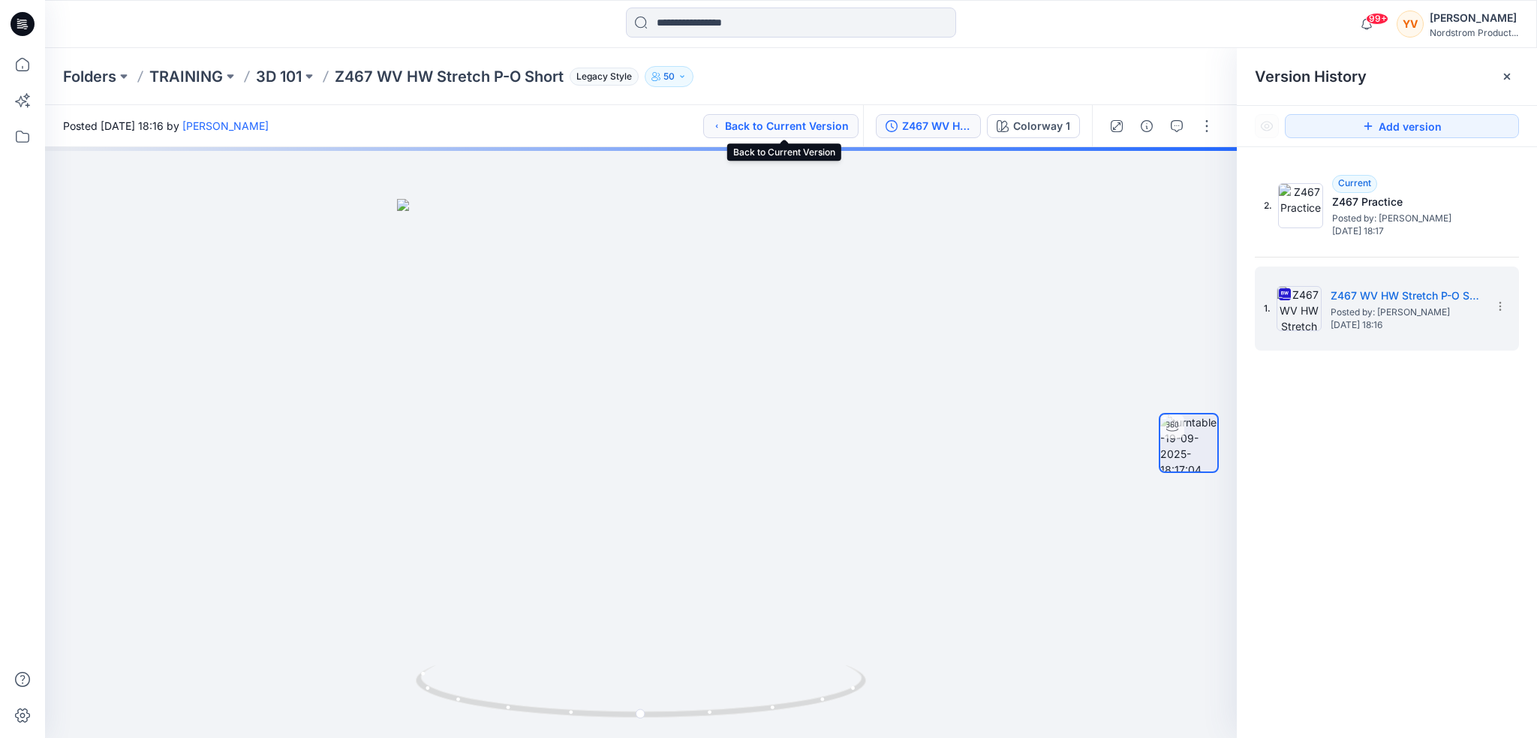
click at [721, 130] on icon "button" at bounding box center [717, 126] width 8 height 12
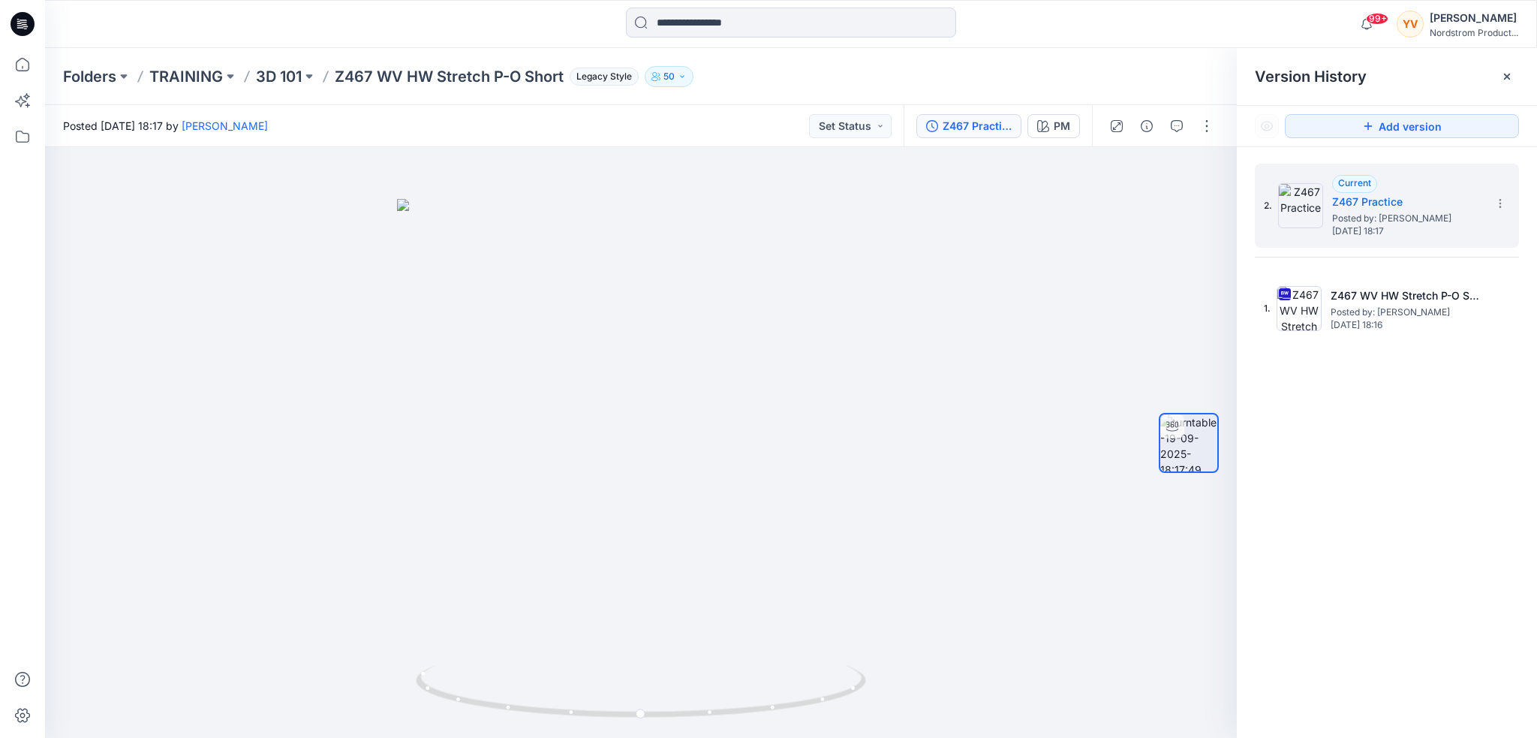
click at [1455, 405] on div "2. Current Z467 Practice Posted by: Yesica Valdovinos Friday, September 19, 202…" at bounding box center [1387, 453] width 300 height 612
click at [277, 77] on p "3D 101" at bounding box center [279, 76] width 46 height 21
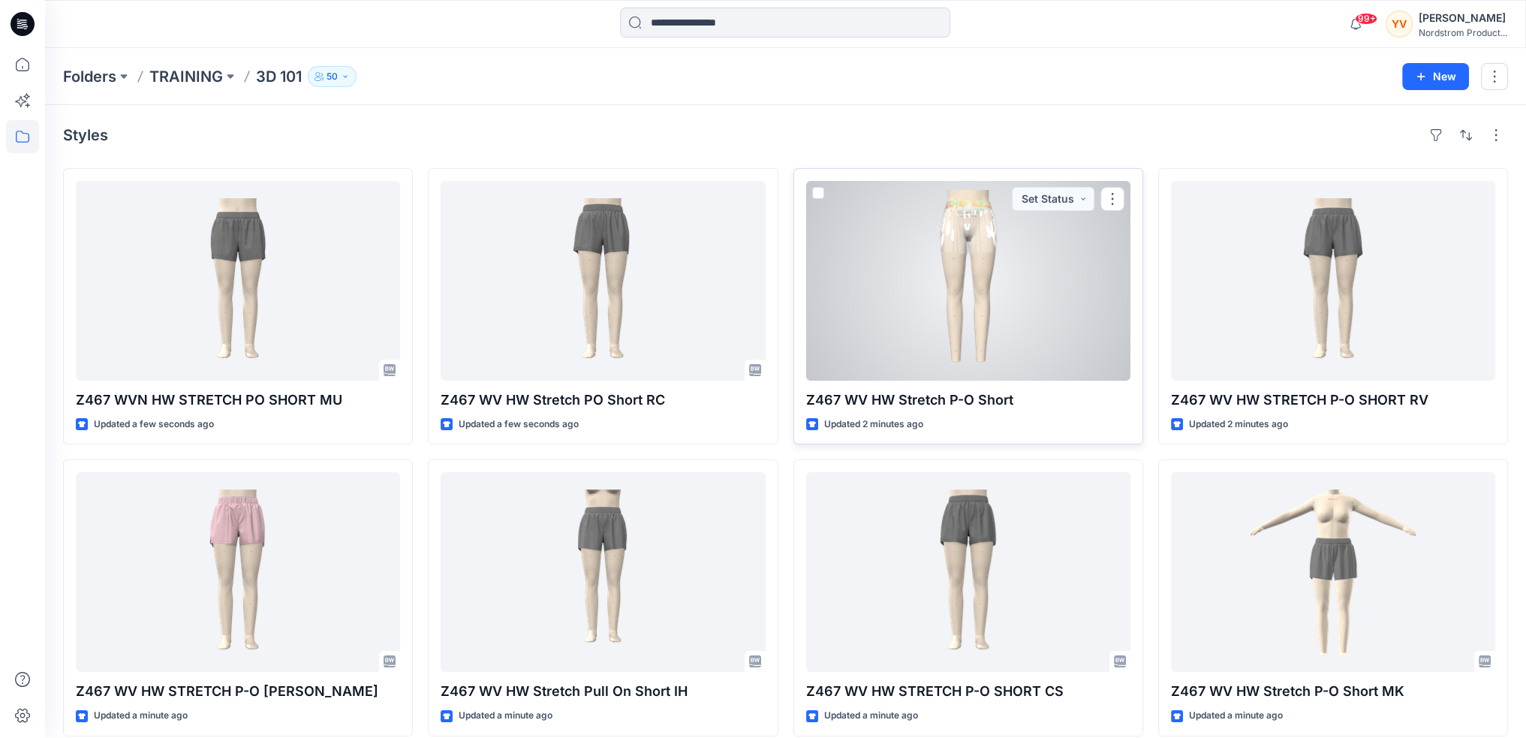
click at [1040, 316] on div at bounding box center [968, 281] width 324 height 200
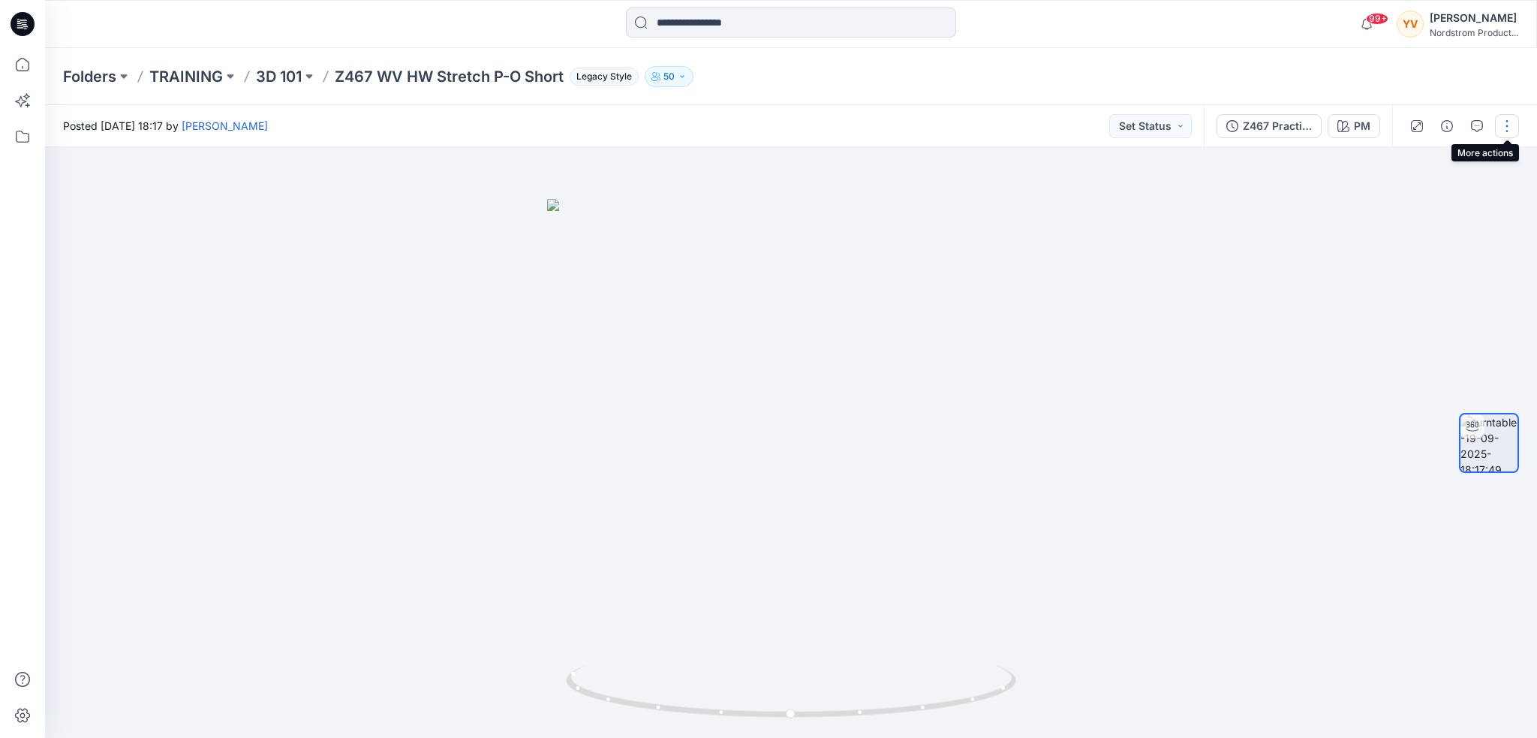
click at [1504, 129] on button "button" at bounding box center [1507, 126] width 24 height 24
click at [829, 296] on div at bounding box center [791, 442] width 1492 height 591
click at [793, 342] on div at bounding box center [791, 442] width 1492 height 591
click at [280, 75] on p "3D 101" at bounding box center [279, 76] width 46 height 21
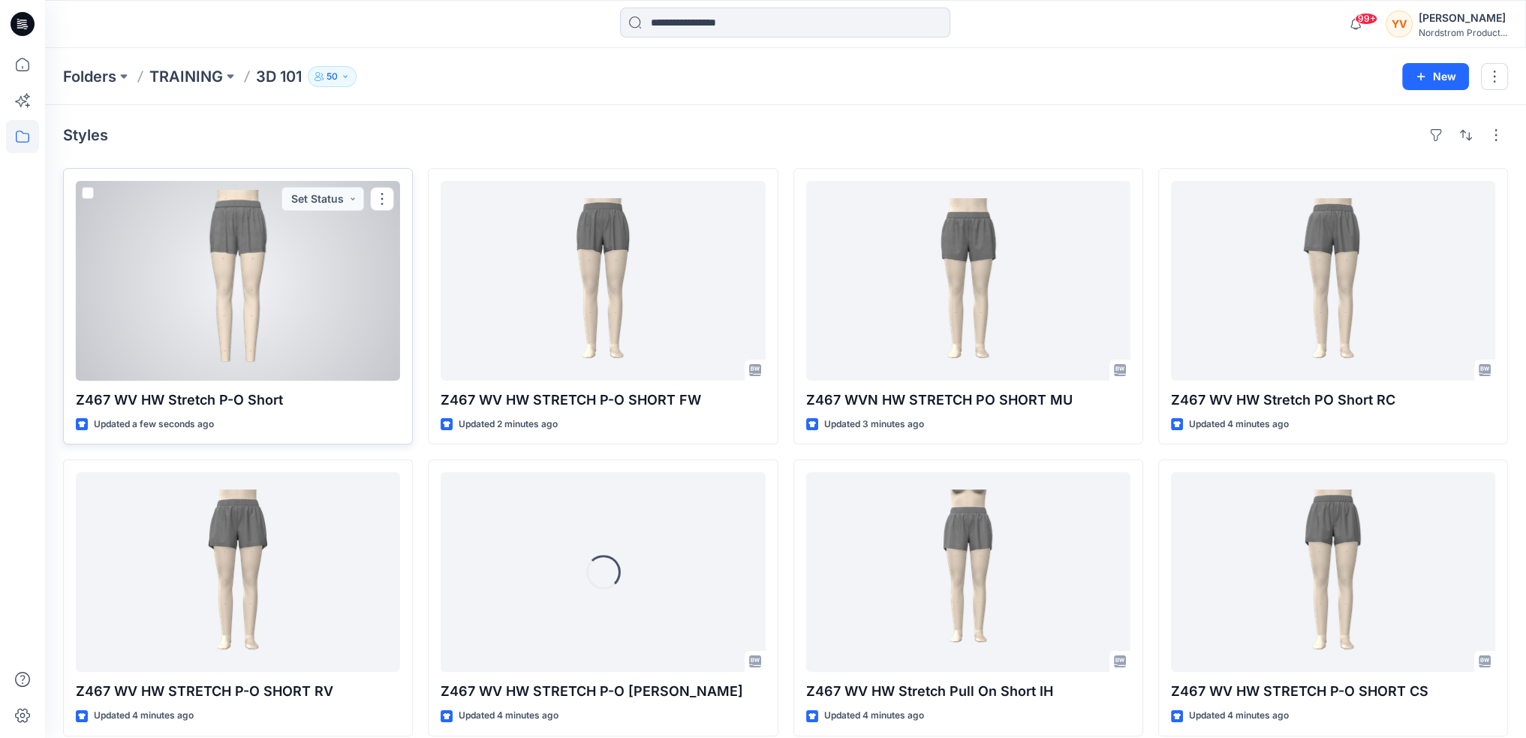
click at [295, 405] on p "Z467 WV HW Stretch P-O Short" at bounding box center [238, 400] width 324 height 21
click at [249, 262] on div at bounding box center [238, 281] width 324 height 200
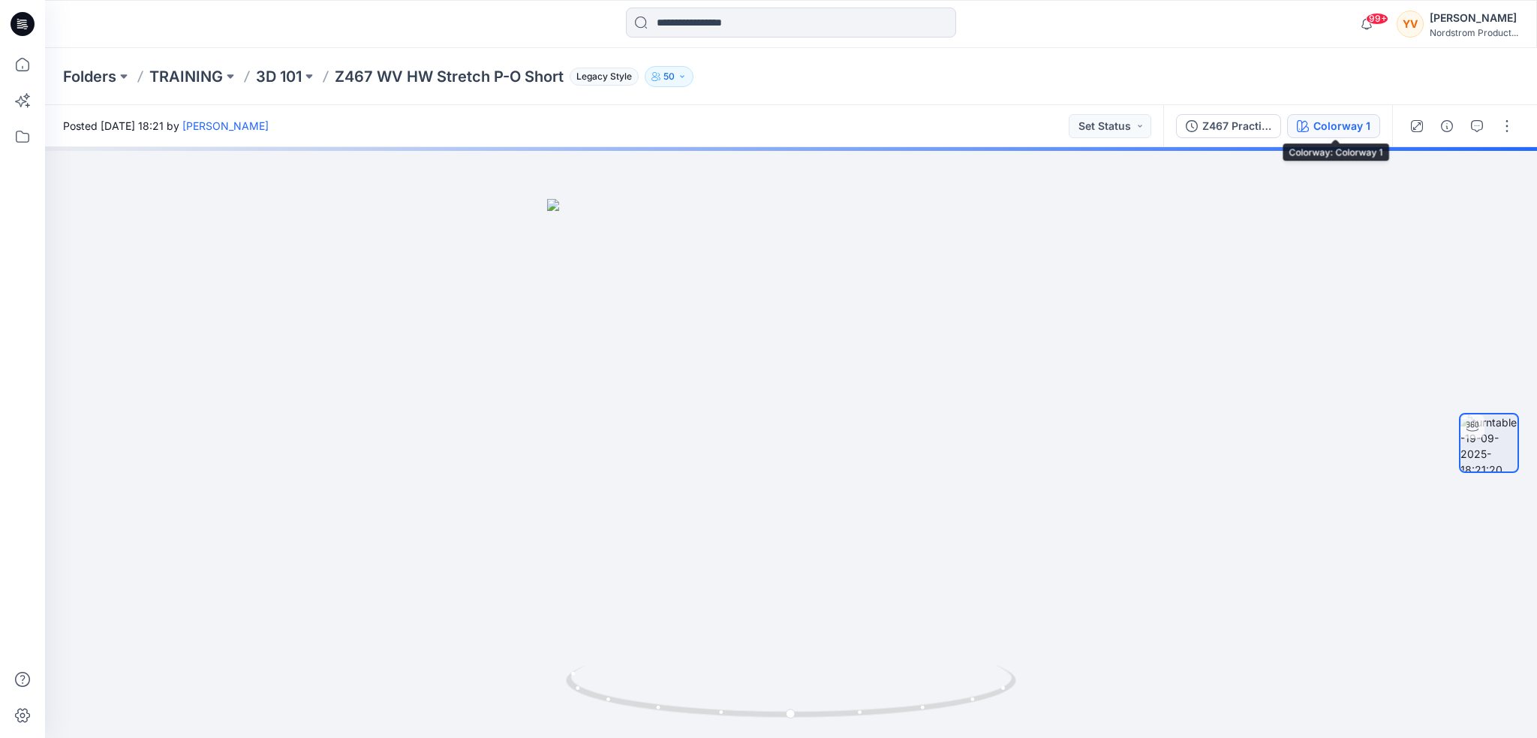
click at [1344, 125] on div "Colorway 1" at bounding box center [1342, 126] width 57 height 17
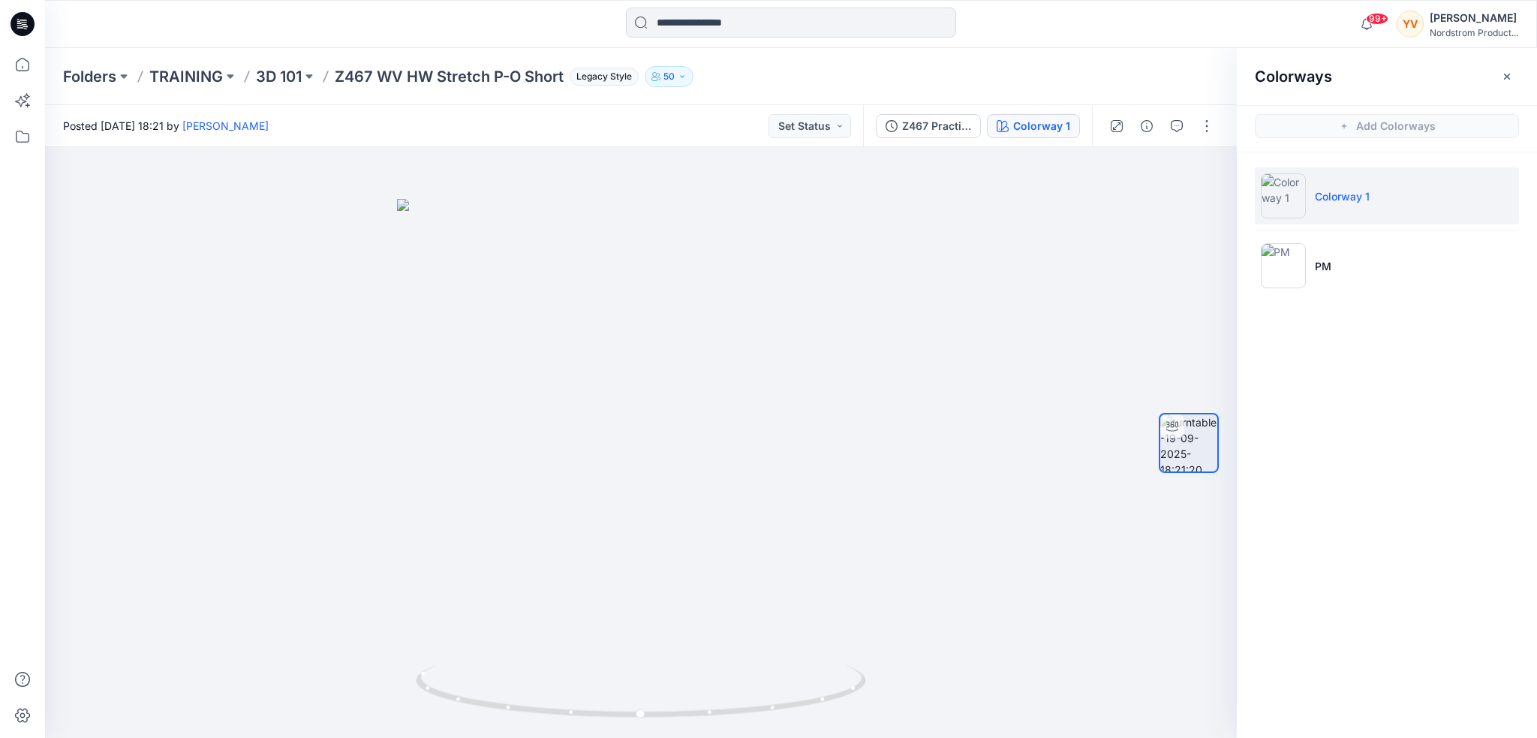
click at [480, 75] on p "Z467 WV HW Stretch P-O Short" at bounding box center [449, 76] width 229 height 21
click at [290, 71] on p "3D 101" at bounding box center [279, 76] width 46 height 21
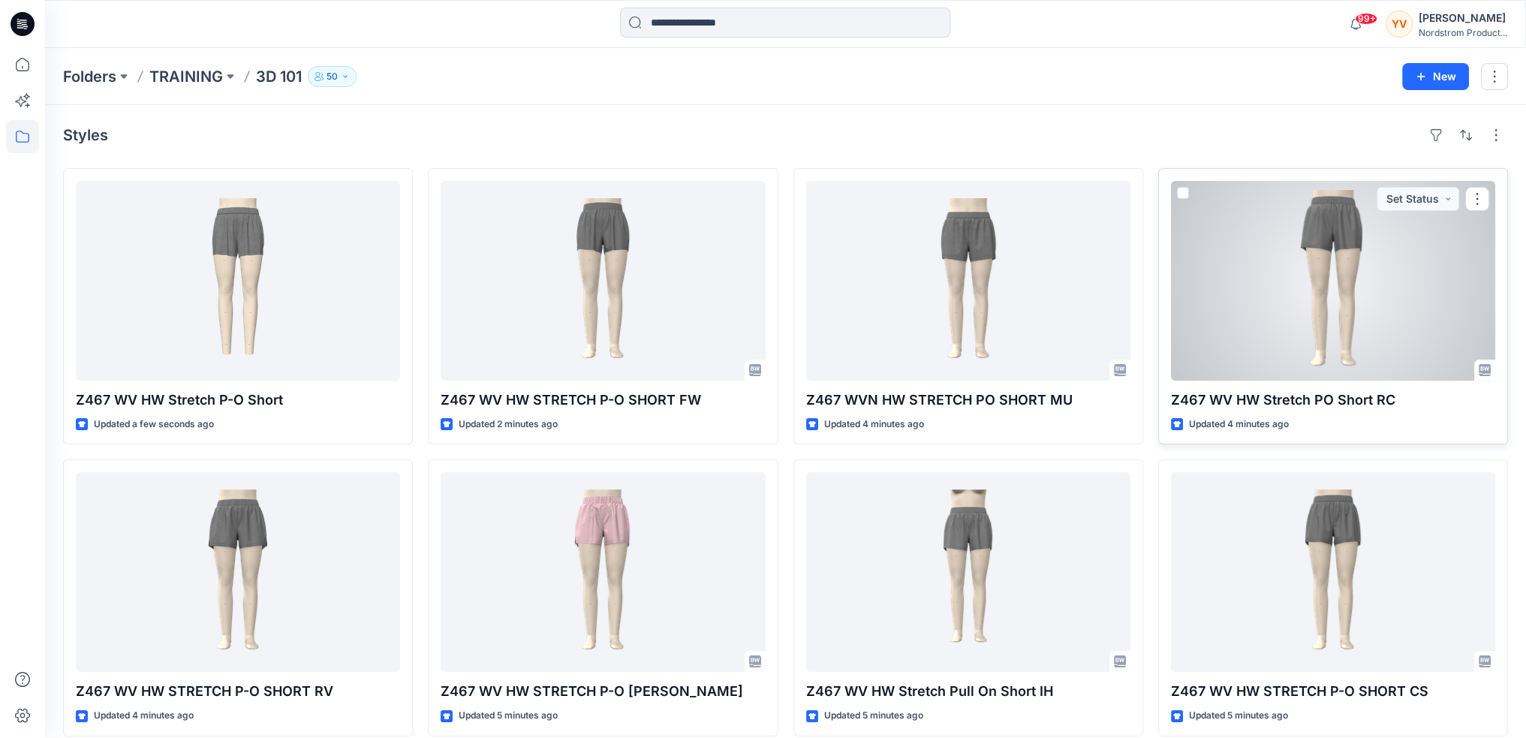
click at [1232, 398] on p "Z467 WV HW Stretch PO Short RC" at bounding box center [1333, 400] width 324 height 21
click at [1269, 296] on div at bounding box center [1333, 281] width 324 height 200
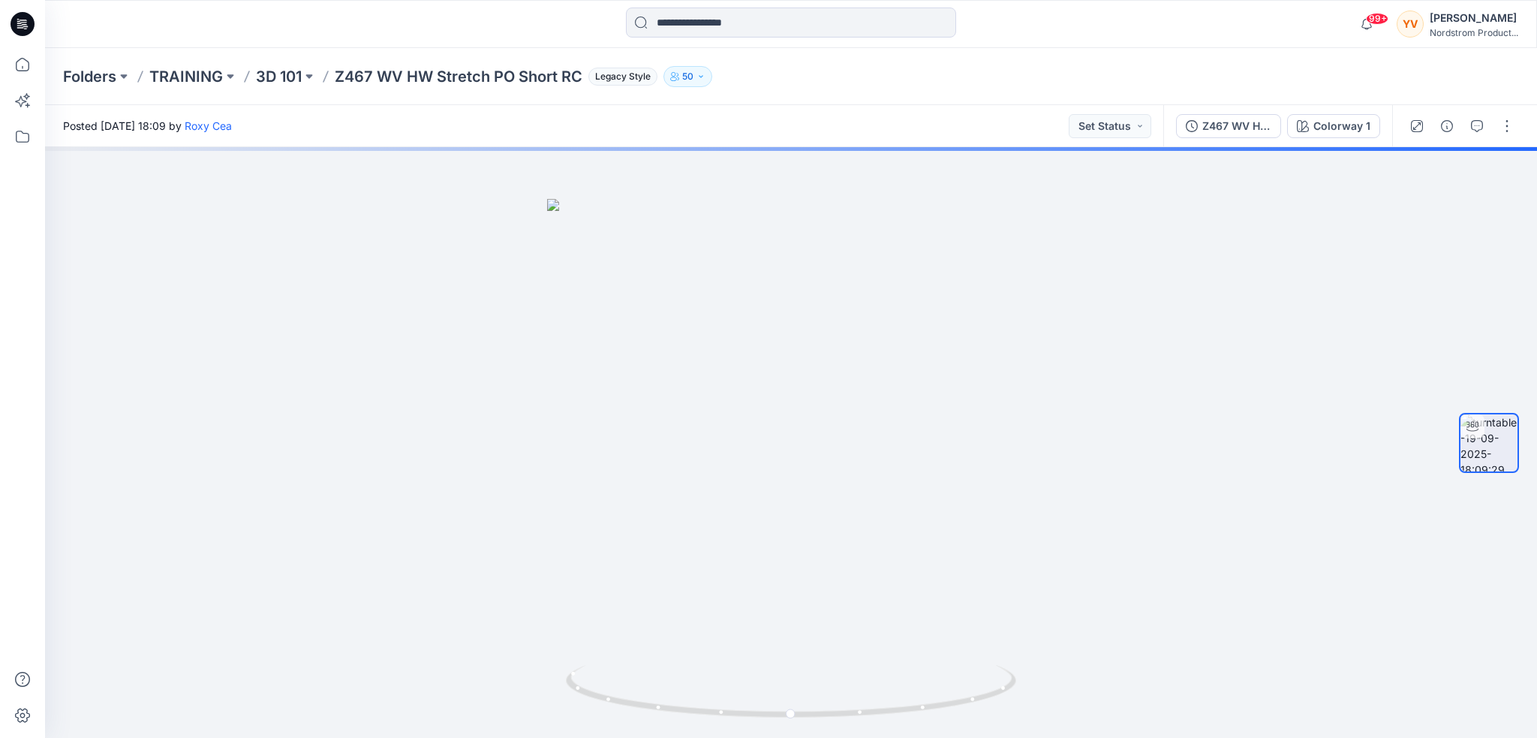
click at [446, 77] on p "Z467 WV HW Stretch PO Short RC" at bounding box center [459, 76] width 248 height 21
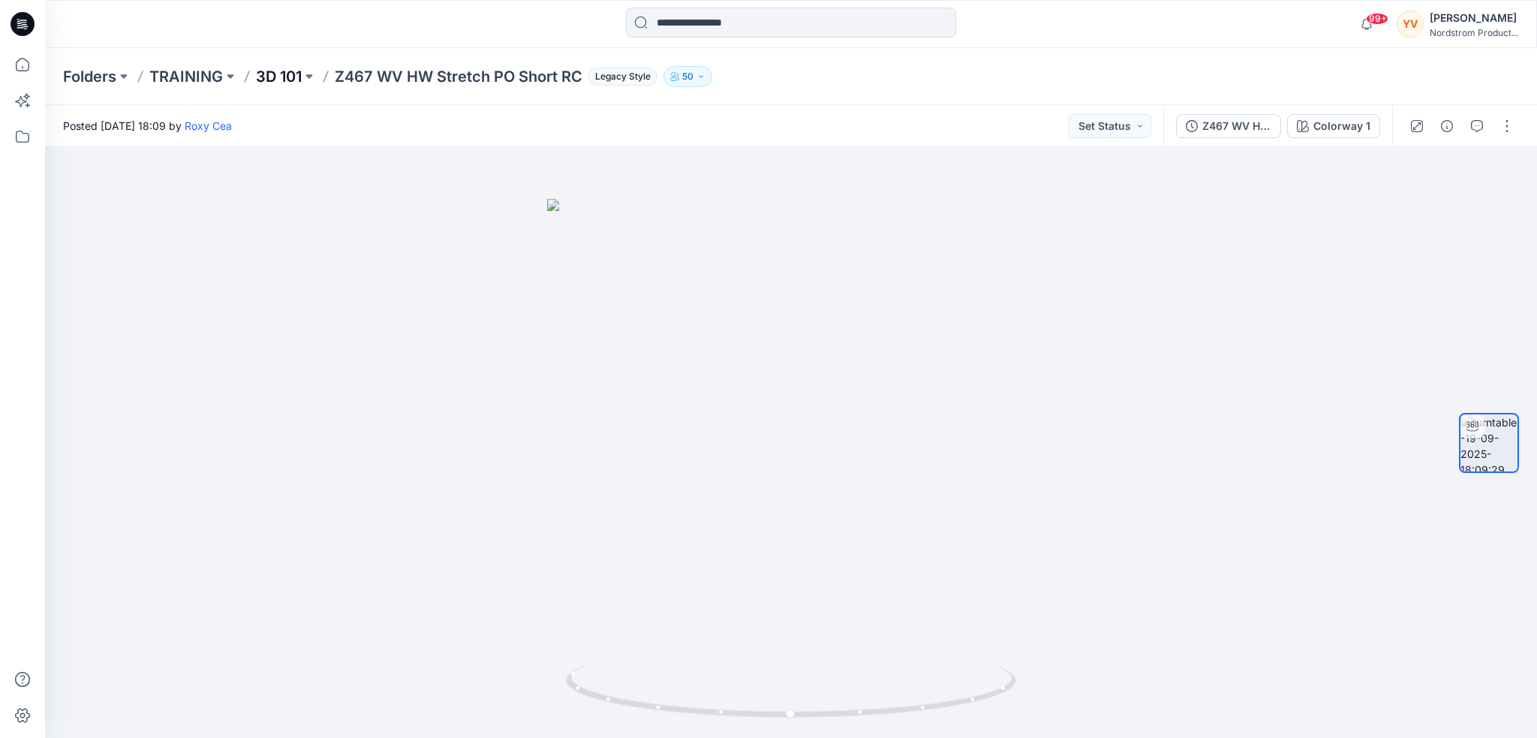
click at [281, 74] on p "3D 101" at bounding box center [279, 76] width 46 height 21
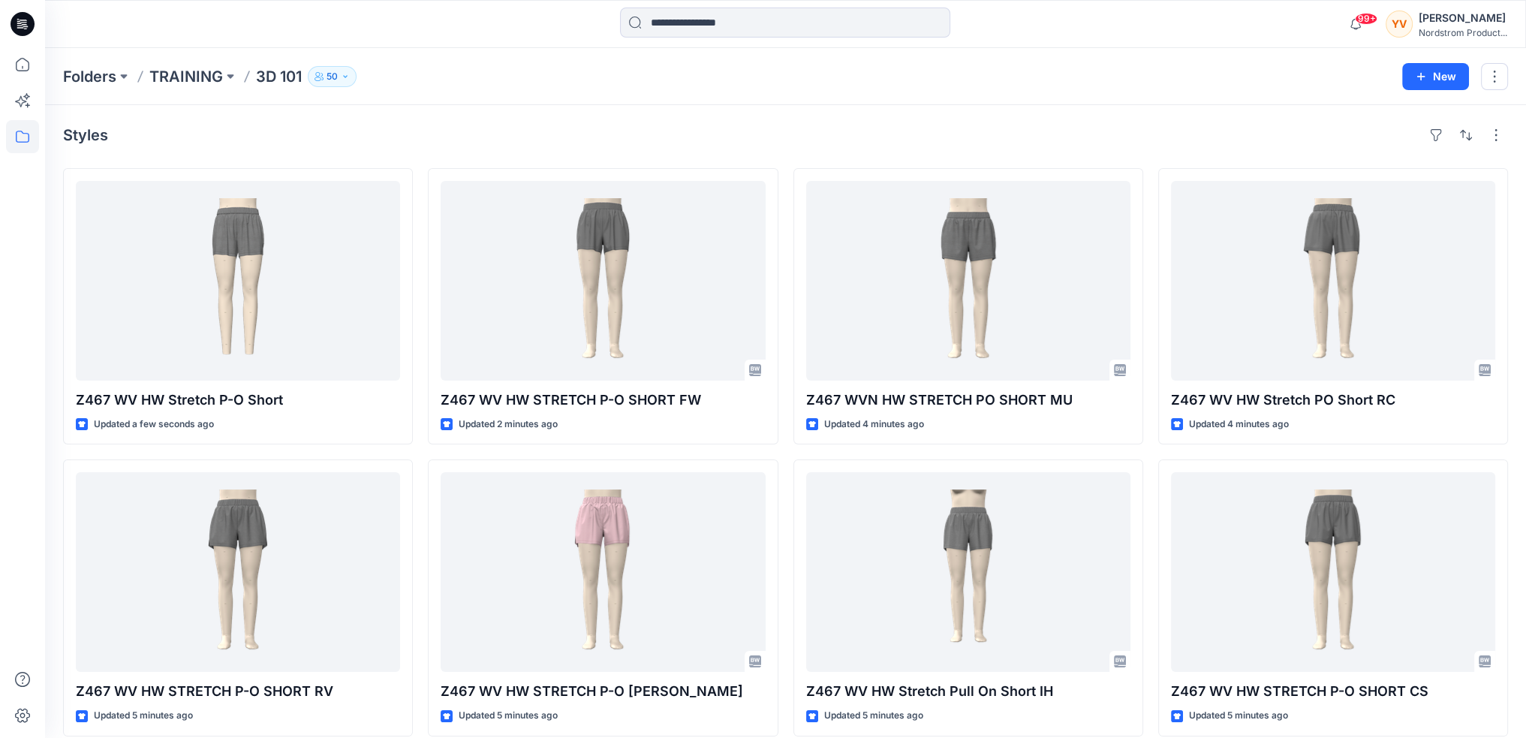
click at [907, 140] on div "Styles" at bounding box center [785, 135] width 1445 height 24
